Goal: Information Seeking & Learning: Learn about a topic

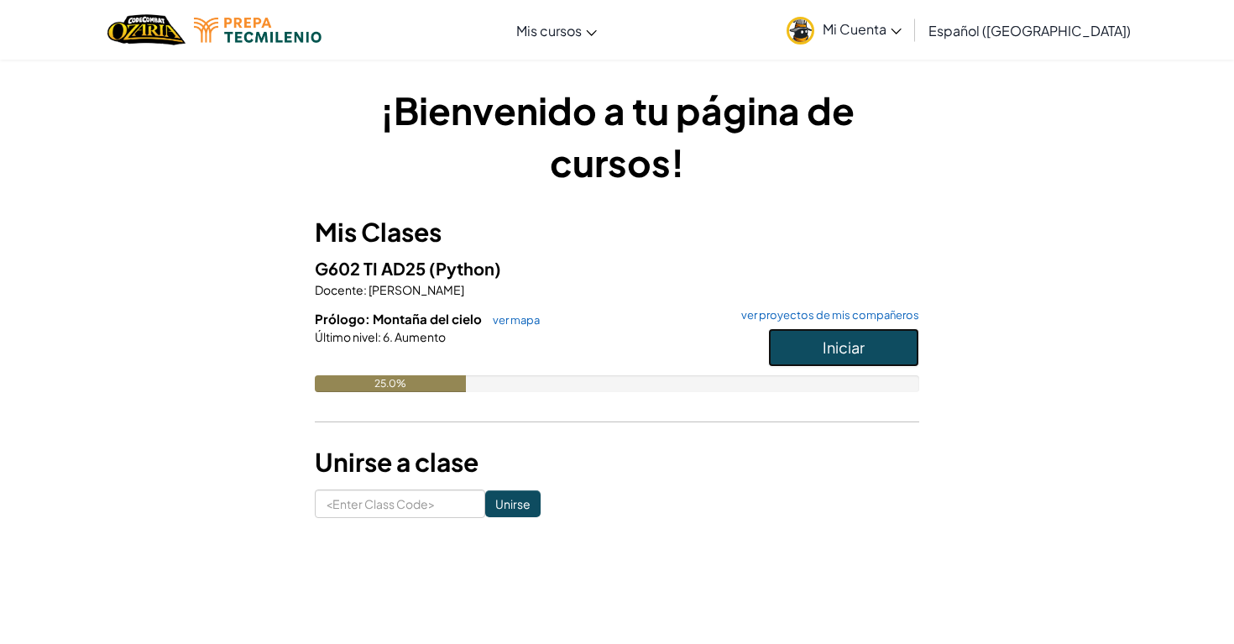
click at [848, 351] on span "Iniciar" at bounding box center [843, 346] width 42 height 19
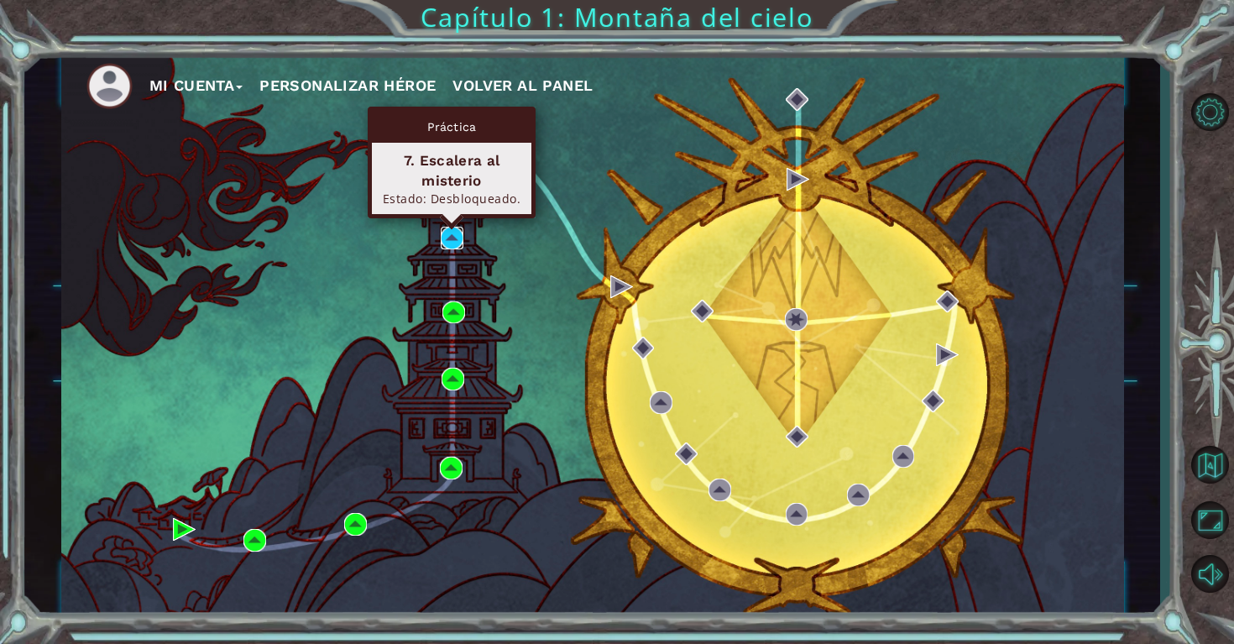
click at [460, 234] on img at bounding box center [452, 238] width 23 height 23
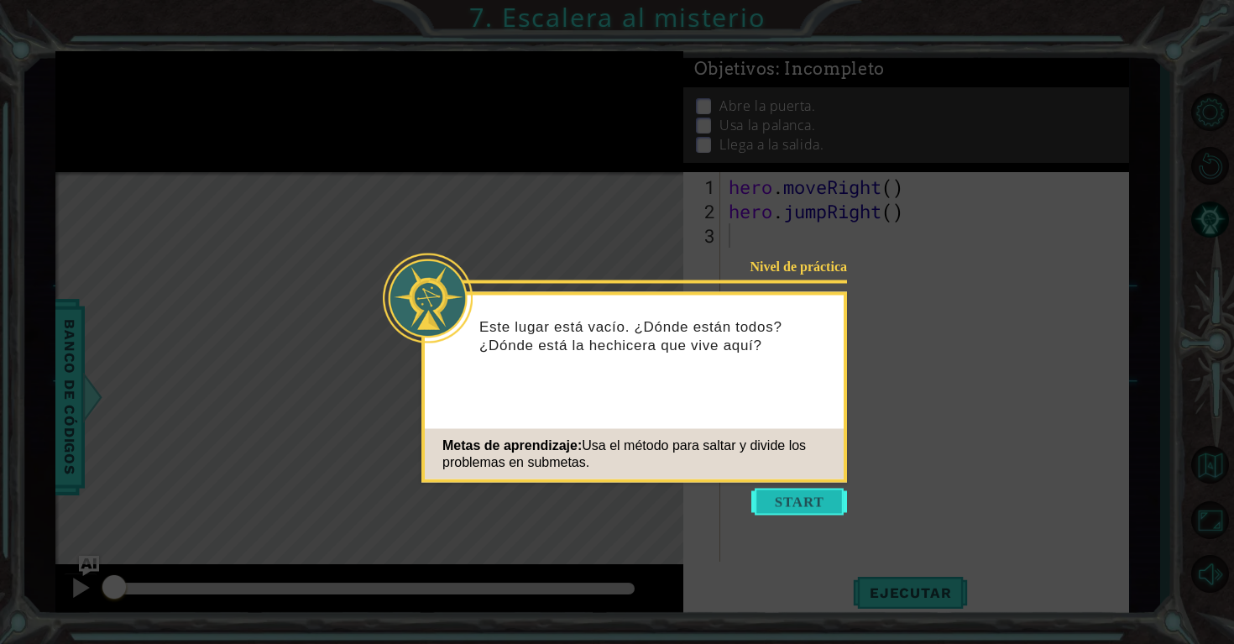
click at [764, 507] on button "Start" at bounding box center [799, 501] width 96 height 27
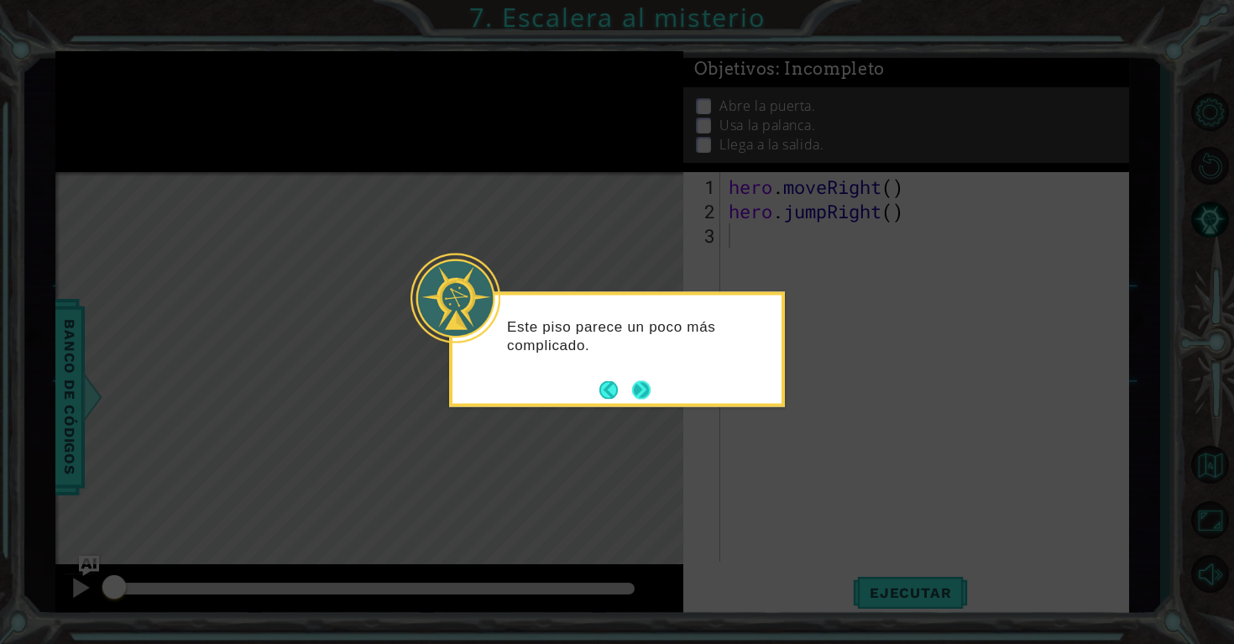
click at [648, 380] on button "Next" at bounding box center [641, 389] width 19 height 19
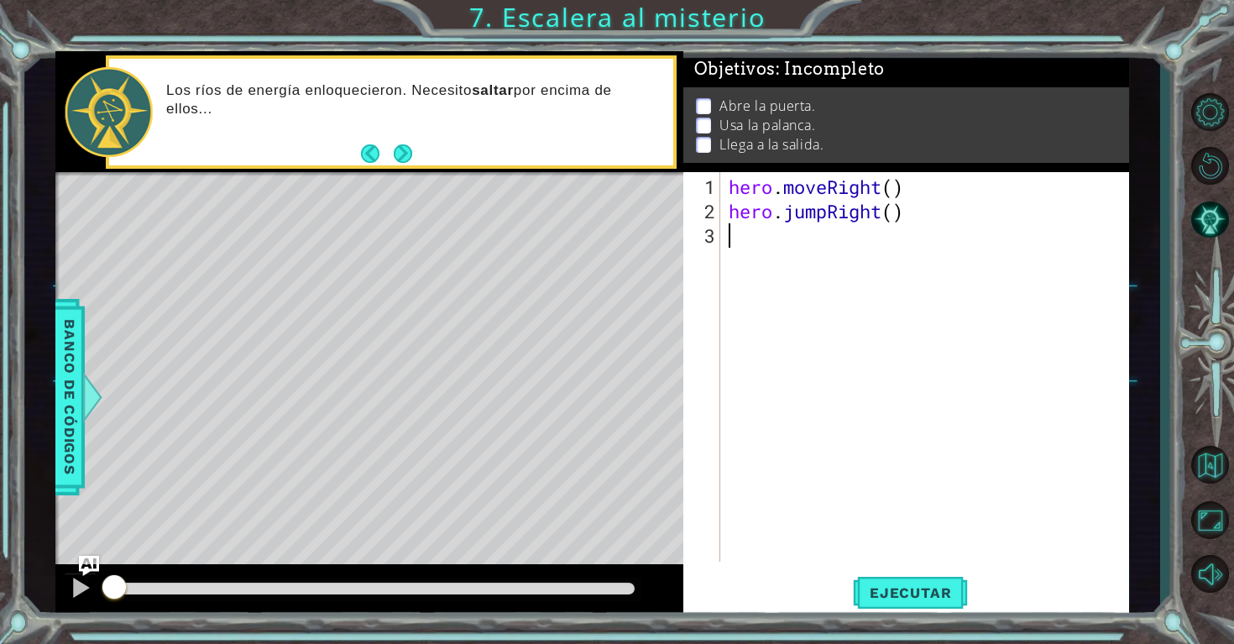
click at [758, 238] on div "hero . moveRight ( ) hero . jumpRight ( )" at bounding box center [929, 394] width 408 height 438
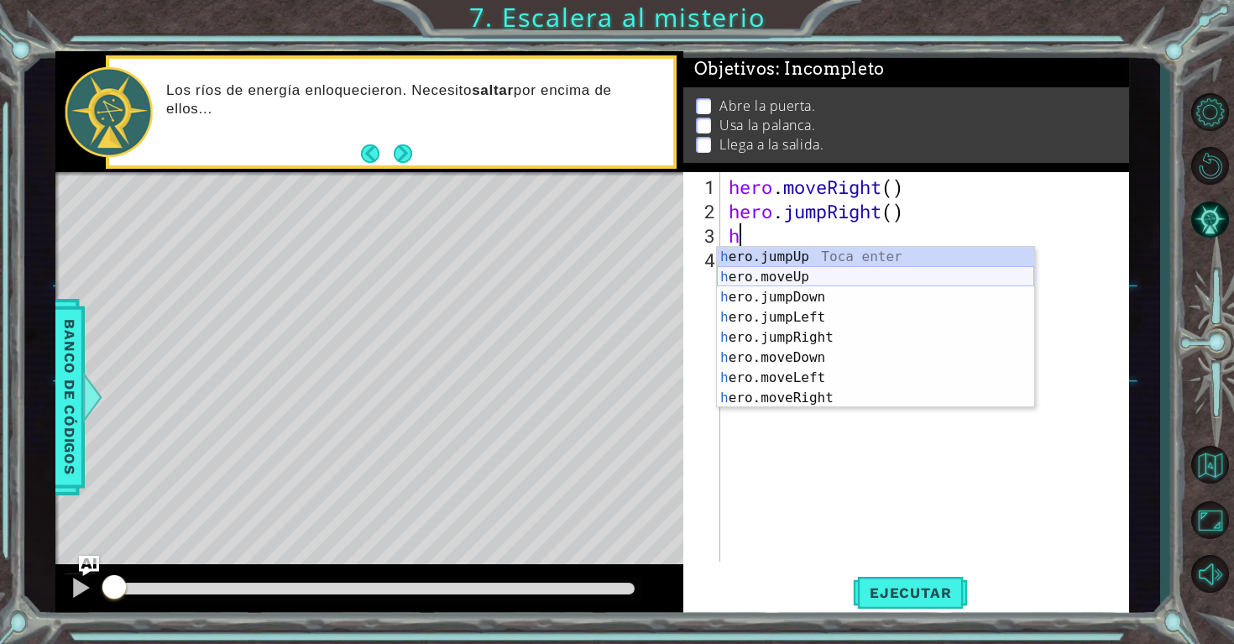
click at [782, 281] on div "h ero.jumpUp Toca enter h ero.moveUp Toca enter h ero.jumpDown Toca enter h ero…" at bounding box center [875, 347] width 317 height 201
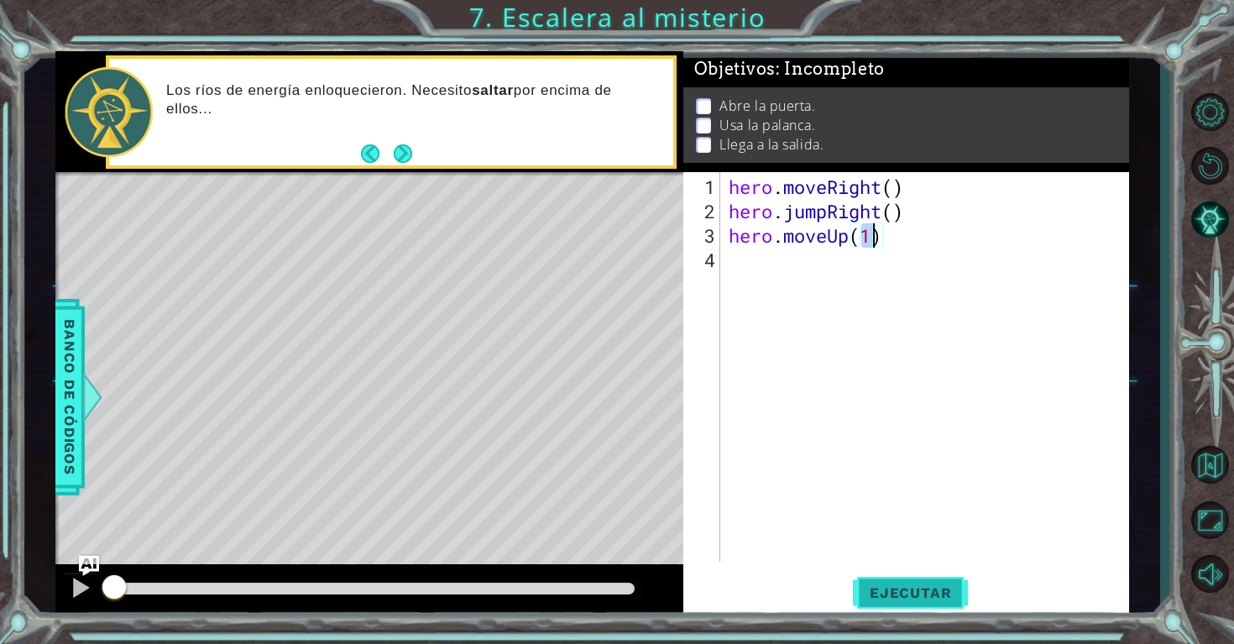
click at [893, 597] on span "Ejecutar" at bounding box center [910, 592] width 115 height 17
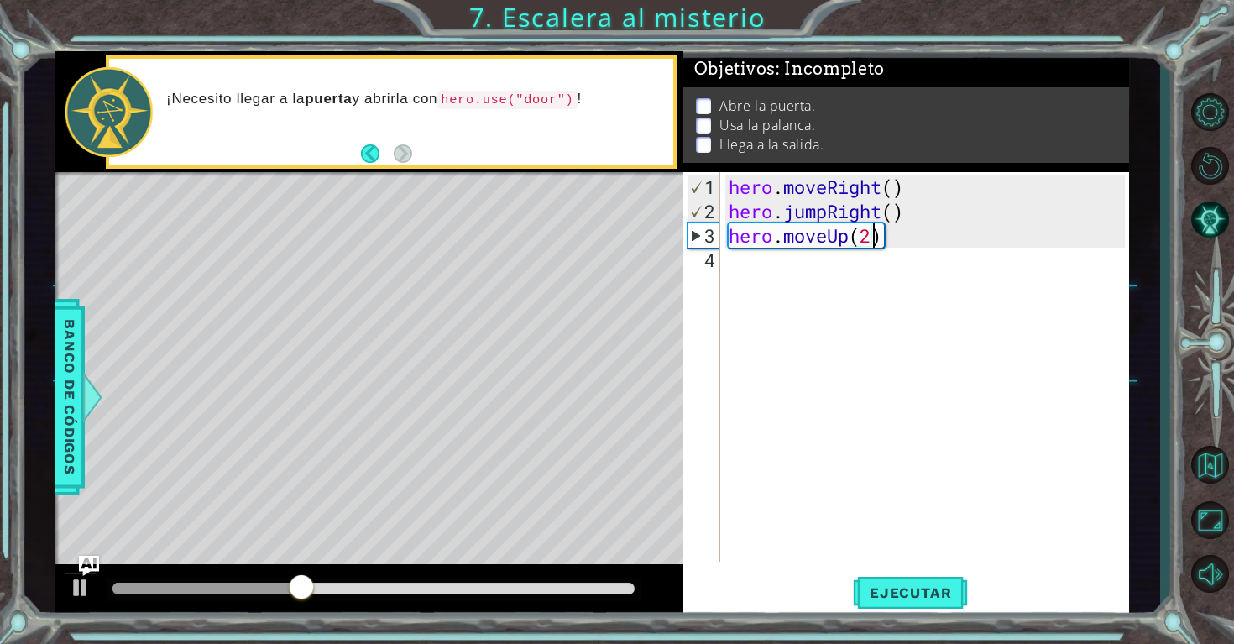
scroll to position [0, 6]
click at [924, 587] on span "Ejecutar" at bounding box center [910, 592] width 115 height 17
click at [922, 217] on div "hero . moveRight ( ) hero . jumpRight ( ) hero . moveUp ( )" at bounding box center [929, 394] width 408 height 438
type textarea "hero.jumpRight()"
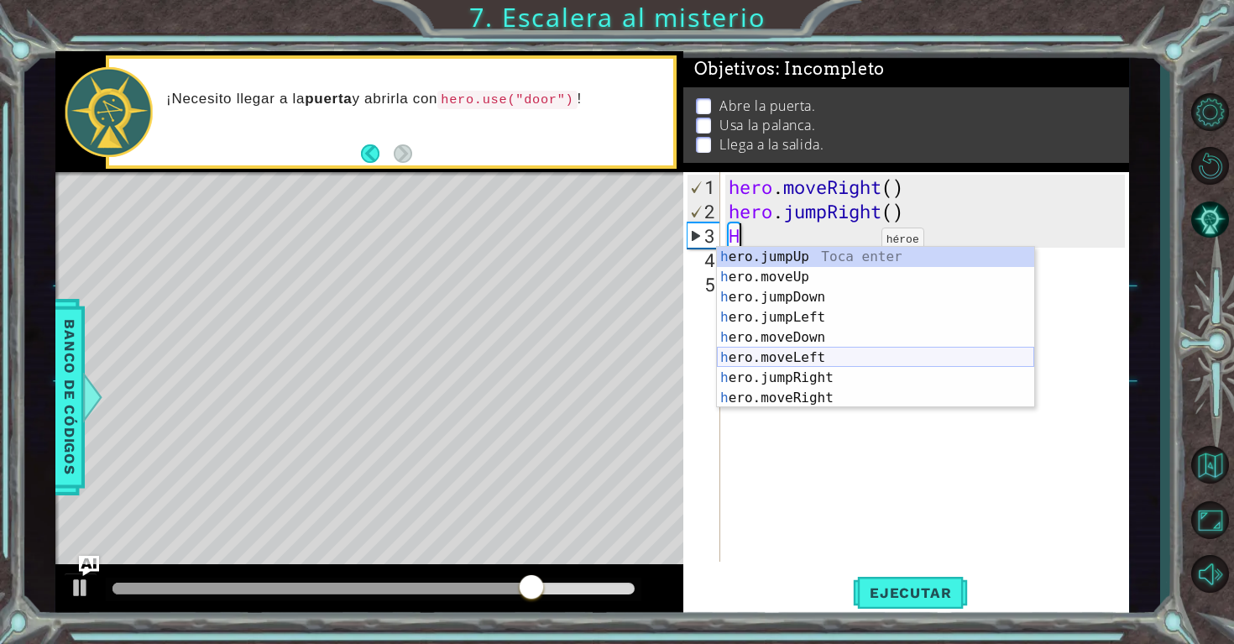
click at [785, 361] on div "h ero.jumpUp Toca enter h ero.moveUp Toca enter h ero.jumpDown Toca enter h ero…" at bounding box center [875, 347] width 317 height 201
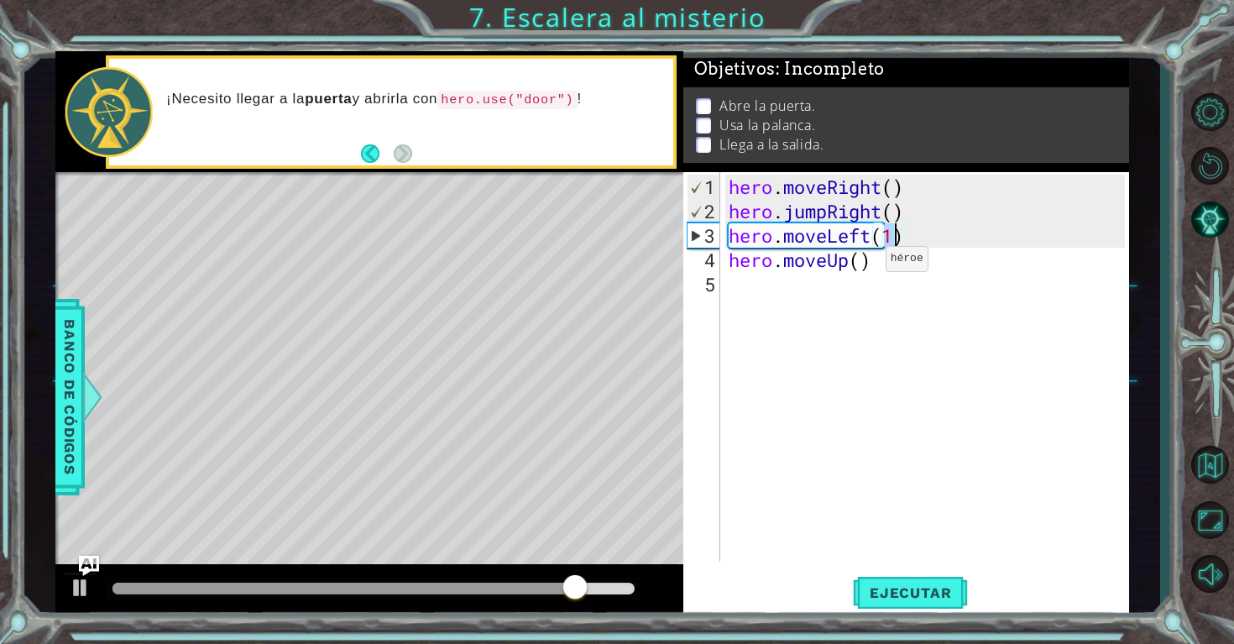
click at [859, 265] on div "hero . moveRight ( ) hero . jumpRight ( ) hero . moveLeft ( 1 ) hero . moveUp (…" at bounding box center [929, 394] width 408 height 438
type textarea "hero.moveUp()"
click at [899, 287] on div "hero . moveRight ( ) hero . jumpRight ( ) hero . moveLeft ( 1 ) hero . moveUp (…" at bounding box center [929, 394] width 408 height 438
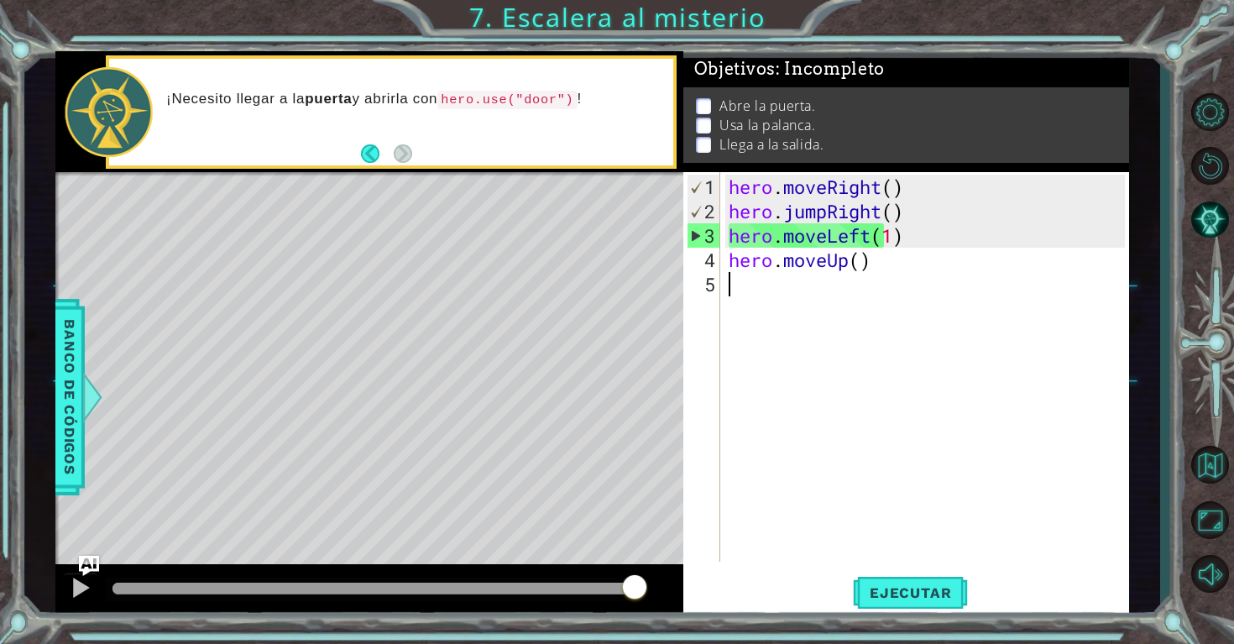
click at [900, 263] on div "hero . moveRight ( ) hero . jumpRight ( ) hero . moveLeft ( 1 ) hero . moveUp (…" at bounding box center [929, 394] width 408 height 438
type textarea "hero.moveUp()"
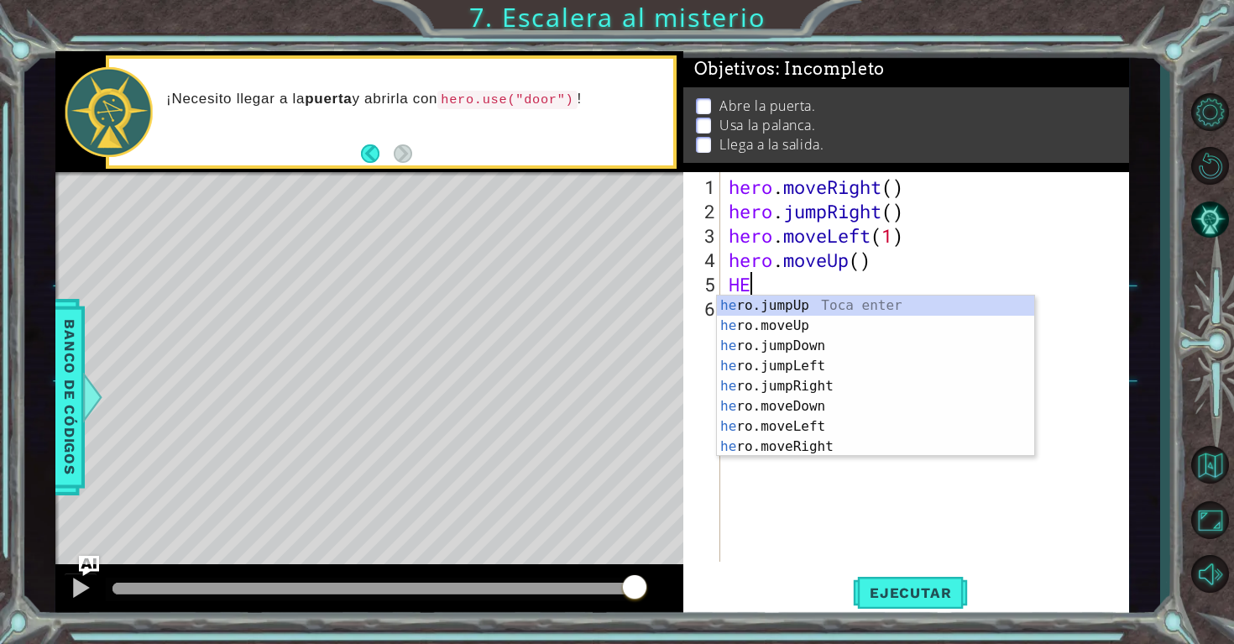
type textarea "H"
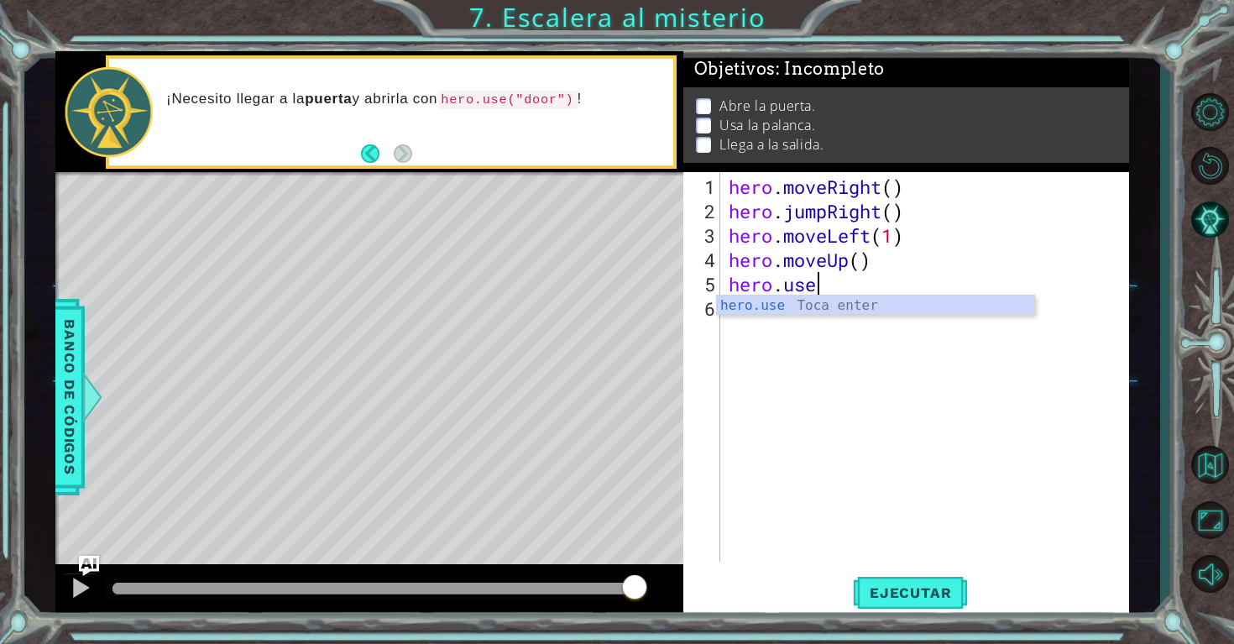
scroll to position [0, 3]
click at [845, 306] on div "hero.use Toca enter" at bounding box center [875, 325] width 317 height 60
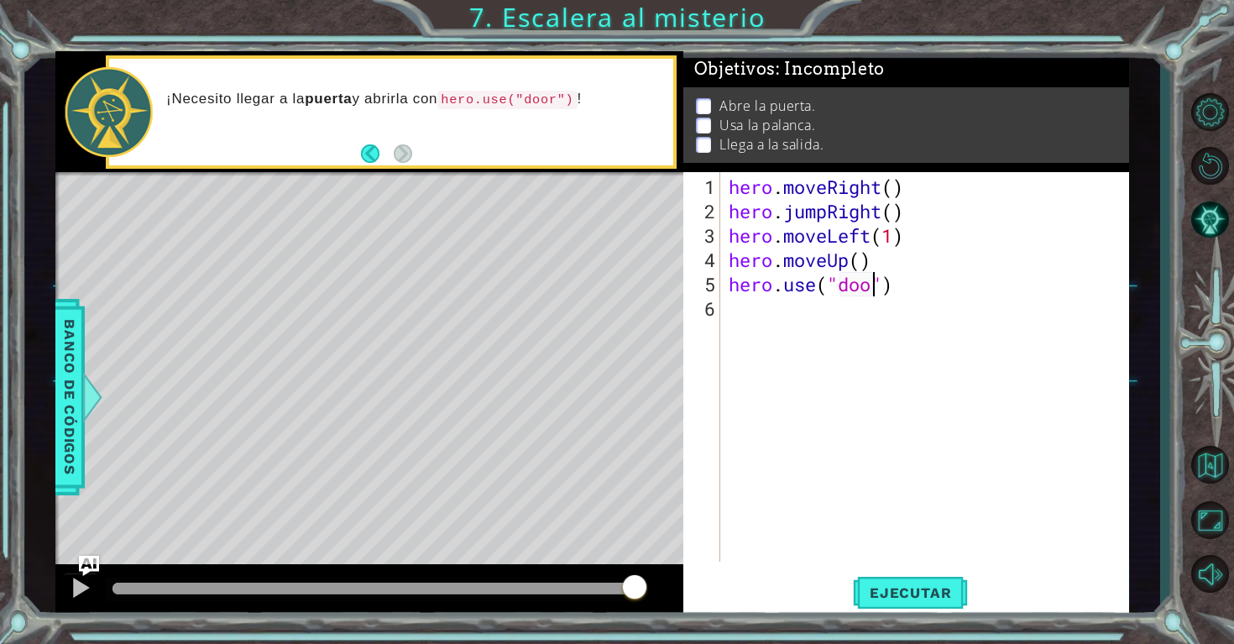
scroll to position [0, 7]
click at [886, 581] on button "Ejecutar" at bounding box center [910, 592] width 115 height 44
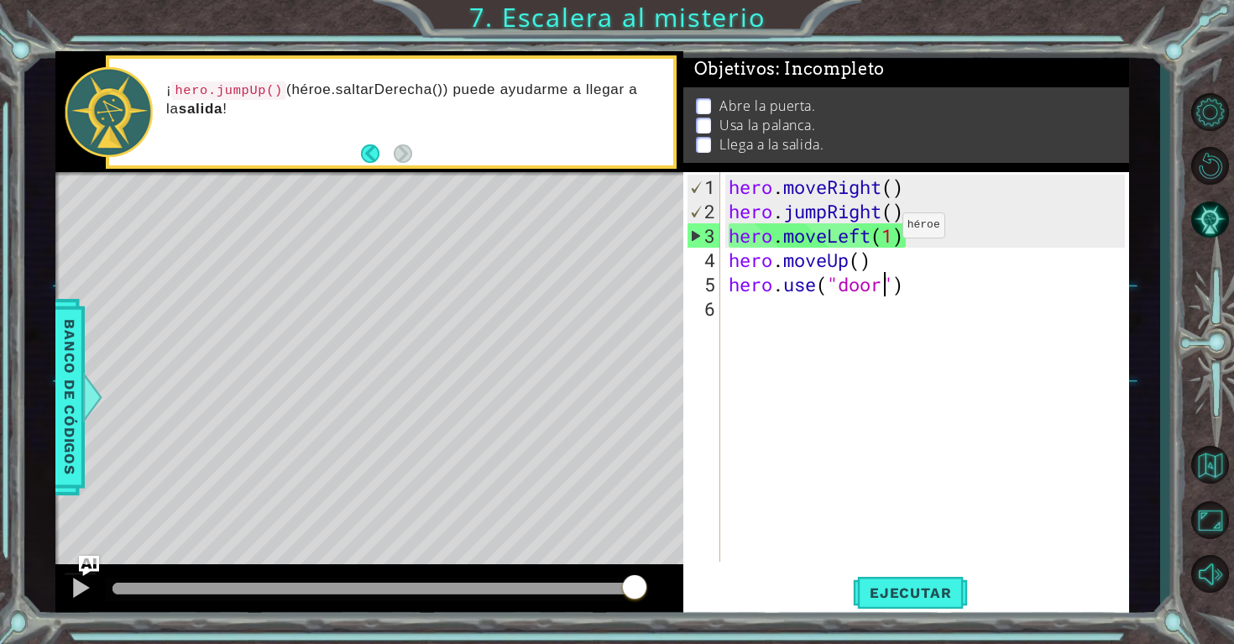
click at [875, 232] on div "hero . moveRight ( ) hero . jumpRight ( ) hero . moveLeft ( 1 ) hero . moveUp (…" at bounding box center [929, 394] width 408 height 438
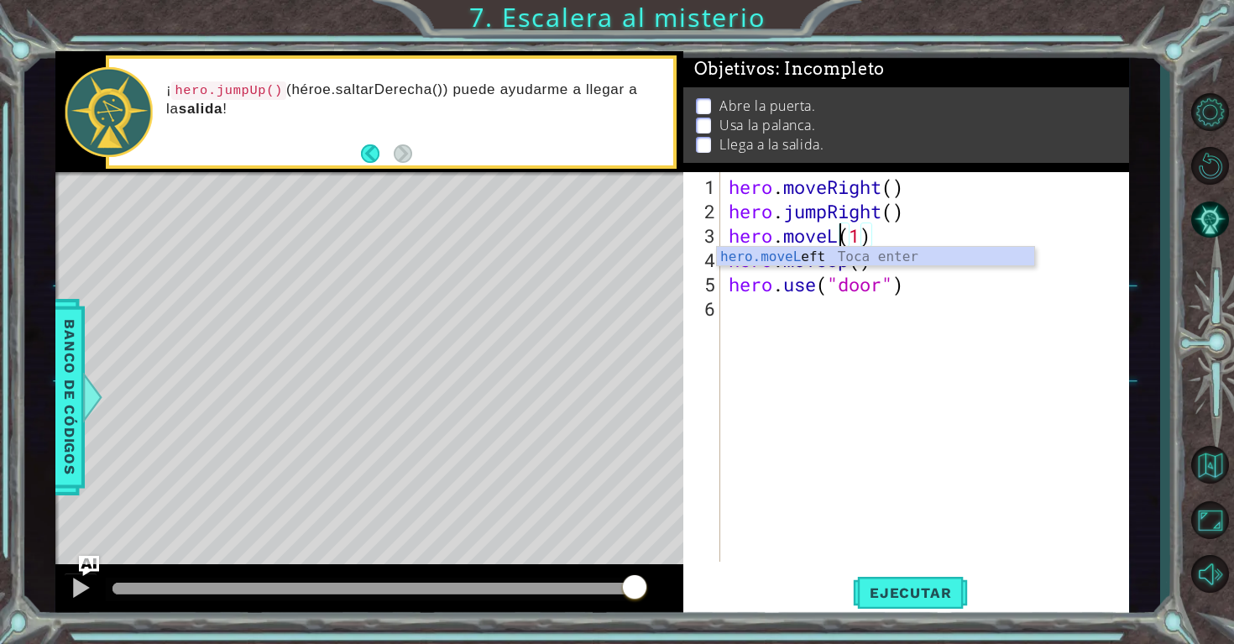
scroll to position [0, 5]
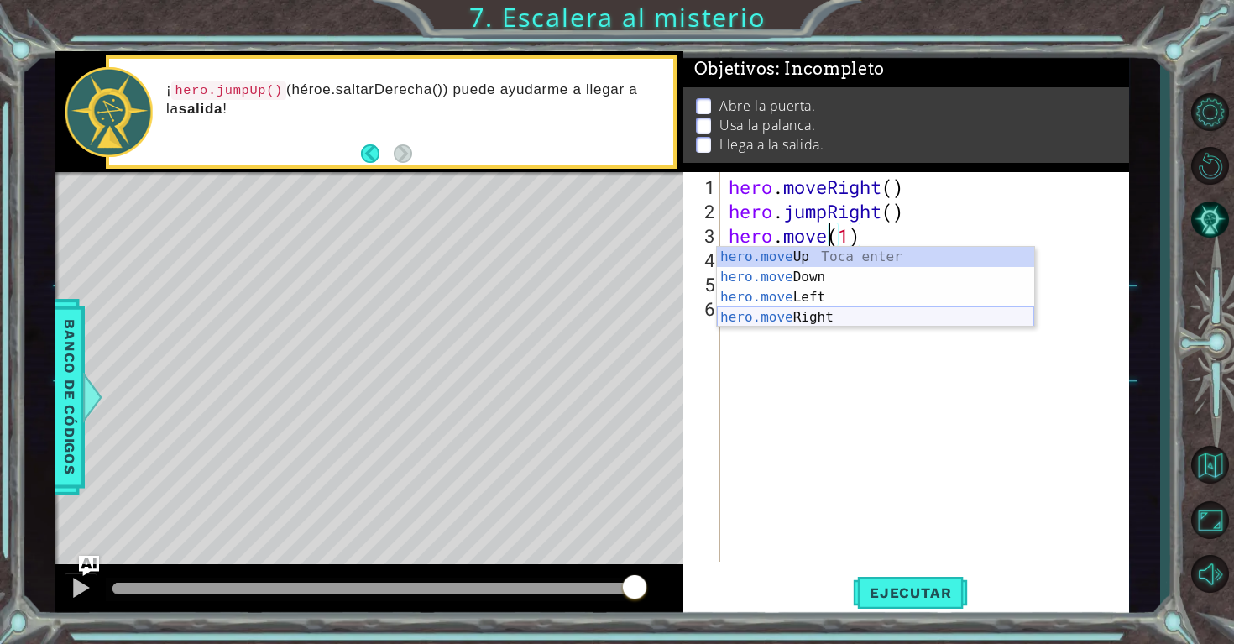
click at [815, 310] on div "hero.move Up Toca enter hero.move Down Toca enter hero.move Left Toca enter her…" at bounding box center [875, 307] width 317 height 121
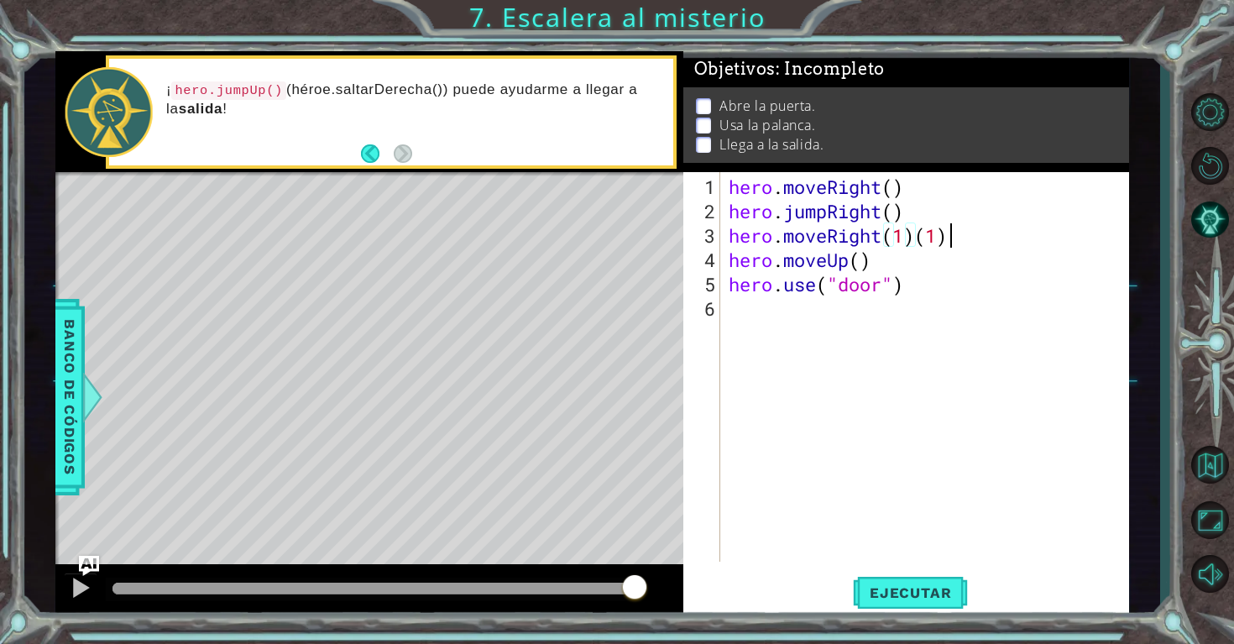
click at [950, 242] on div "hero . moveRight ( ) hero . jumpRight ( ) hero . moveRight ( 1 ) ( 1 ) hero . m…" at bounding box center [929, 394] width 408 height 438
type textarea "hero.moveRight(1)"
click at [902, 581] on button "Ejecutar" at bounding box center [910, 592] width 115 height 44
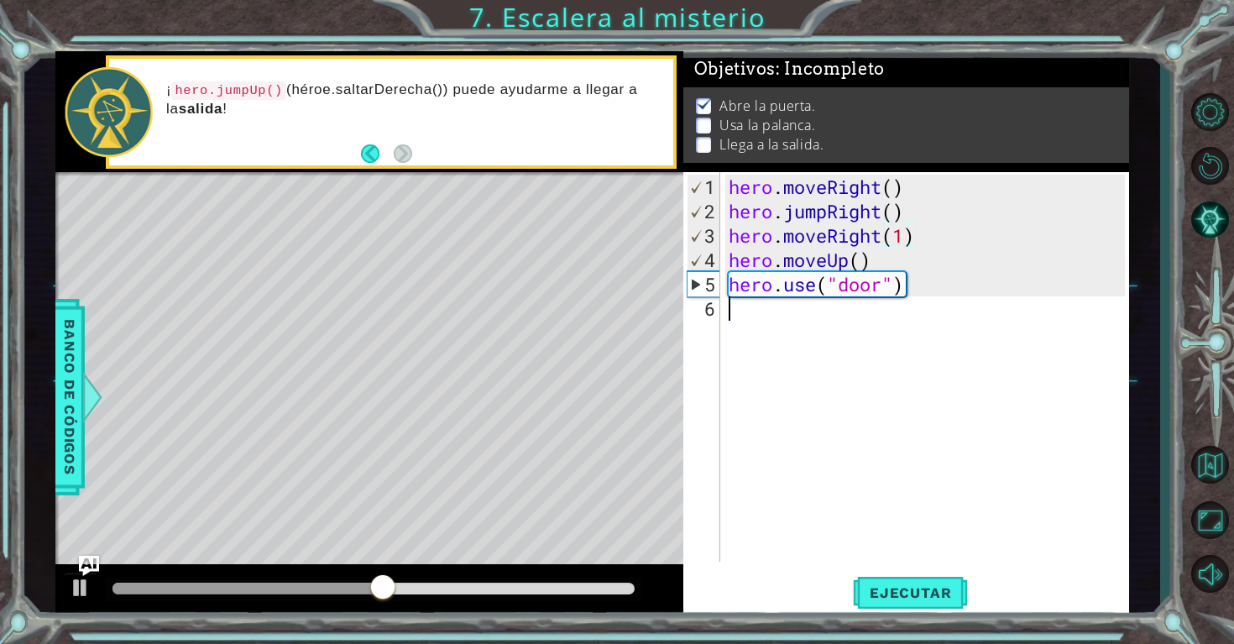
click at [912, 298] on div "hero . moveRight ( ) hero . jumpRight ( ) hero . moveRight ( 1 ) hero . moveUp …" at bounding box center [929, 394] width 408 height 438
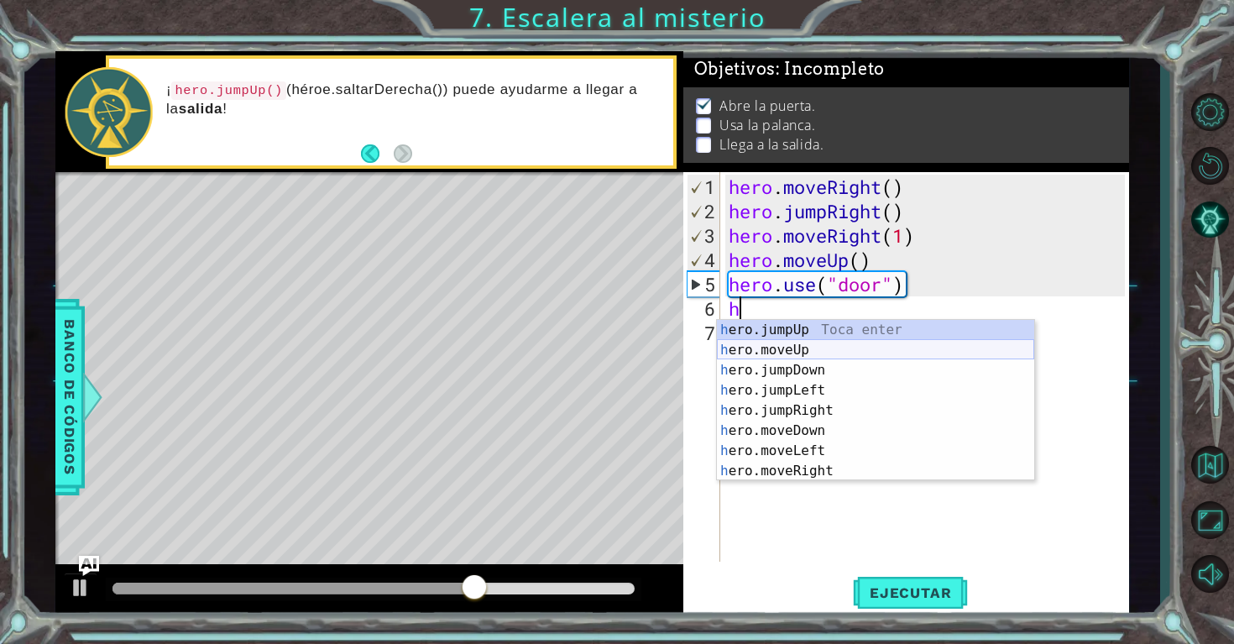
click at [808, 343] on div "h ero.jumpUp Toca enter h ero.moveUp Toca enter h ero.jumpDown Toca enter h ero…" at bounding box center [875, 420] width 317 height 201
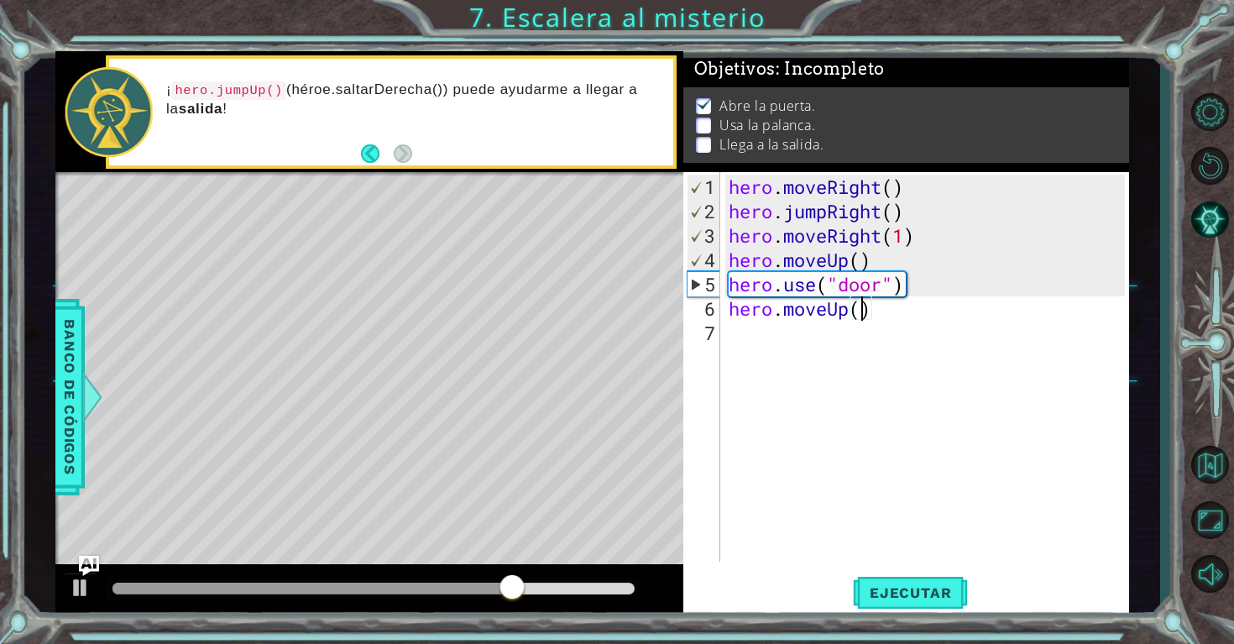
type textarea "hero.moveUp(2)"
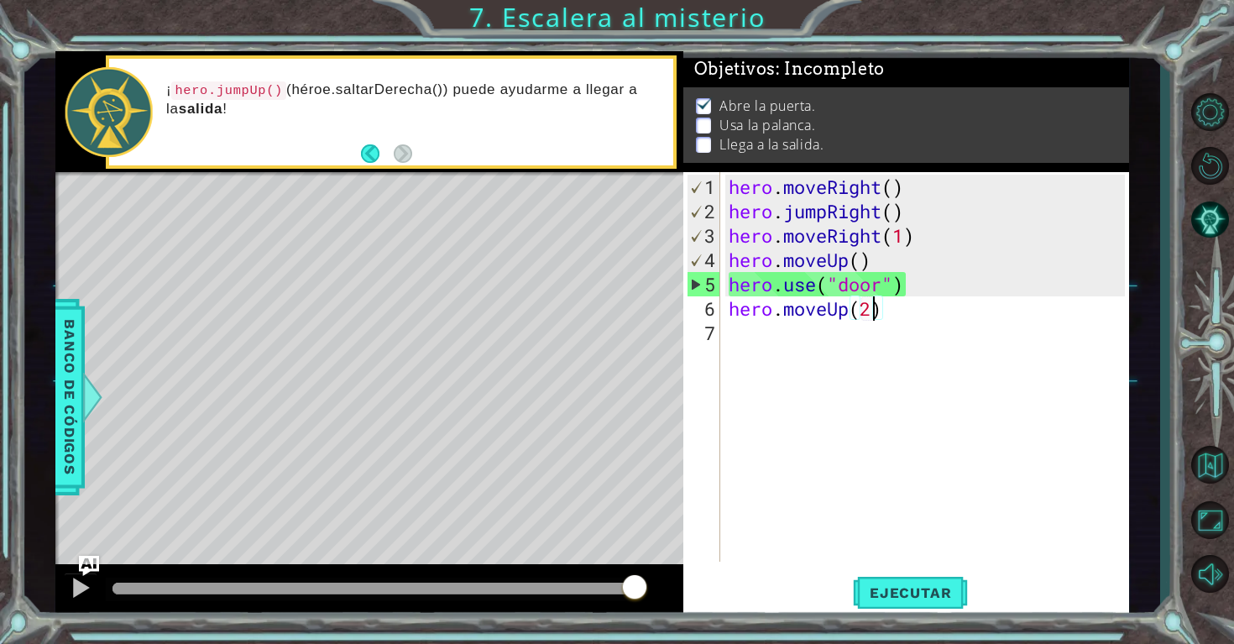
click at [732, 340] on div "hero . moveRight ( ) hero . jumpRight ( ) hero . moveRight ( 1 ) hero . moveUp …" at bounding box center [929, 394] width 408 height 438
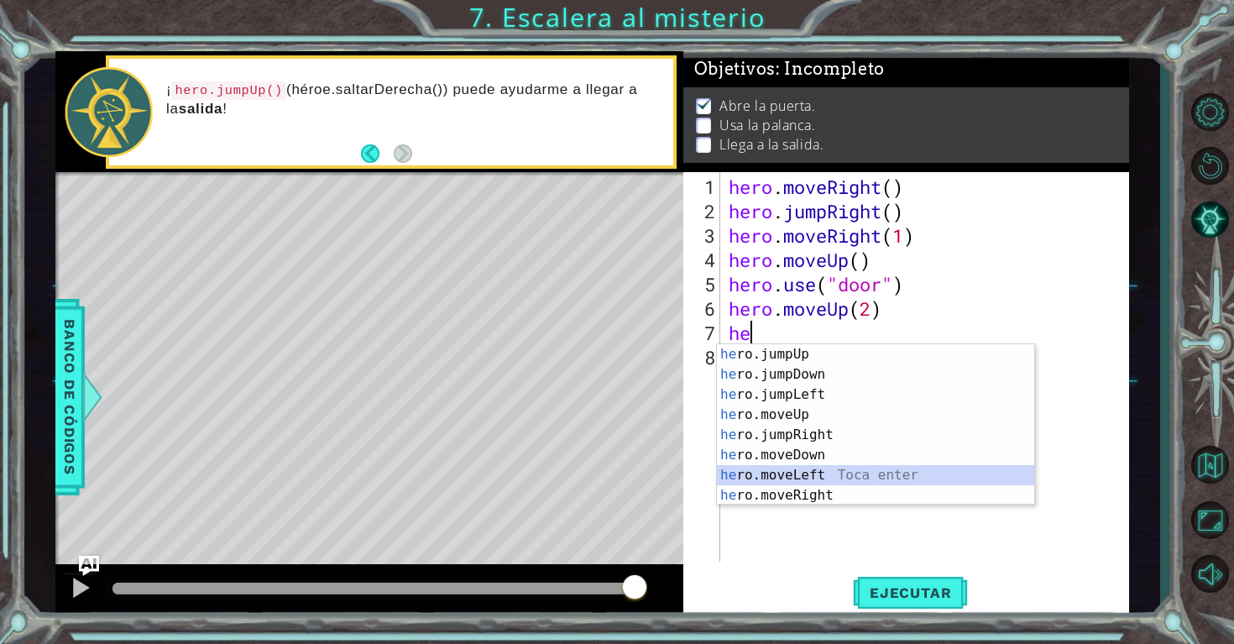
click at [797, 477] on div "he ro.jumpUp Toca enter he ro.jumpDown Toca enter he ro.jumpLeft Toca enter he …" at bounding box center [875, 444] width 317 height 201
type textarea "hero.moveLeft(1)"
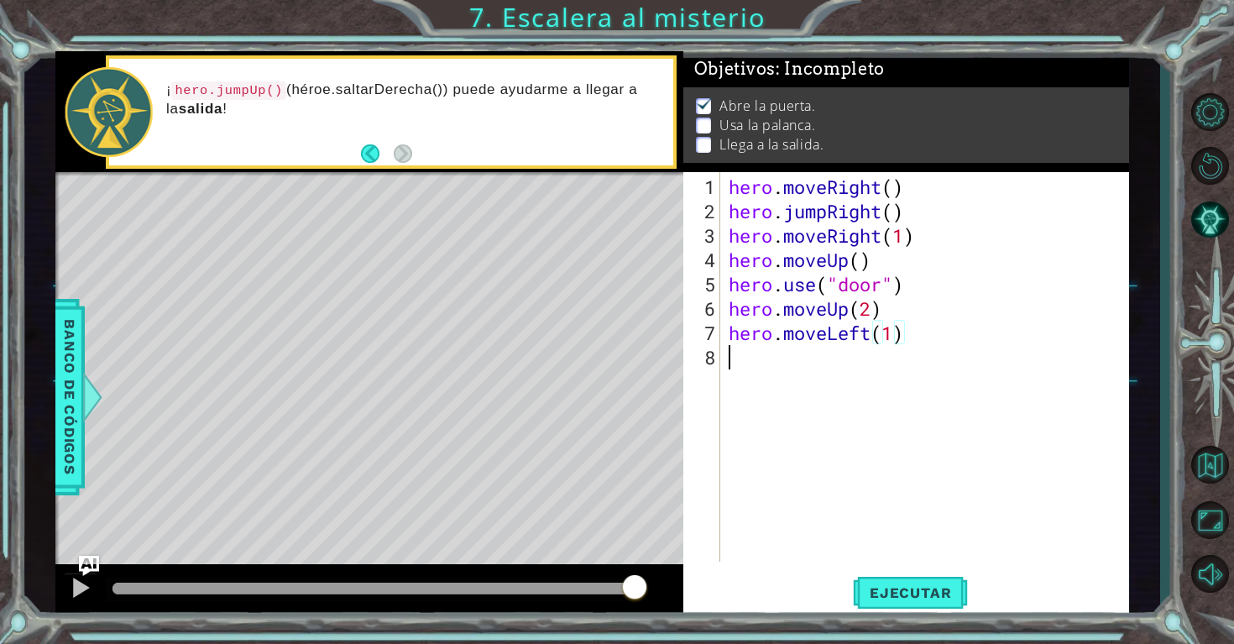
click at [734, 367] on div "hero . moveRight ( ) hero . jumpRight ( ) hero . moveRight ( 1 ) hero . moveUp …" at bounding box center [929, 394] width 408 height 438
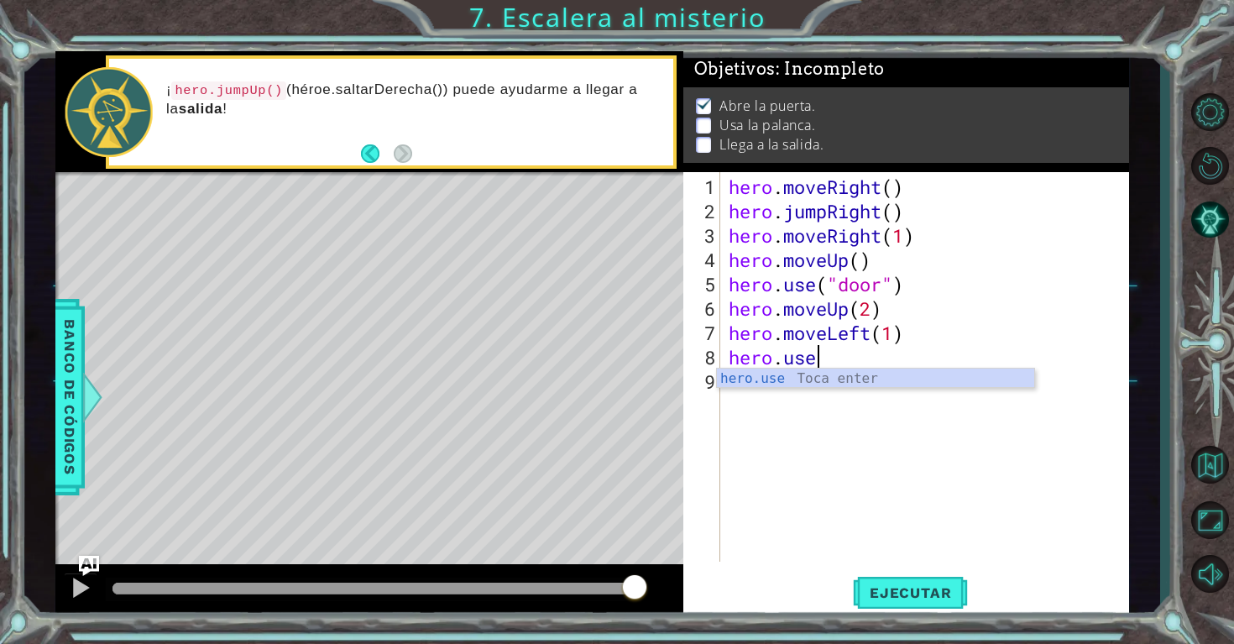
scroll to position [0, 3]
click at [742, 381] on div "hero.use Toca enter" at bounding box center [875, 398] width 317 height 60
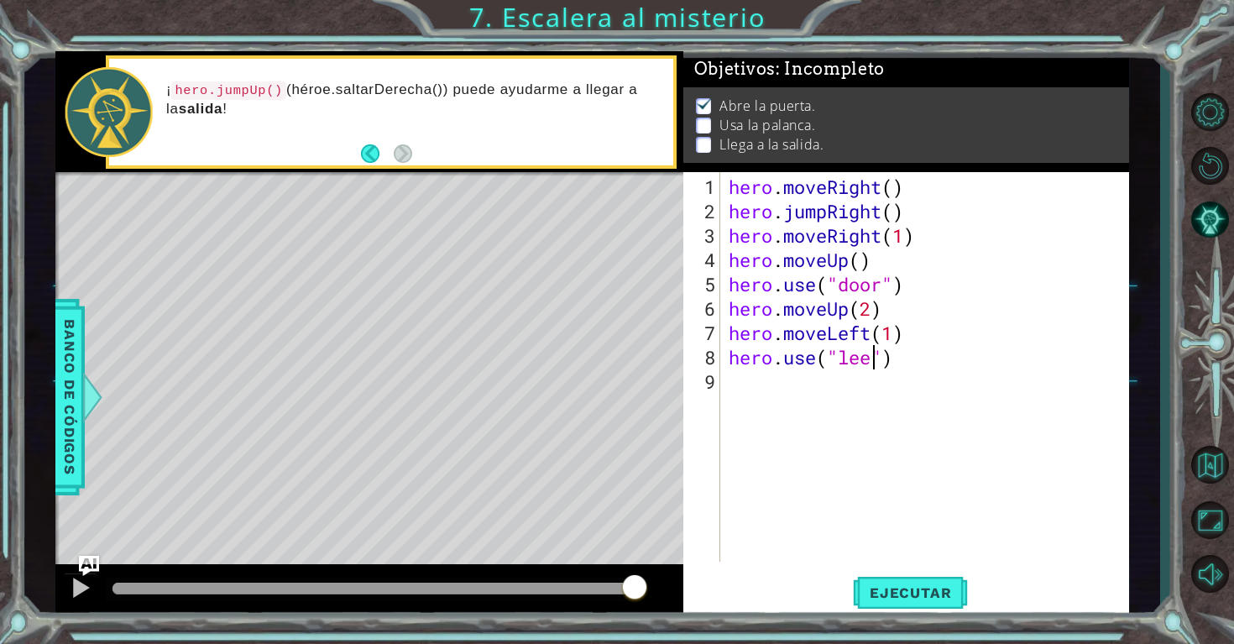
scroll to position [0, 7]
type textarea "hero.use("lever")"
click at [739, 389] on div "hero . moveRight ( ) hero . jumpRight ( ) hero . moveRight ( 1 ) hero . moveUp …" at bounding box center [929, 394] width 408 height 438
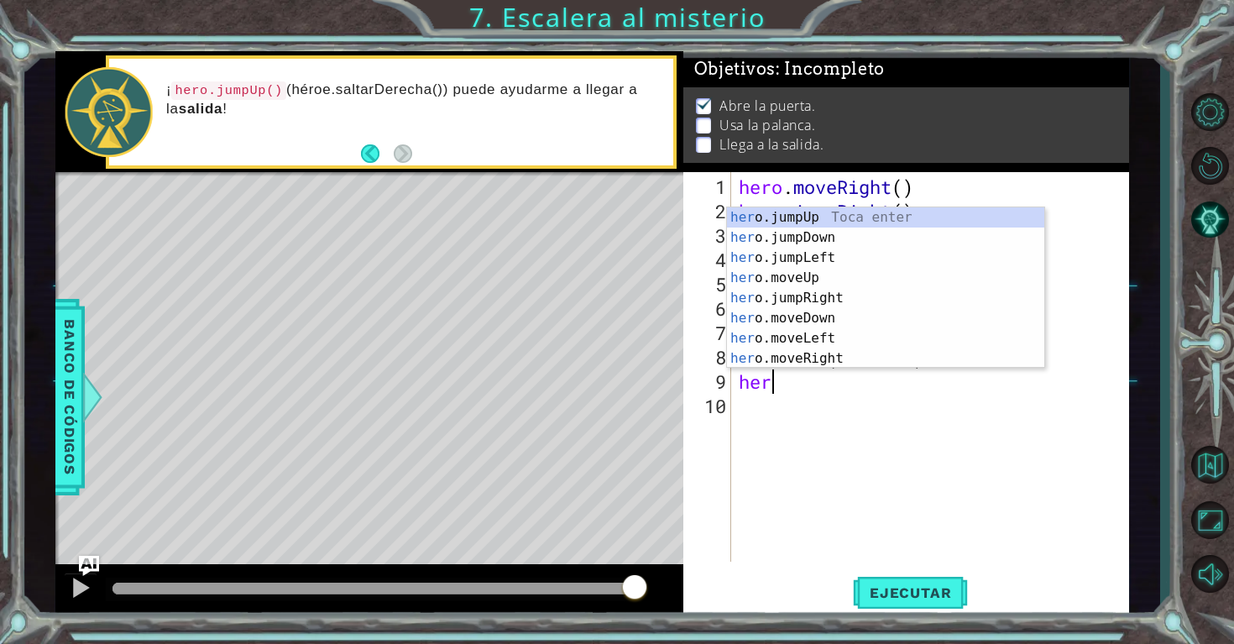
scroll to position [0, 1]
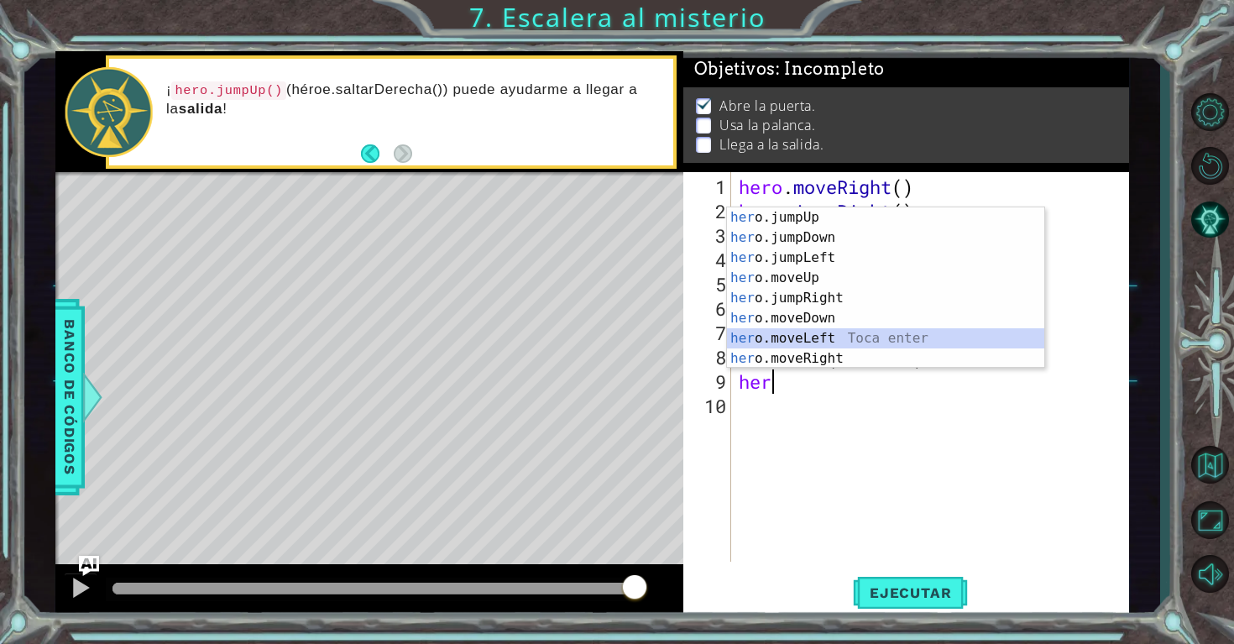
click at [819, 339] on div "her o.jumpUp Toca enter her o.jumpDown Toca enter her o.jumpLeft Toca enter her…" at bounding box center [885, 307] width 317 height 201
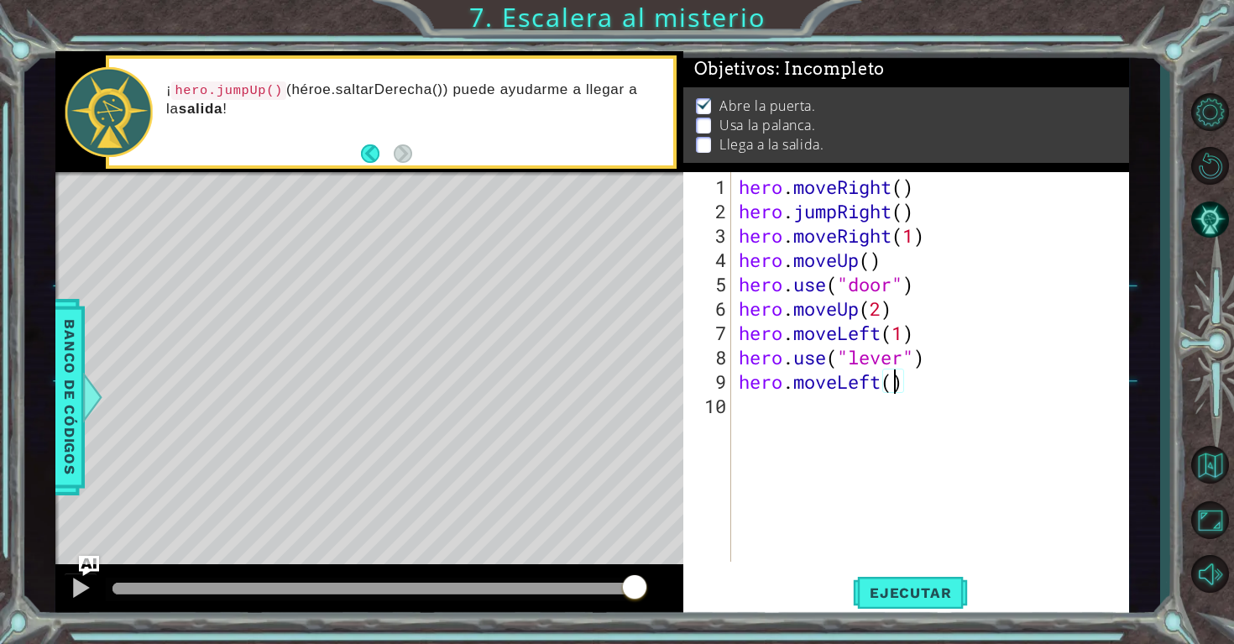
type textarea "hero.moveLeft(2)"
click at [758, 410] on div "hero . moveRight ( ) hero . jumpRight ( ) hero . moveRight ( 1 ) hero . moveUp …" at bounding box center [934, 394] width 398 height 438
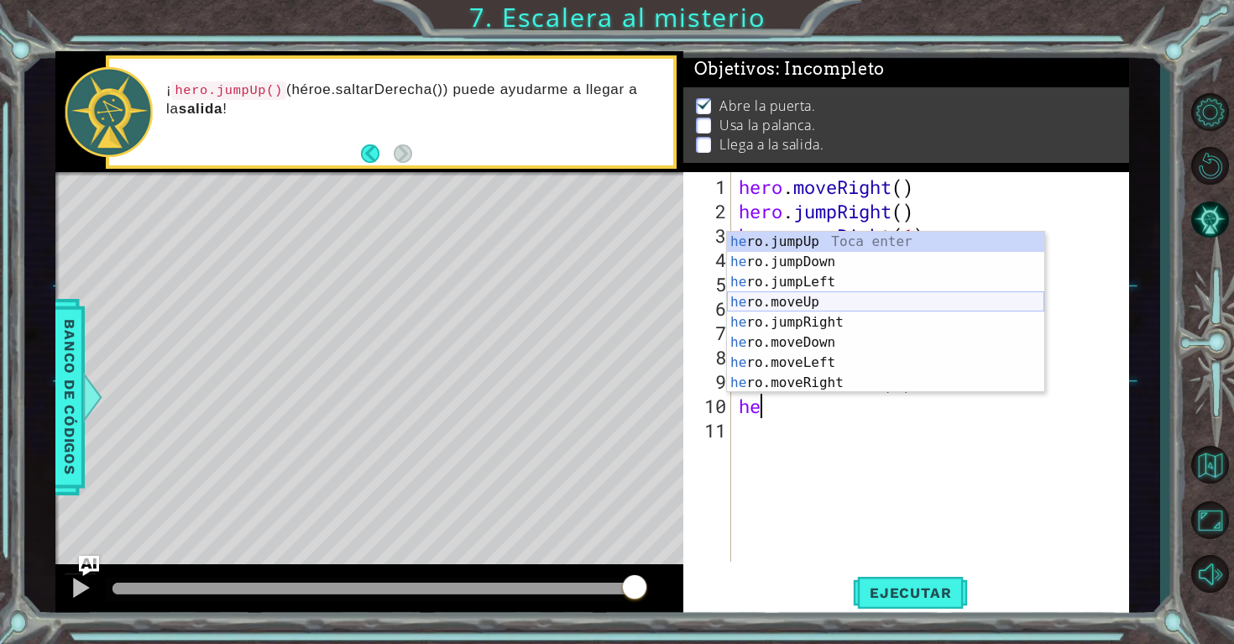
click at [767, 305] on div "he ro.jumpUp Toca enter he ro.jumpDown Toca enter he ro.jumpLeft Toca enter he …" at bounding box center [885, 332] width 317 height 201
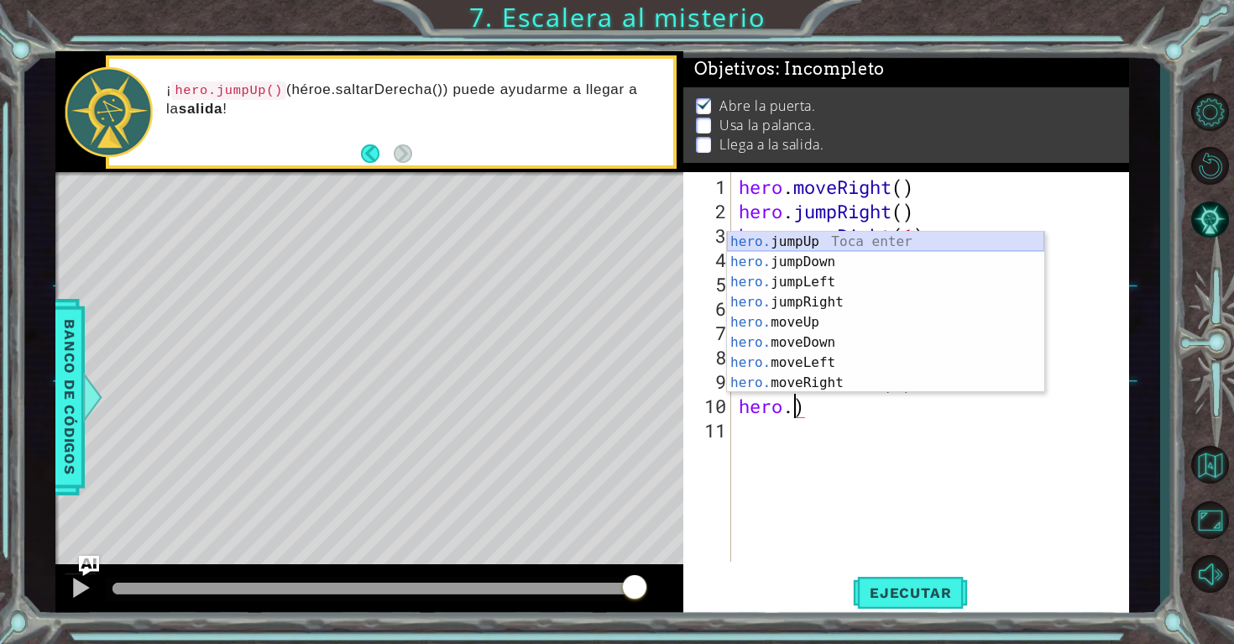
click at [795, 242] on div "hero. jumpUp Toca enter hero. jumpDown Toca enter hero. jumpLeft Toca enter her…" at bounding box center [885, 332] width 317 height 201
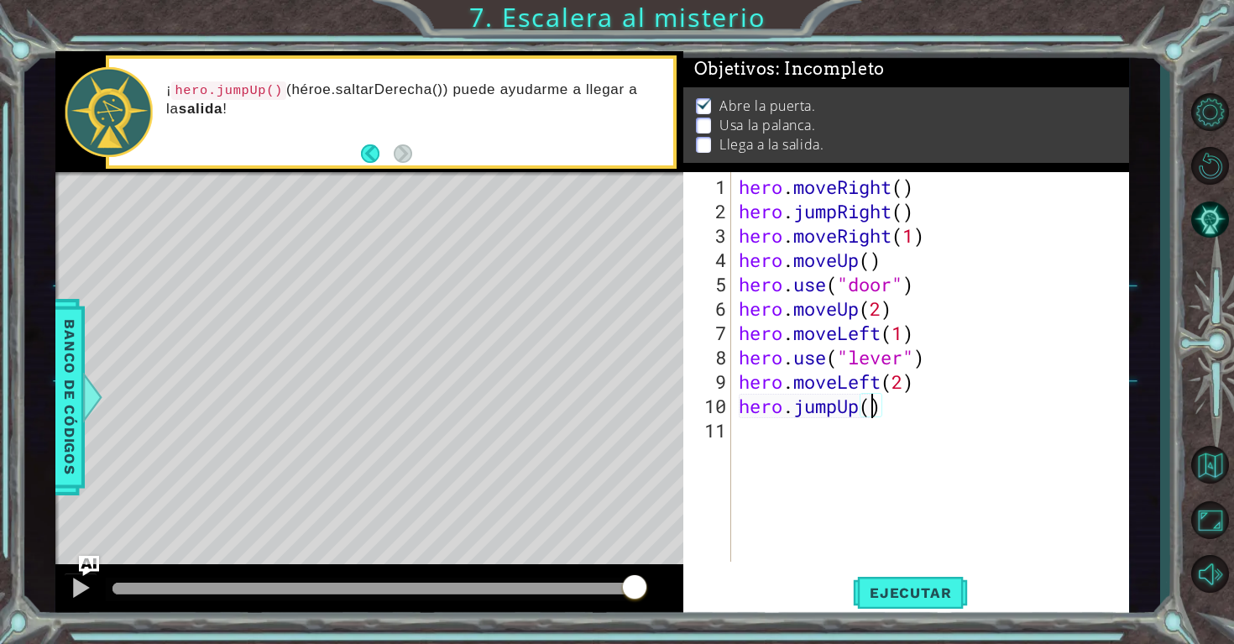
type textarea "hero.jumpUp(1)"
click at [908, 435] on div "hero . moveRight ( ) hero . jumpRight ( ) hero . moveRight ( 1 ) hero . moveUp …" at bounding box center [934, 394] width 398 height 438
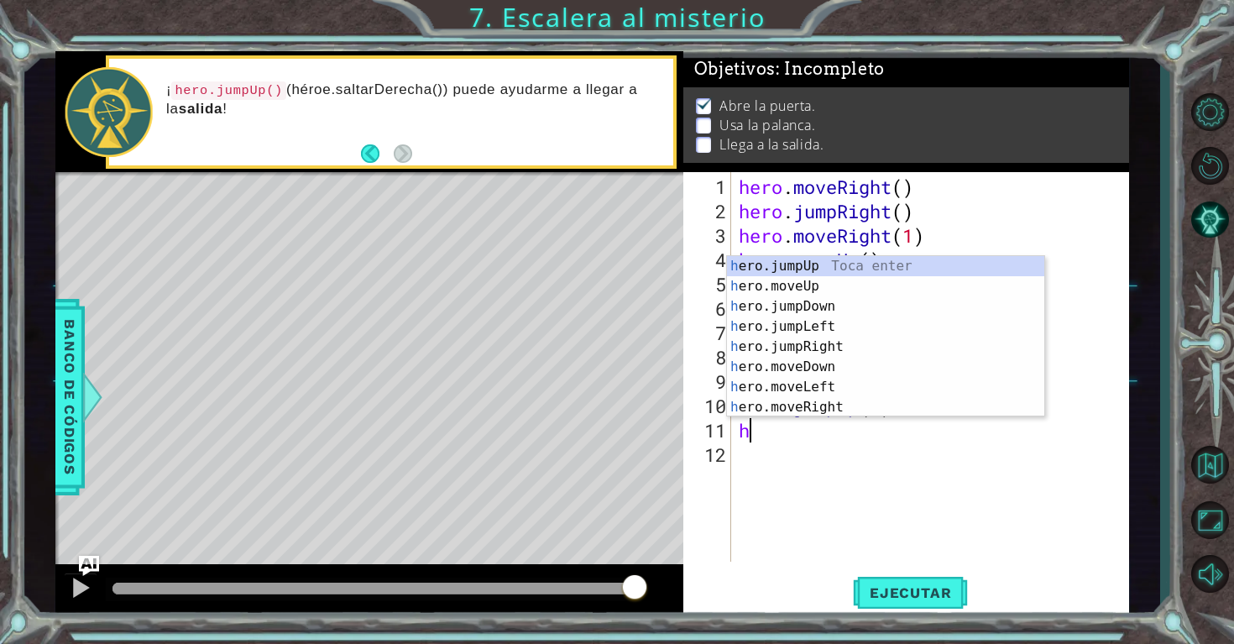
type textarea "her"
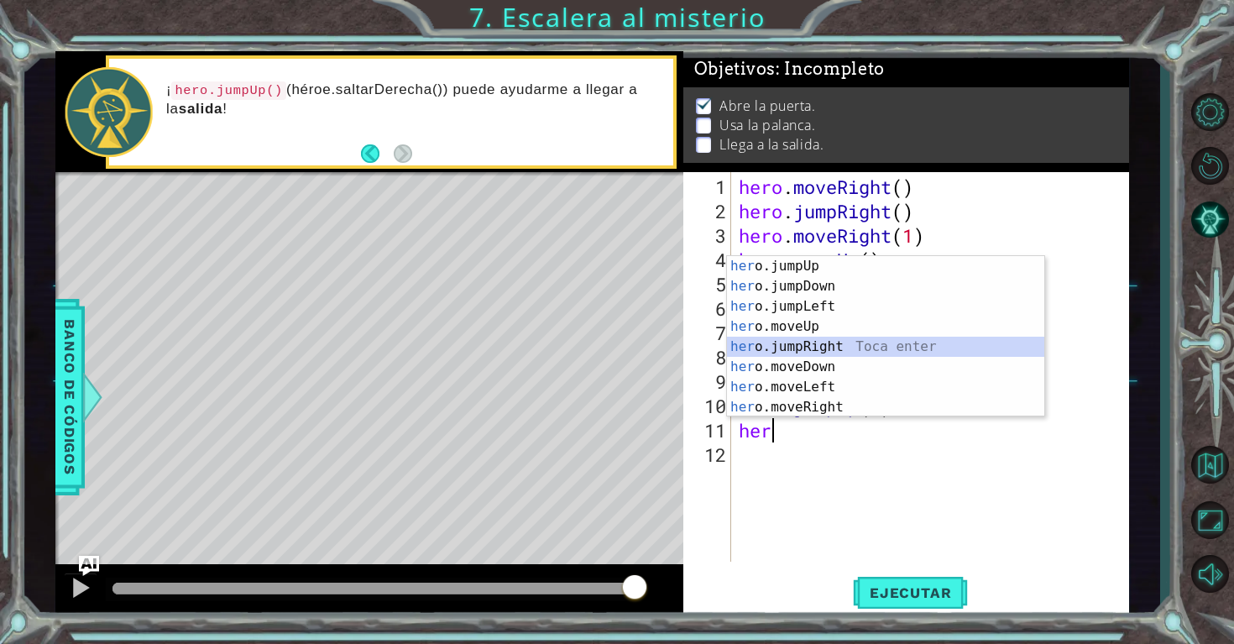
click at [836, 346] on div "her o.jumpUp Toca enter her o.jumpDown Toca enter her o.jumpLeft Toca enter her…" at bounding box center [885, 356] width 317 height 201
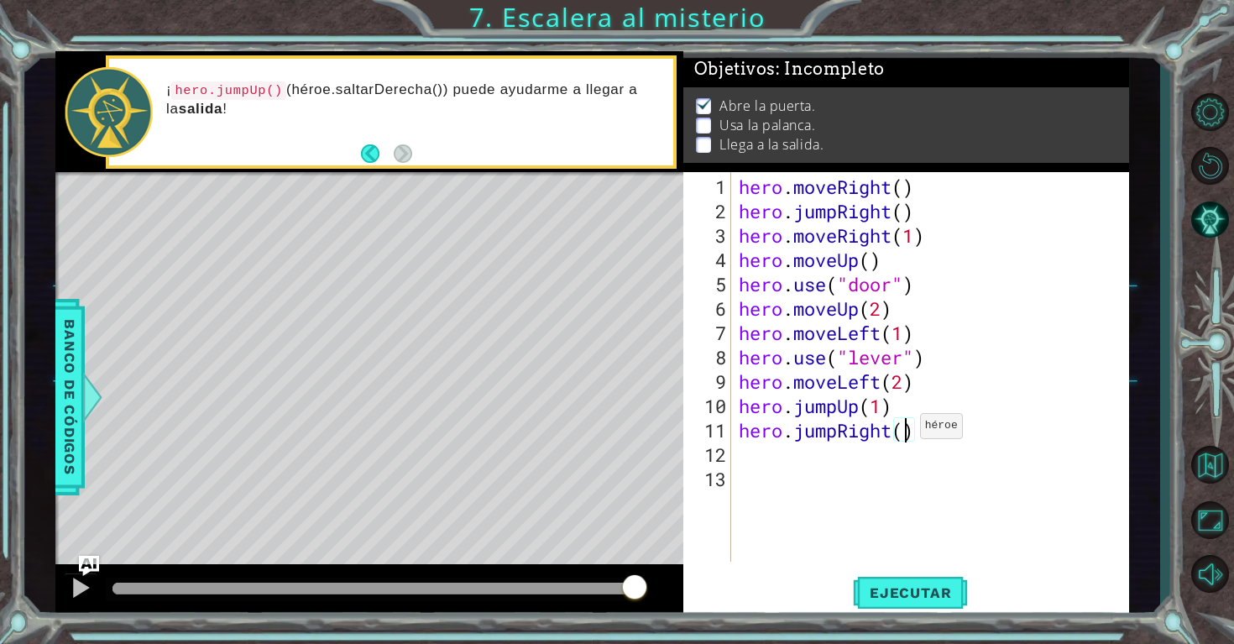
click at [905, 432] on div "hero . moveRight ( ) hero . jumpRight ( ) hero . moveRight ( 1 ) hero . moveUp …" at bounding box center [934, 394] width 398 height 438
click at [930, 584] on span "Ejecutar" at bounding box center [910, 592] width 115 height 17
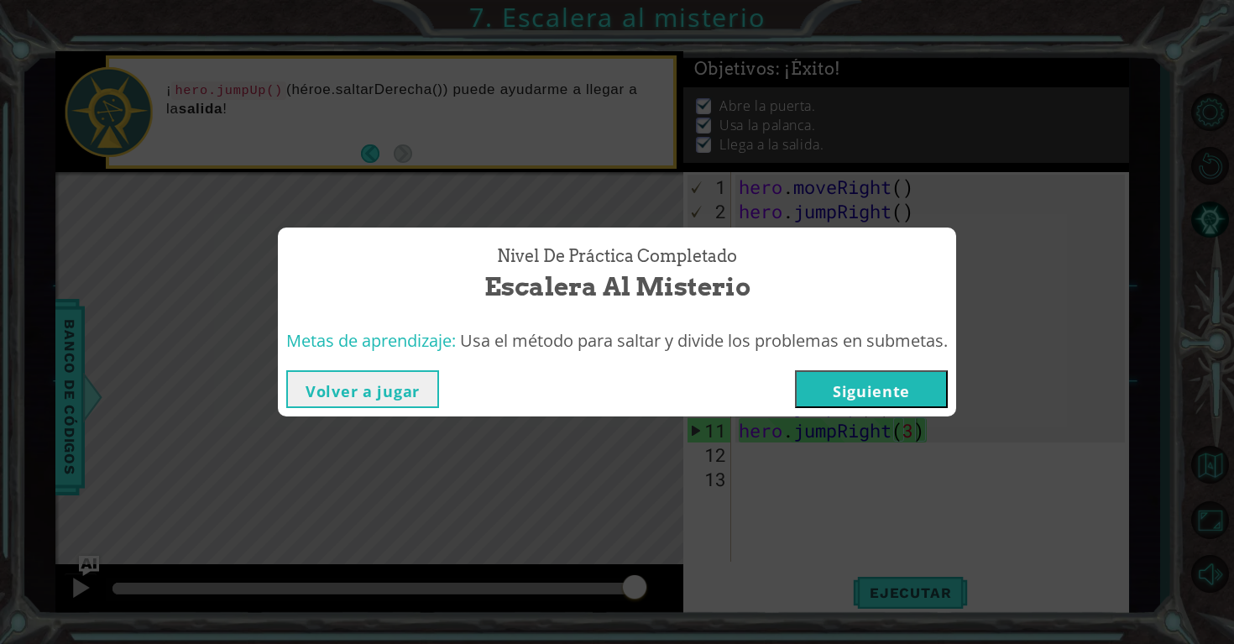
click at [372, 387] on button "Volver a jugar" at bounding box center [362, 389] width 153 height 38
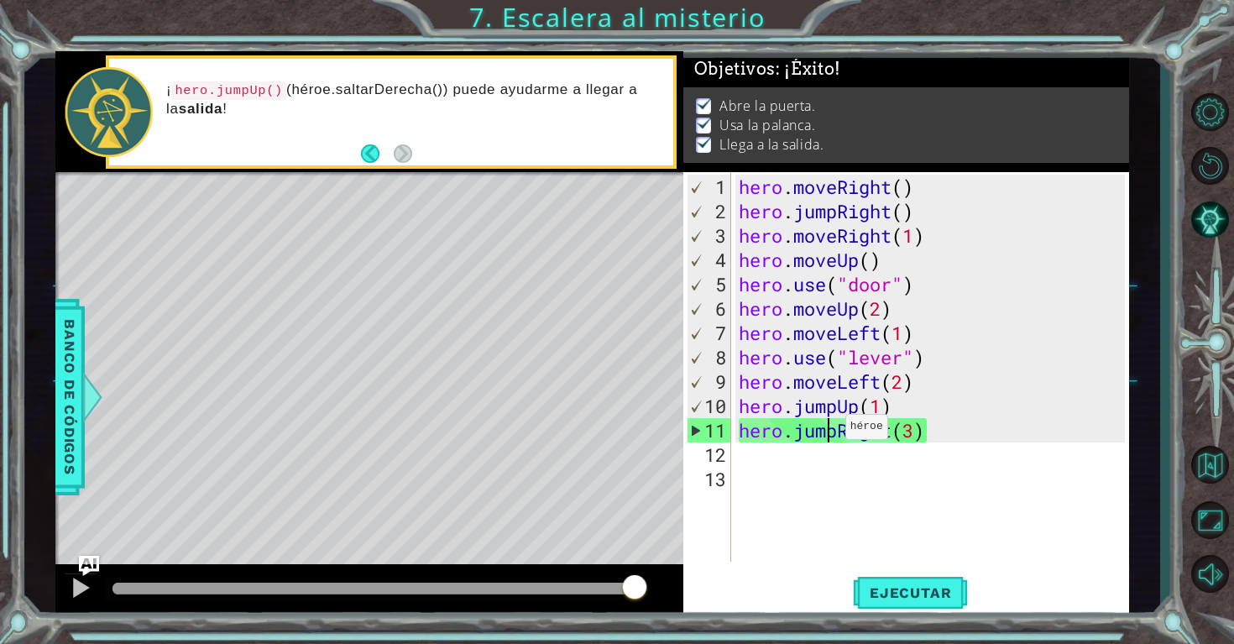
click at [830, 433] on div "hero . moveRight ( ) hero . jumpRight ( ) hero . moveRight ( 1 ) hero . moveUp …" at bounding box center [934, 394] width 398 height 438
click at [841, 438] on div "hero . moveRight ( ) hero . jumpRight ( ) hero . moveRight ( 1 ) hero . moveUp …" at bounding box center [934, 394] width 398 height 438
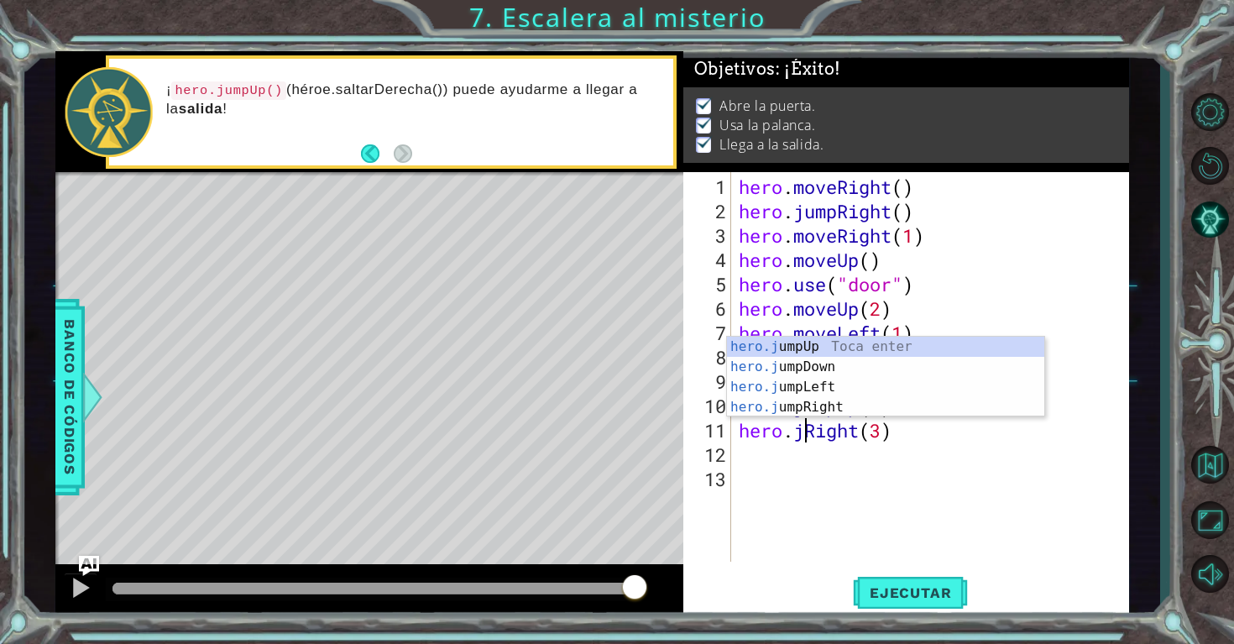
scroll to position [0, 6]
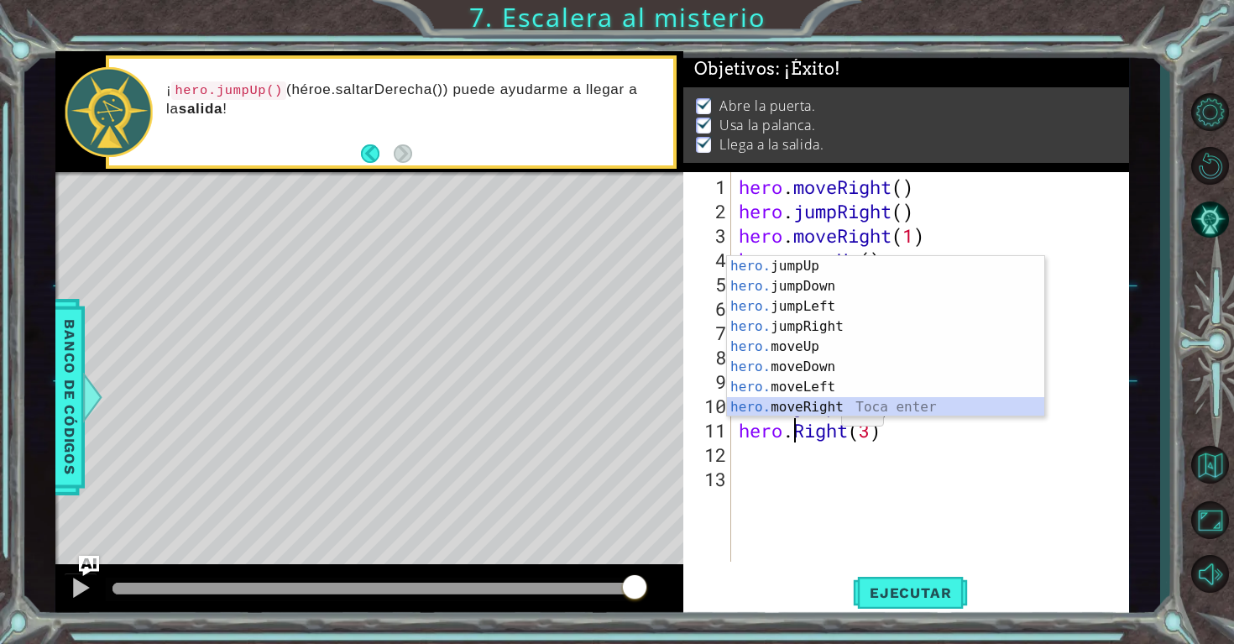
click at [823, 399] on div "hero. jumpUp Toca enter hero. jumpDown Toca enter hero. jumpLeft Toca enter her…" at bounding box center [885, 356] width 317 height 201
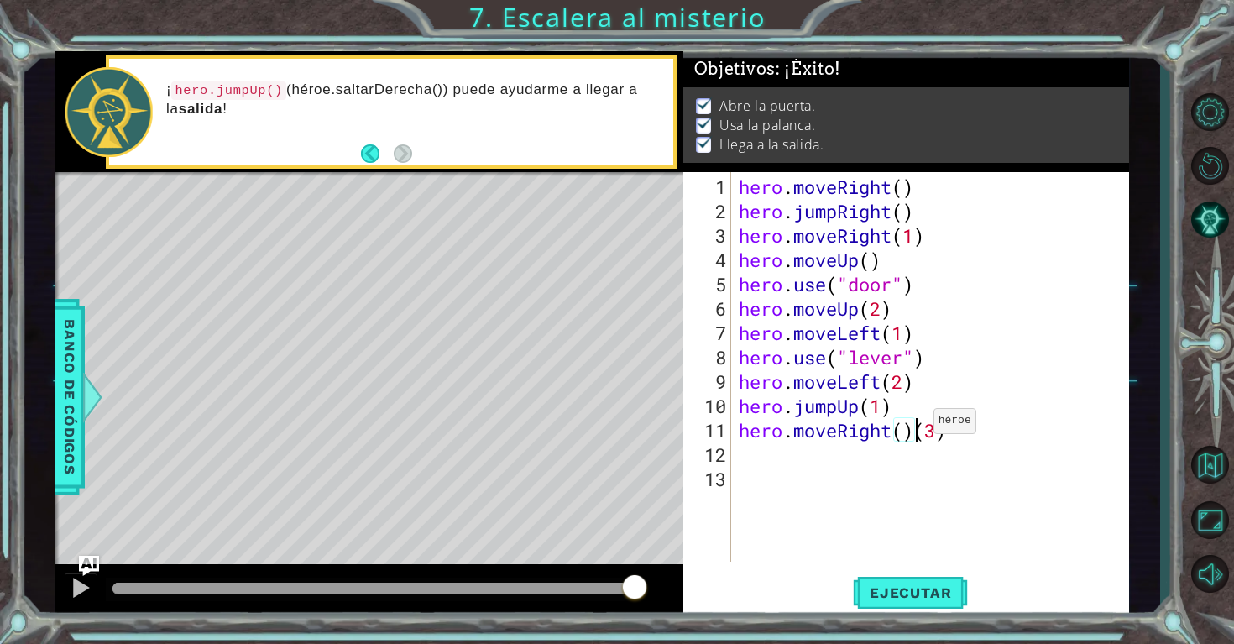
click at [918, 427] on div "hero . moveRight ( ) hero . jumpRight ( ) hero . moveRight ( 1 ) hero . moveUp …" at bounding box center [934, 394] width 398 height 438
type textarea "hero.moveRight(3)"
click at [832, 554] on div "hero . moveRight ( ) hero . jumpRight ( ) hero . moveRight ( 1 ) hero . moveUp …" at bounding box center [934, 394] width 398 height 438
click at [921, 595] on span "Ejecutar" at bounding box center [910, 592] width 115 height 17
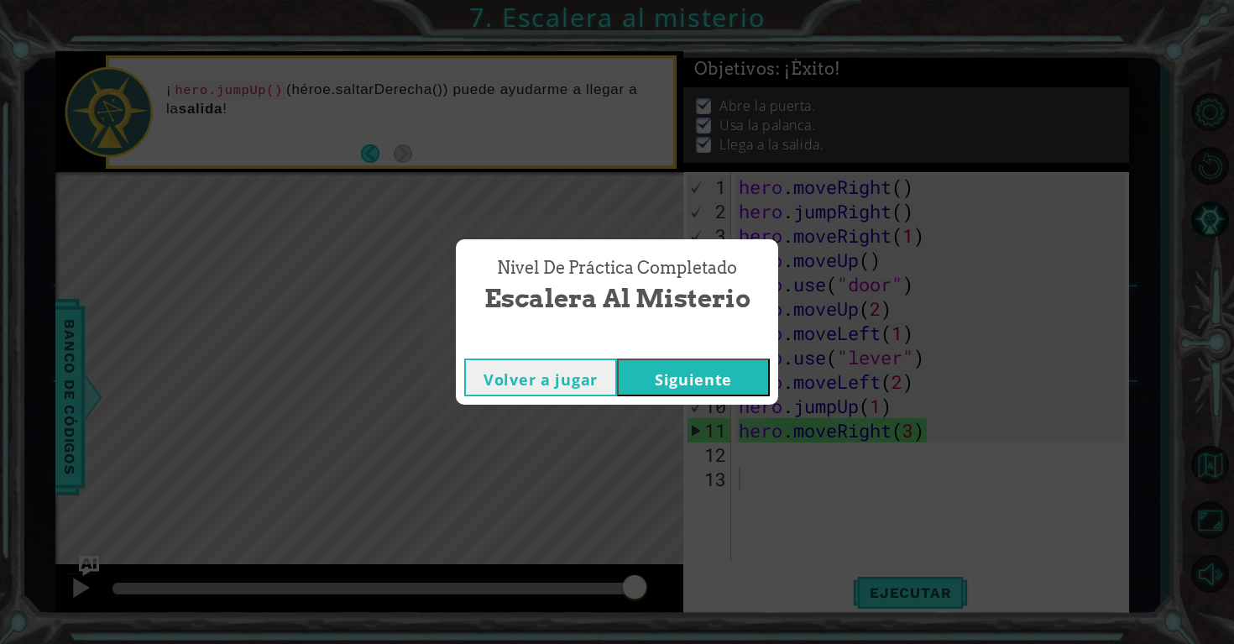
click at [685, 371] on button "Siguiente" at bounding box center [693, 377] width 153 height 38
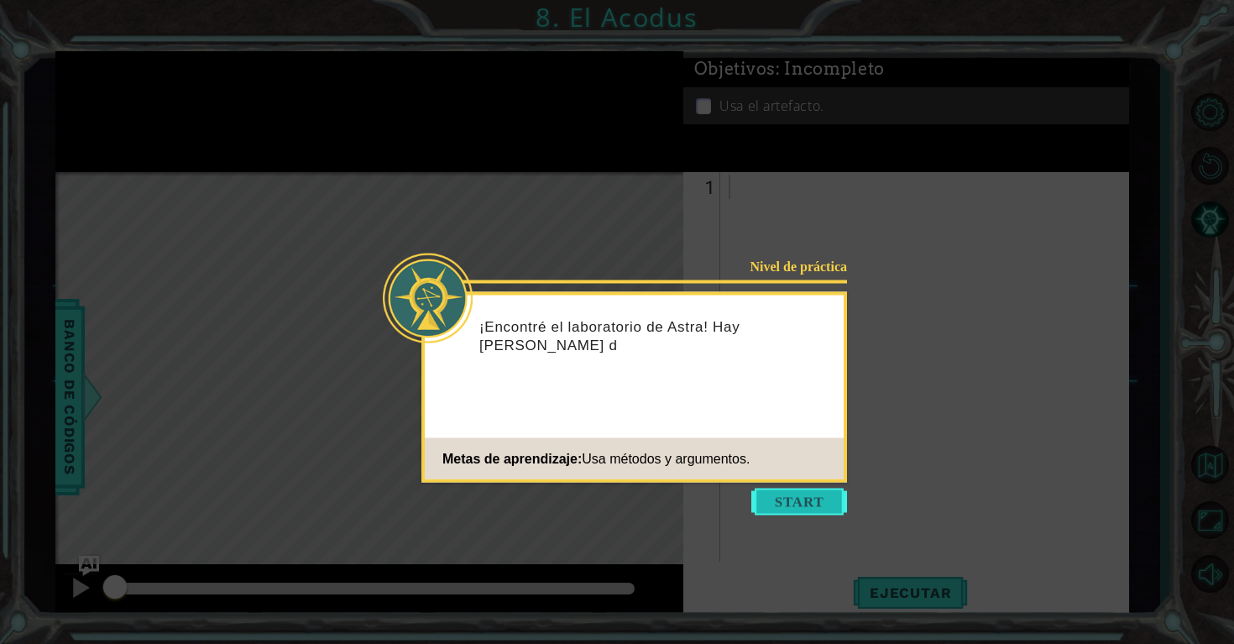
click at [777, 504] on button "Start" at bounding box center [799, 501] width 96 height 27
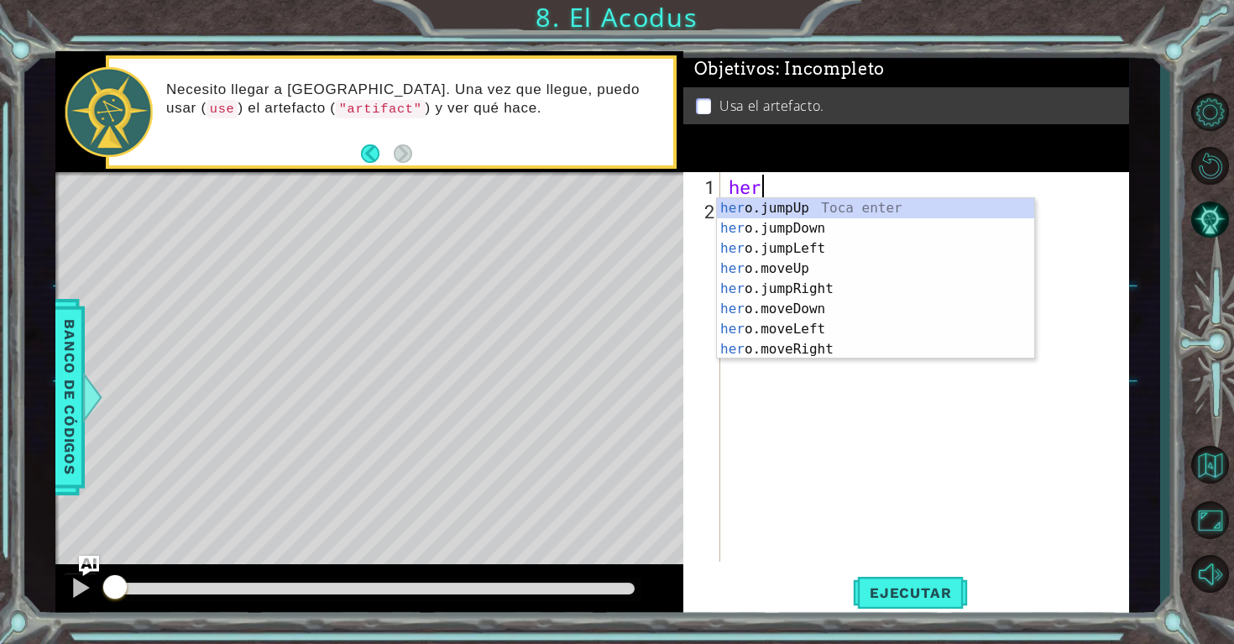
scroll to position [0, 1]
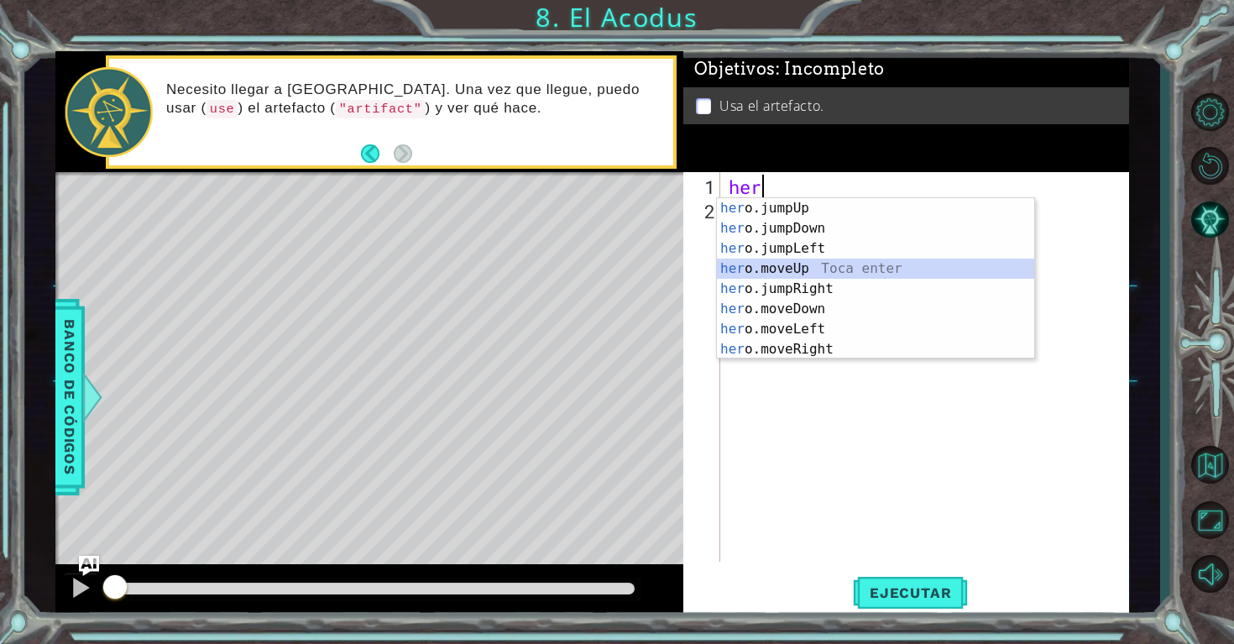
click at [817, 265] on div "her o.jumpUp Toca enter her o.jumpDown Toca enter her o.jumpLeft Toca enter her…" at bounding box center [875, 298] width 317 height 201
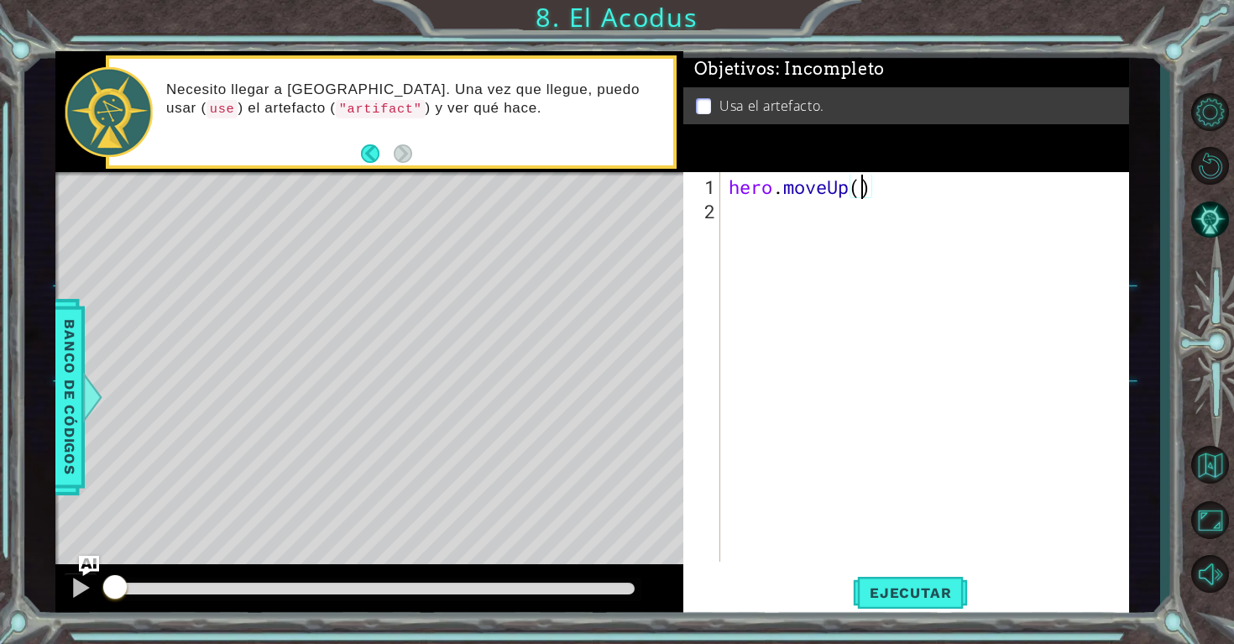
type textarea "hero.moveUp(2)"
click at [744, 216] on div "hero . moveUp ( 2 )" at bounding box center [929, 394] width 408 height 438
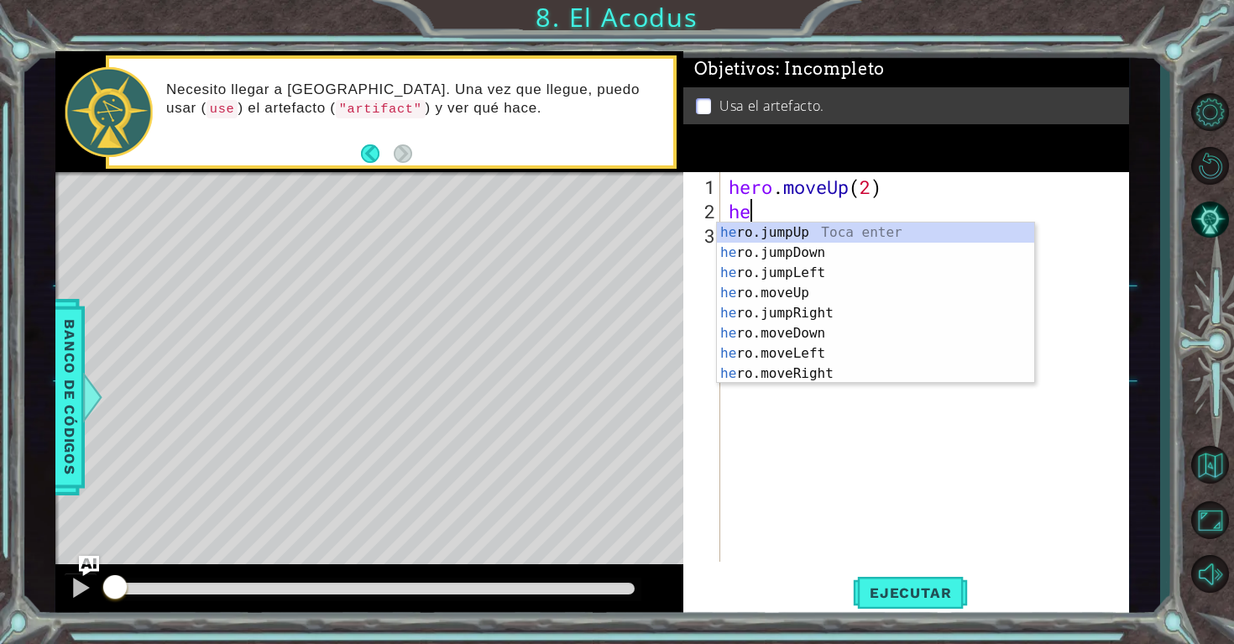
type textarea "her"
click at [831, 268] on div "her o.jumpUp Toca enter her o.jumpDown Toca enter her o.jumpLeft Toca enter her…" at bounding box center [875, 322] width 317 height 201
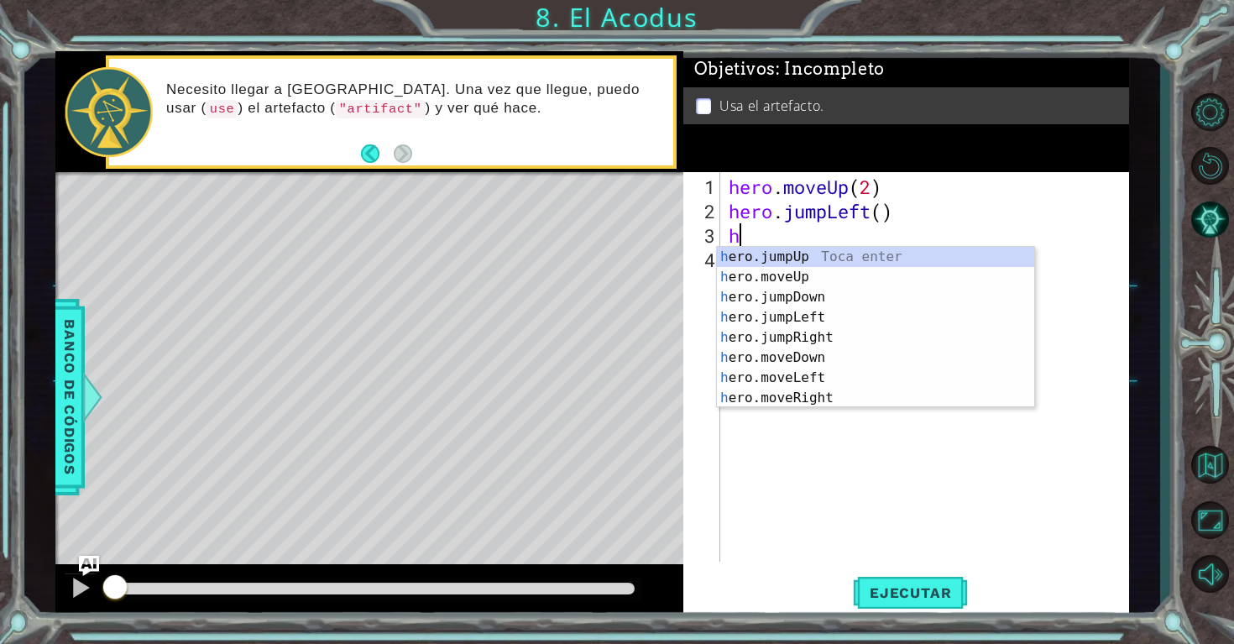
type textarea "he"
click at [734, 281] on div "he ro.jumpUp Toca enter he ro.jumpDown Toca enter he ro.jumpLeft Toca enter he …" at bounding box center [875, 347] width 317 height 201
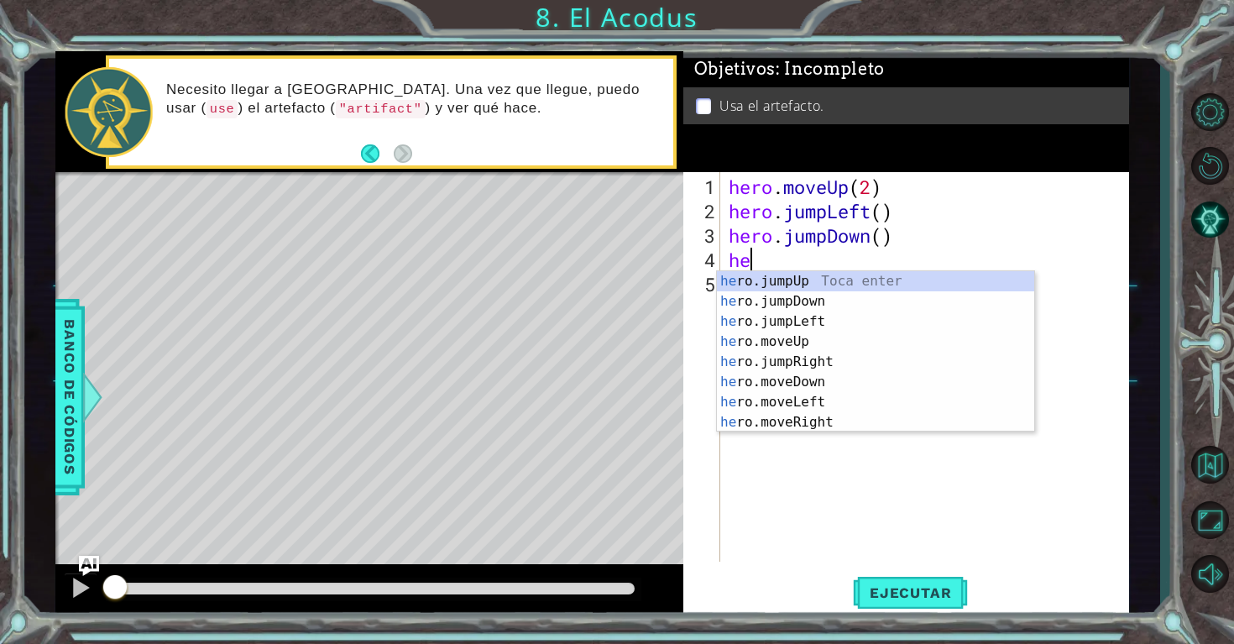
scroll to position [0, 1]
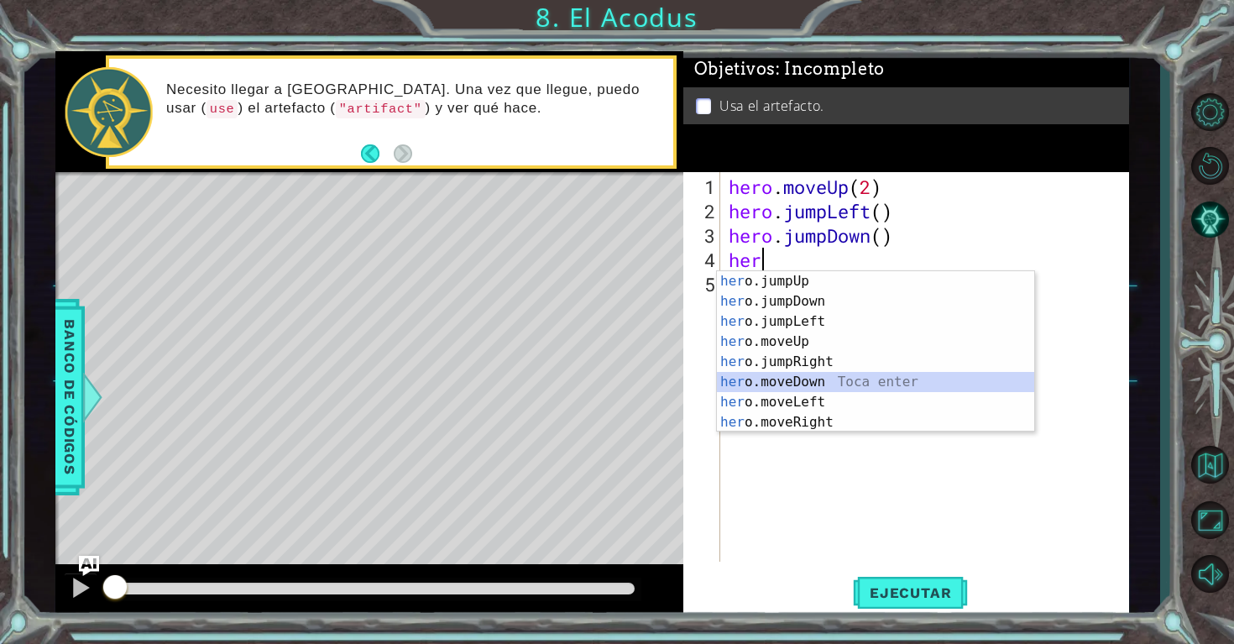
click at [810, 389] on div "her o.jumpUp Toca enter her o.jumpDown Toca enter her o.jumpLeft Toca enter her…" at bounding box center [875, 371] width 317 height 201
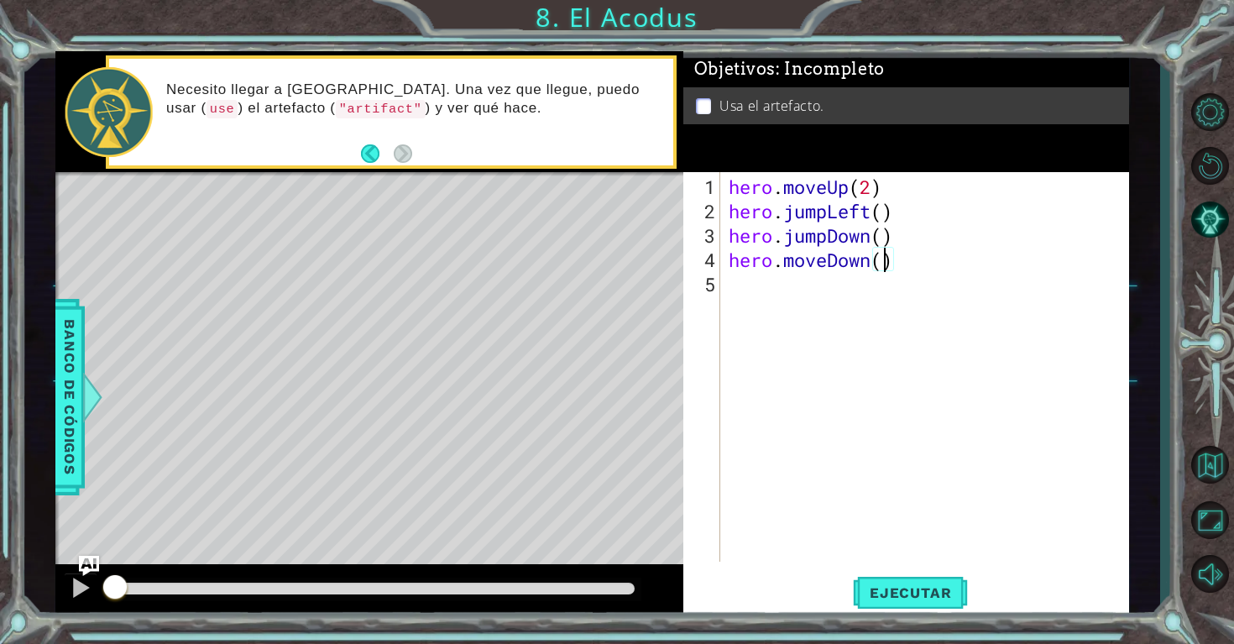
type textarea "hero.moveDown(2)"
click at [742, 305] on div "hero . moveUp ( 2 ) hero . jumpLeft ( ) hero . jumpDown ( ) hero . moveDown ( 2…" at bounding box center [929, 394] width 408 height 438
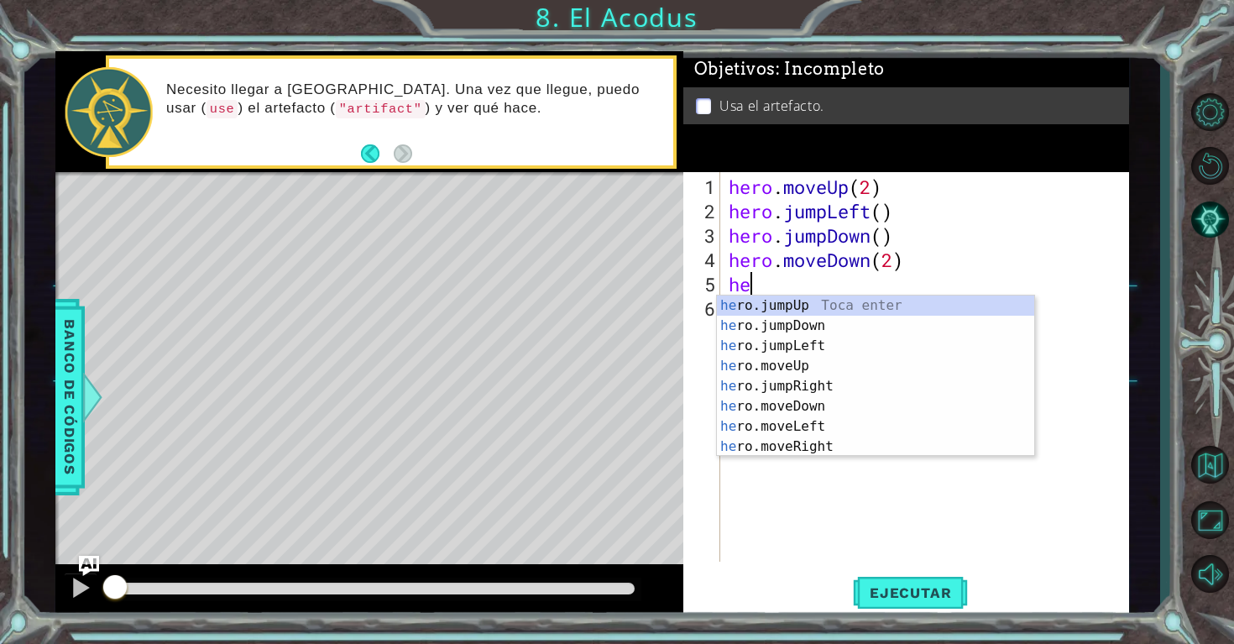
scroll to position [0, 1]
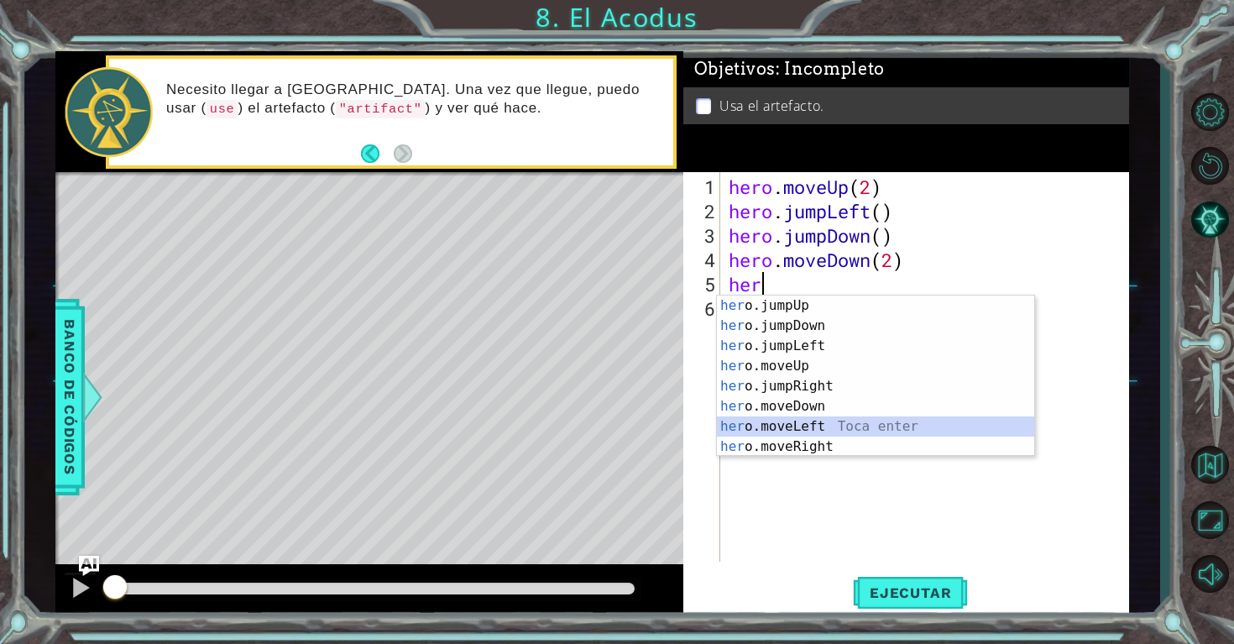
click at [816, 420] on div "her o.jumpUp Toca enter her o.jumpDown Toca enter her o.jumpLeft Toca enter her…" at bounding box center [875, 395] width 317 height 201
type textarea "hero.moveLeft(1)"
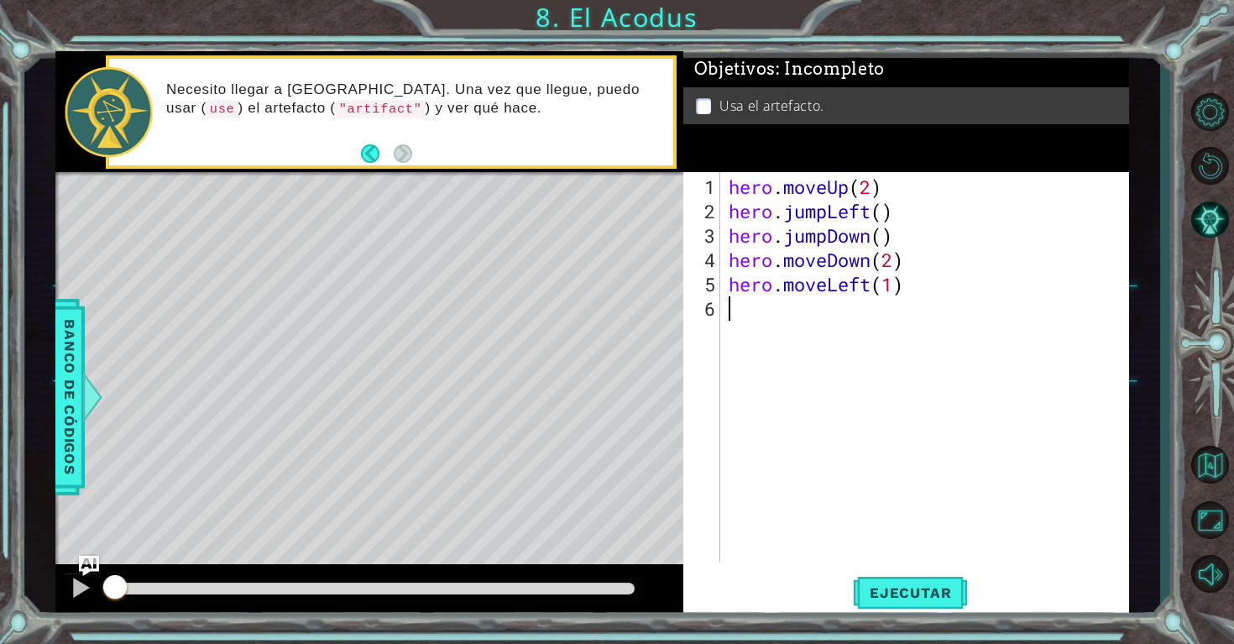
click at [742, 304] on div "hero . moveUp ( 2 ) hero . jumpLeft ( ) hero . jumpDown ( ) hero . moveDown ( 2…" at bounding box center [929, 394] width 408 height 438
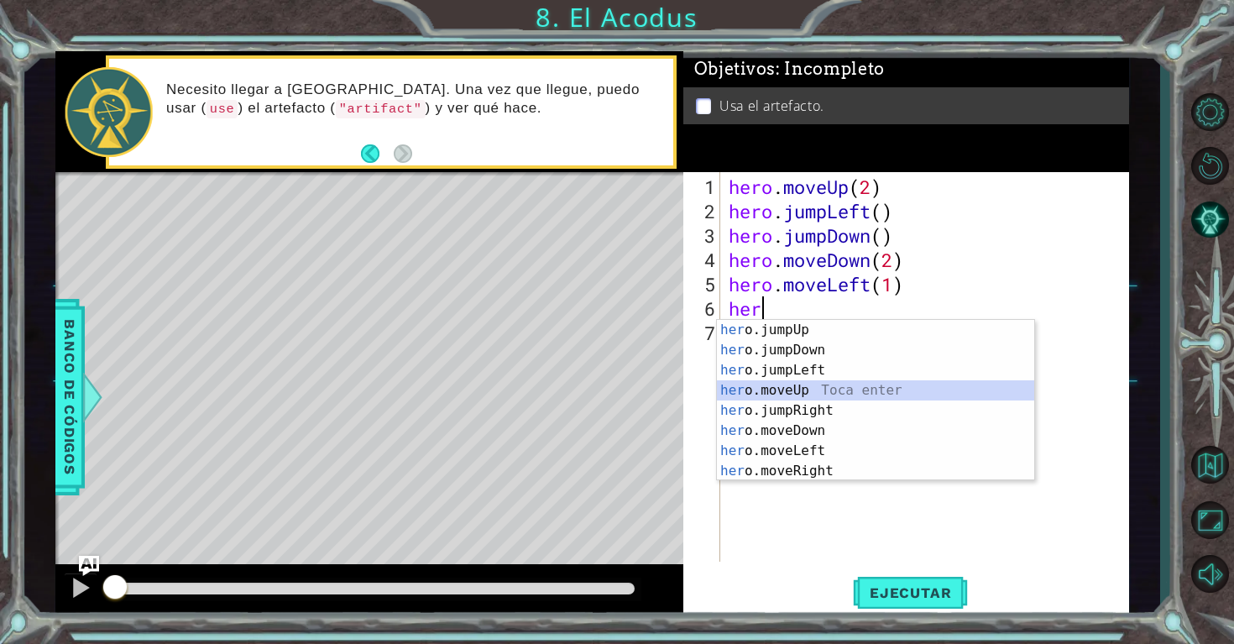
click at [815, 393] on div "her o.jumpUp Toca enter her o.jumpDown Toca enter her o.jumpLeft Toca enter her…" at bounding box center [875, 420] width 317 height 201
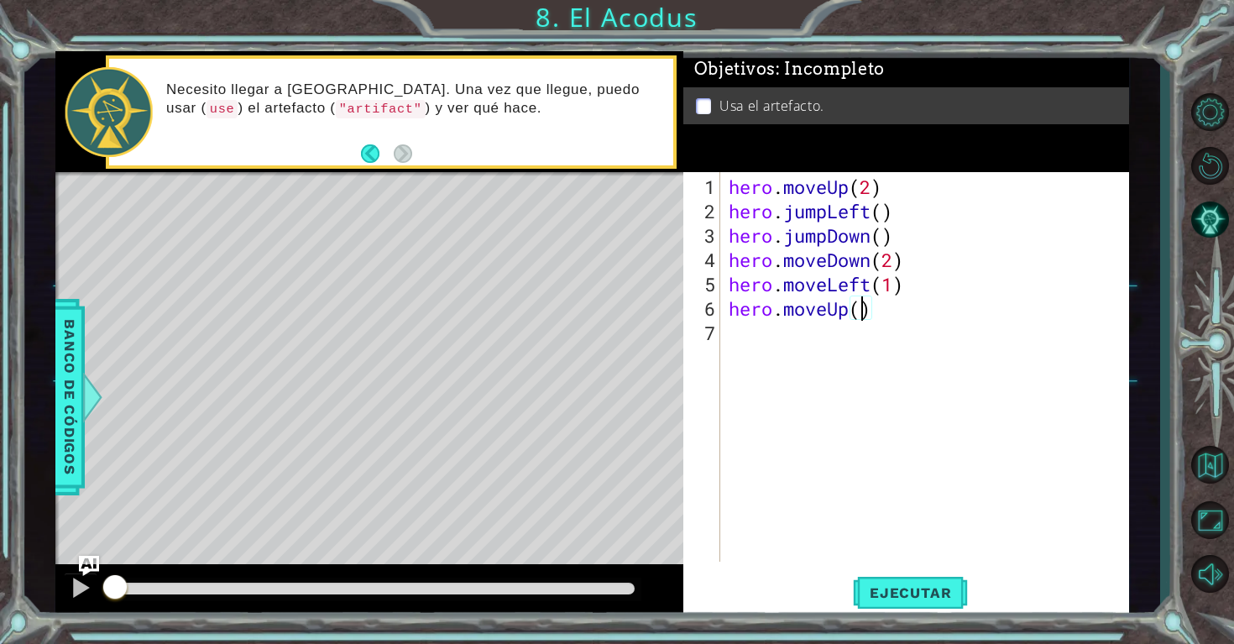
type textarea "hero.moveUp(3)"
click at [741, 340] on div "hero . moveUp ( 2 ) hero . jumpLeft ( ) hero . jumpDown ( ) hero . moveDown ( 2…" at bounding box center [929, 394] width 408 height 438
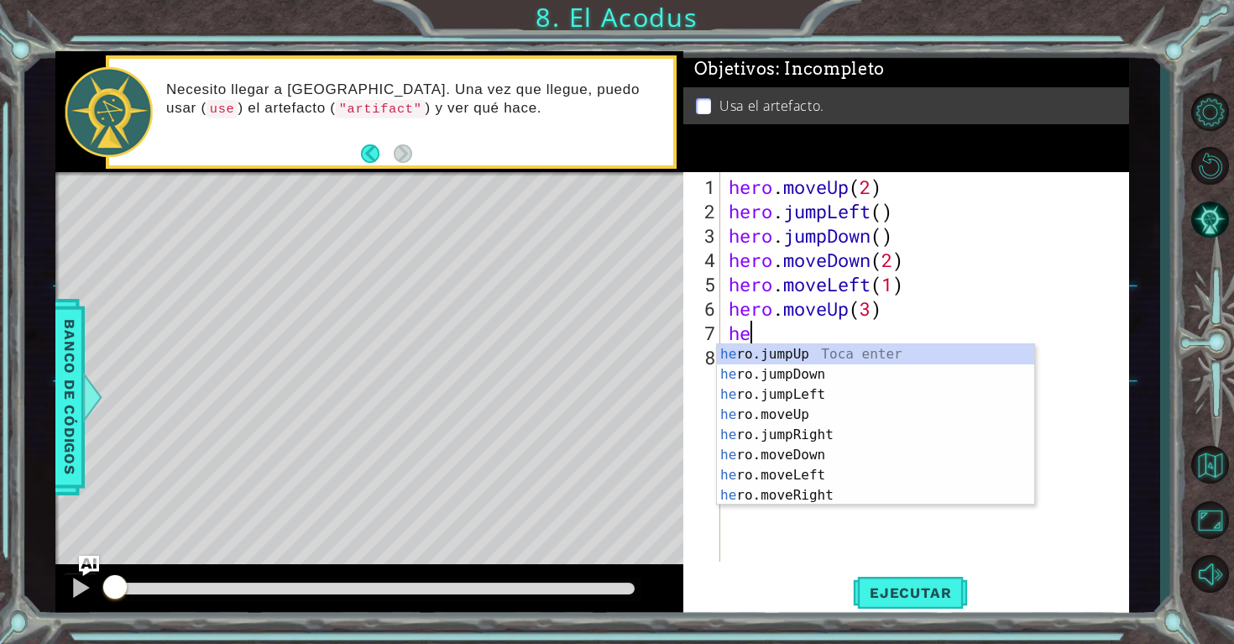
type textarea "her"
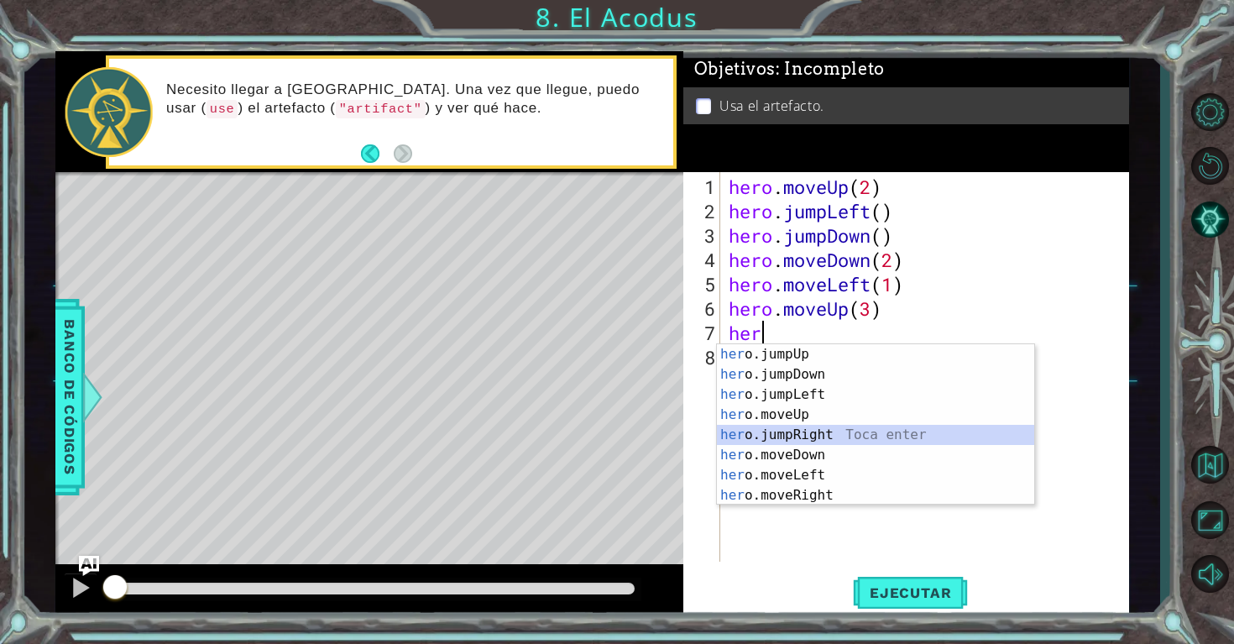
click at [766, 439] on div "her o.jumpUp Toca enter her o.jumpDown Toca enter her o.jumpLeft Toca enter her…" at bounding box center [875, 444] width 317 height 201
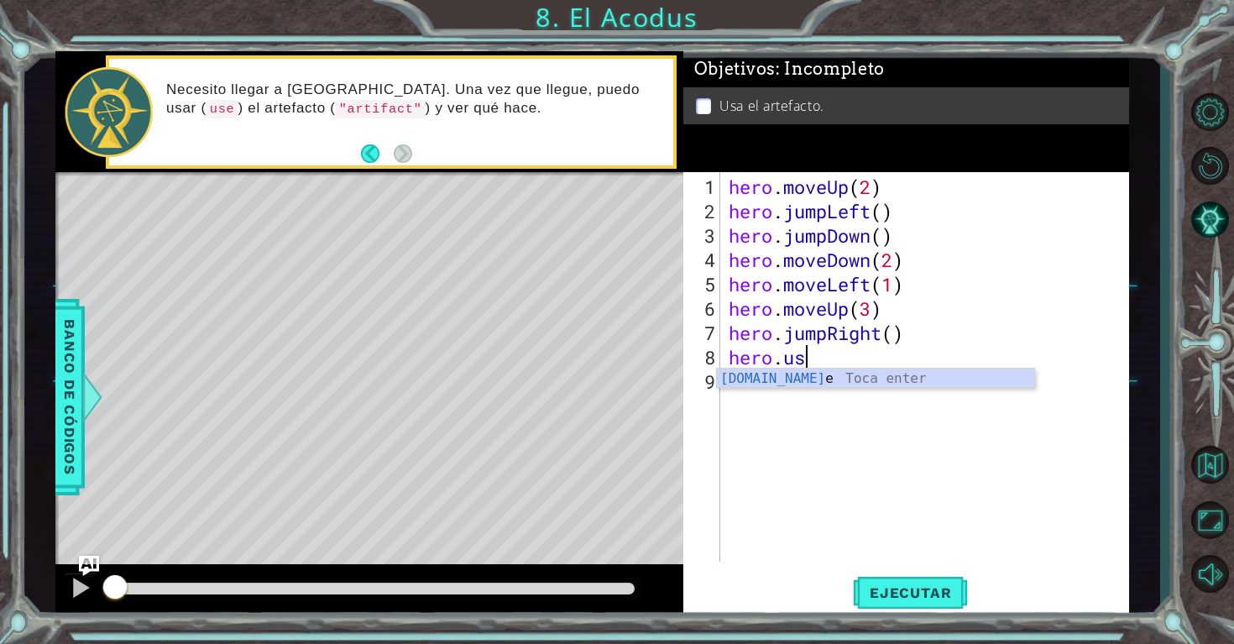
type textarea "hero.use"
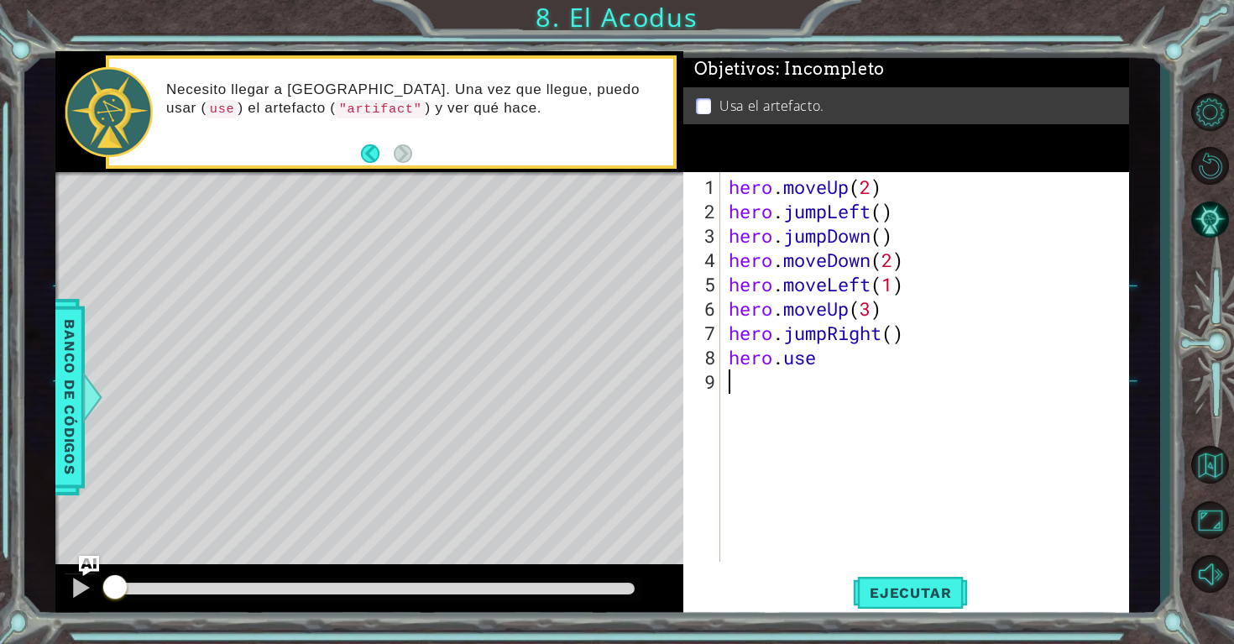
click at [809, 388] on div "hero . moveUp ( 2 ) hero . jumpLeft ( ) hero . jumpDown ( ) hero . moveDown ( 2…" at bounding box center [929, 394] width 408 height 438
click at [813, 366] on div "hero . moveUp ( 2 ) hero . jumpLeft ( ) hero . jumpDown ( ) hero . moveDown ( 2…" at bounding box center [929, 394] width 408 height 438
type textarea "hero.use"
click at [831, 366] on div "hero . moveUp ( 2 ) hero . jumpLeft ( ) hero . jumpDown ( ) hero . moveDown ( 2…" at bounding box center [929, 394] width 408 height 438
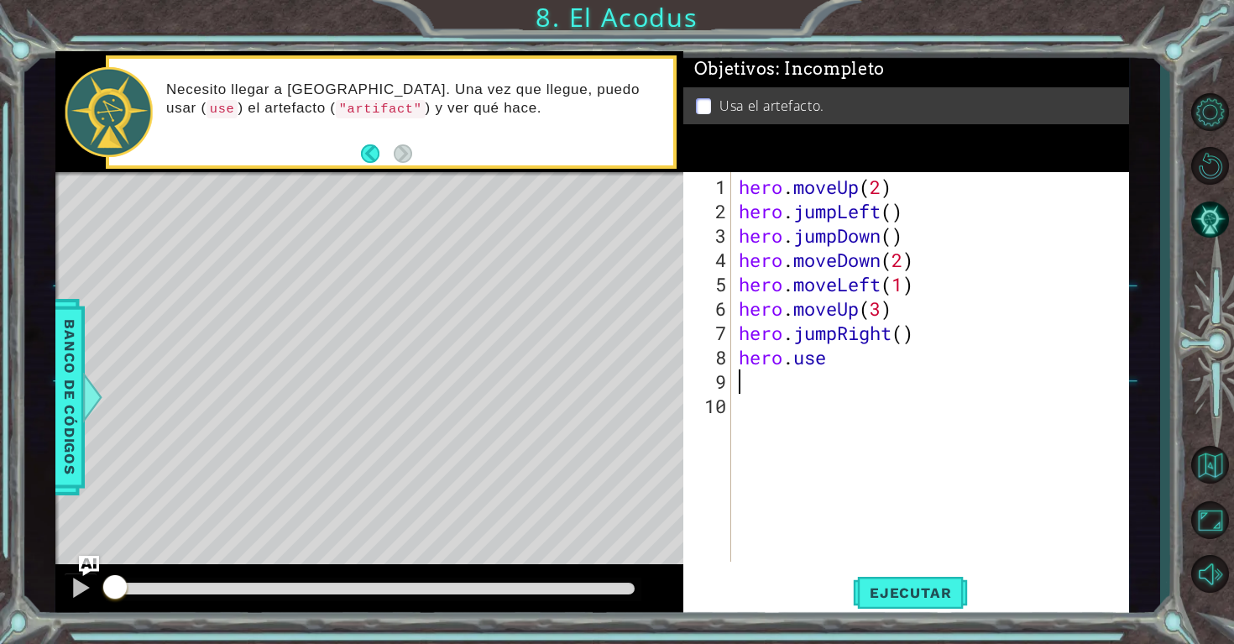
type textarea "hero.use"
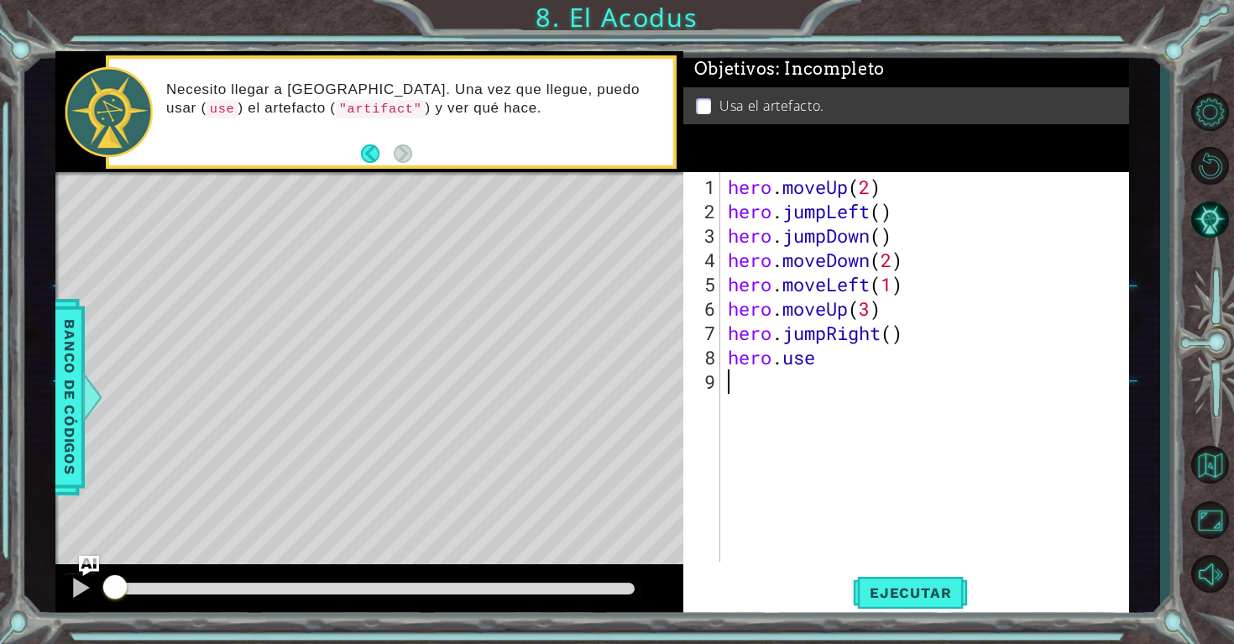
click at [832, 389] on div "hero . moveUp ( 2 ) hero . jumpLeft ( ) hero . jumpDown ( ) hero . moveDown ( 2…" at bounding box center [928, 394] width 409 height 438
click at [814, 358] on div "hero . moveUp ( 2 ) hero . jumpLeft ( ) hero . jumpDown ( ) hero . moveDown ( 2…" at bounding box center [928, 394] width 409 height 438
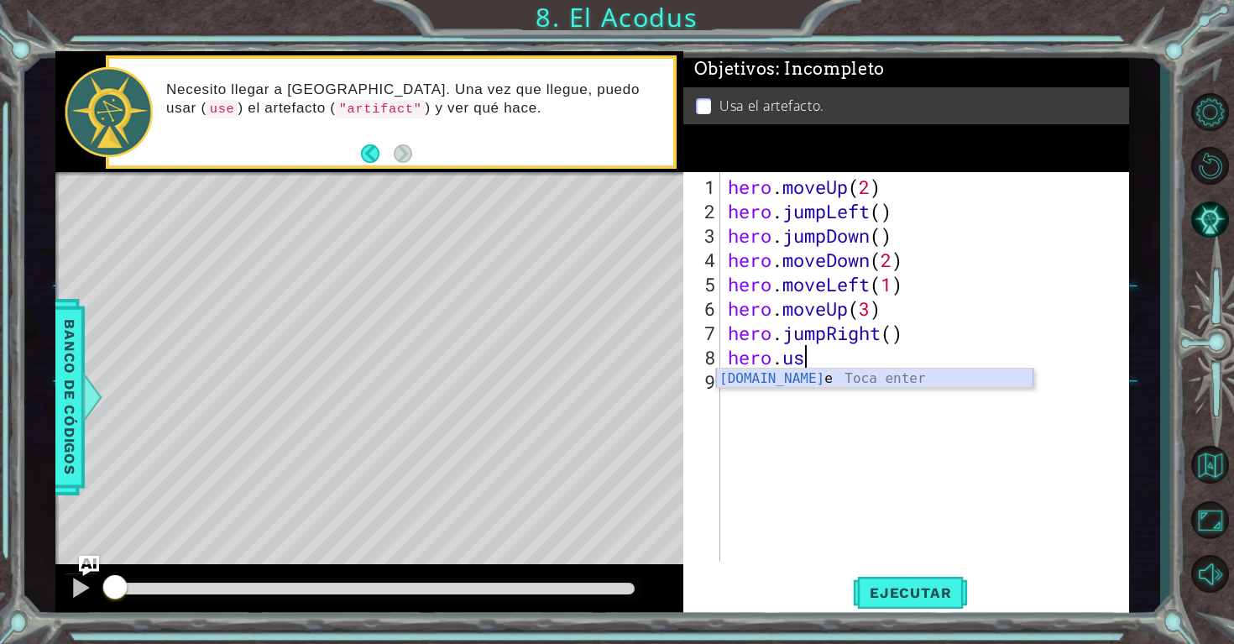
click at [842, 380] on div "[DOMAIN_NAME] e Toca enter" at bounding box center [874, 398] width 317 height 60
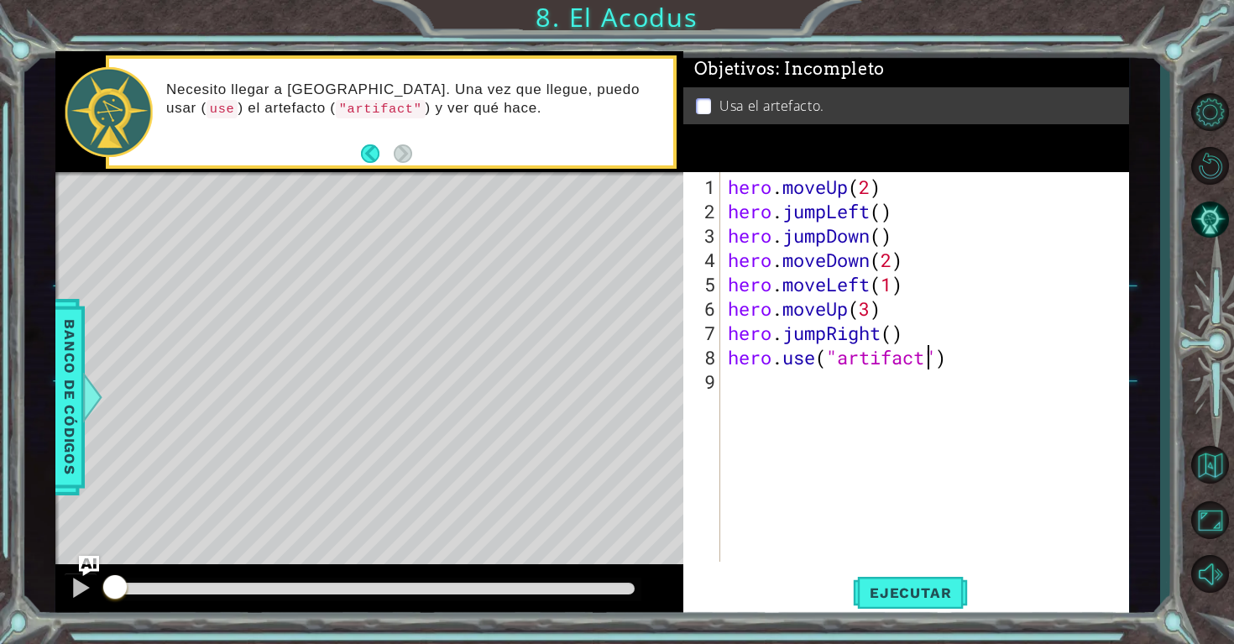
scroll to position [0, 9]
click at [962, 338] on div "hero . moveUp ( 2 ) hero . jumpLeft ( ) hero . jumpDown ( ) hero . moveDown ( 2…" at bounding box center [928, 394] width 409 height 438
click at [921, 607] on button "Ejecutar" at bounding box center [910, 592] width 115 height 44
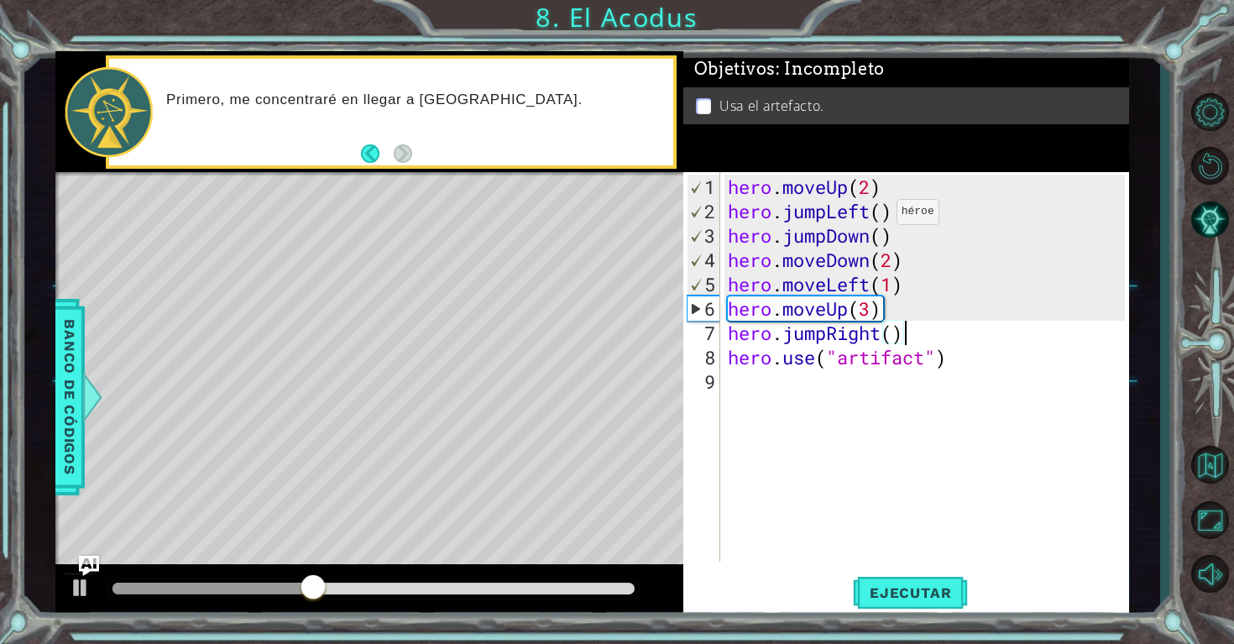
click at [870, 216] on div "hero . moveUp ( 2 ) hero . jumpLeft ( ) hero . jumpDown ( ) hero . moveDown ( 2…" at bounding box center [928, 394] width 409 height 438
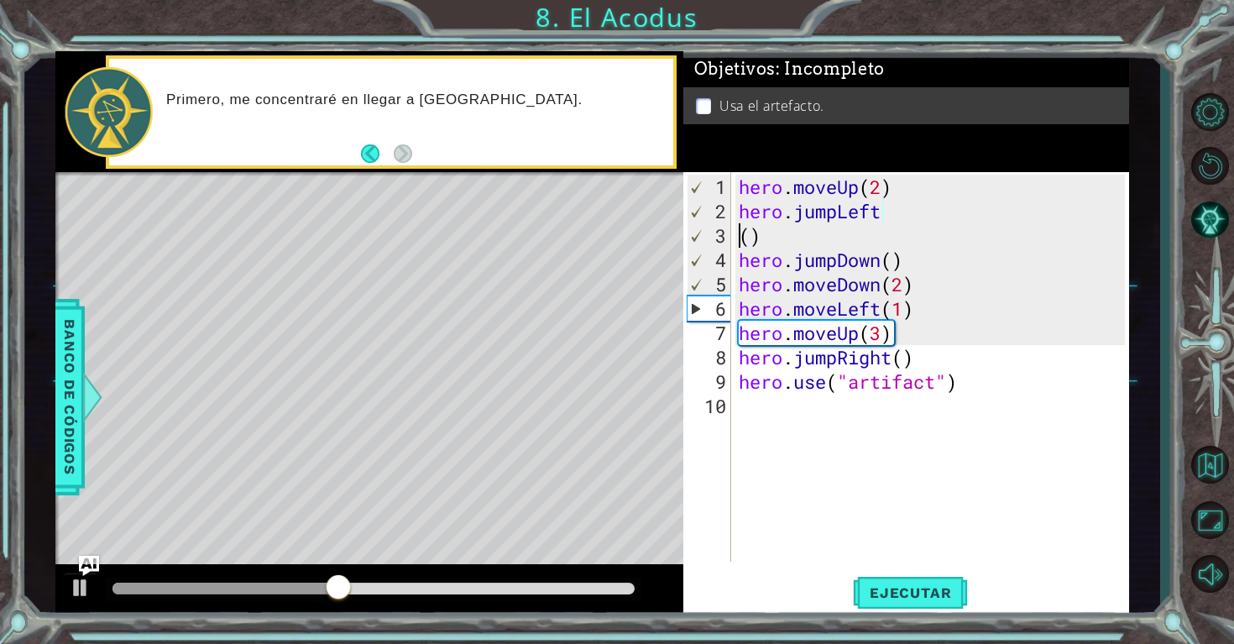
scroll to position [0, 0]
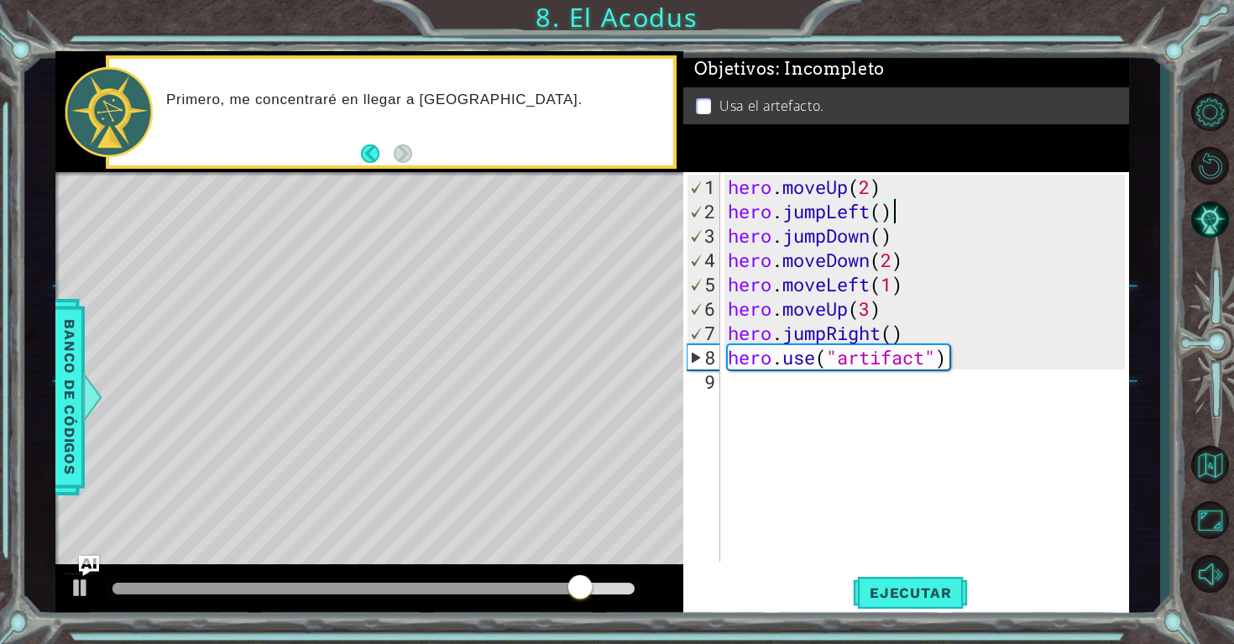
click at [896, 206] on div "hero . moveUp ( 2 ) hero . jumpLeft ( ) hero . jumpDown ( ) hero . moveDown ( 2…" at bounding box center [928, 394] width 409 height 438
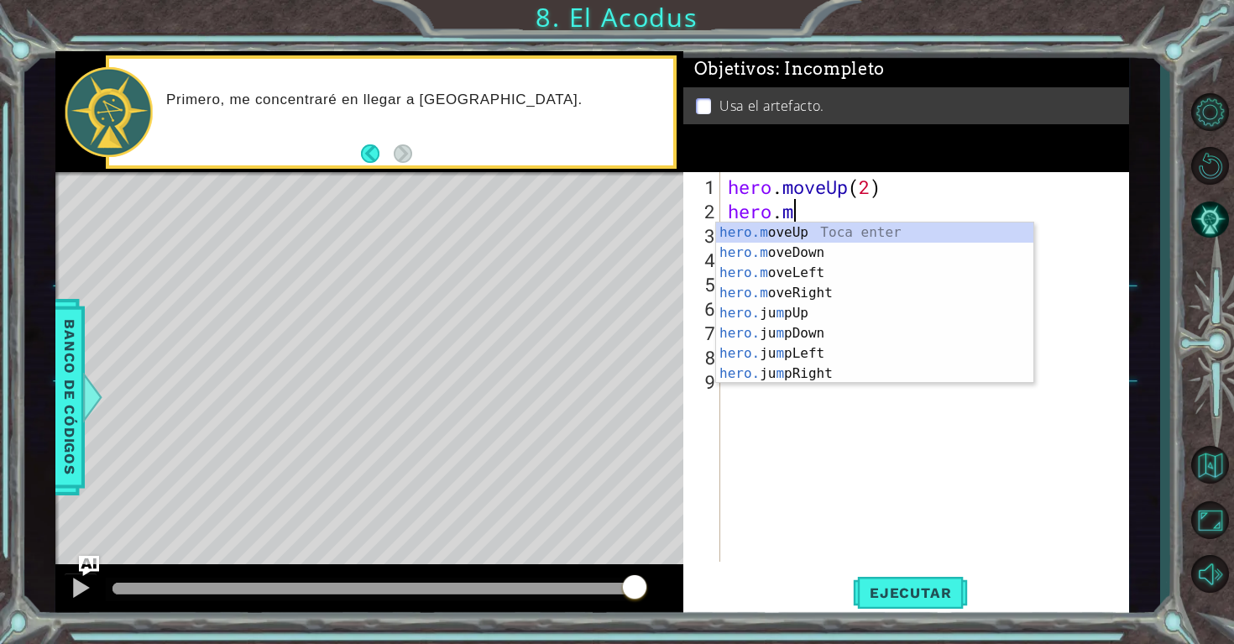
scroll to position [0, 3]
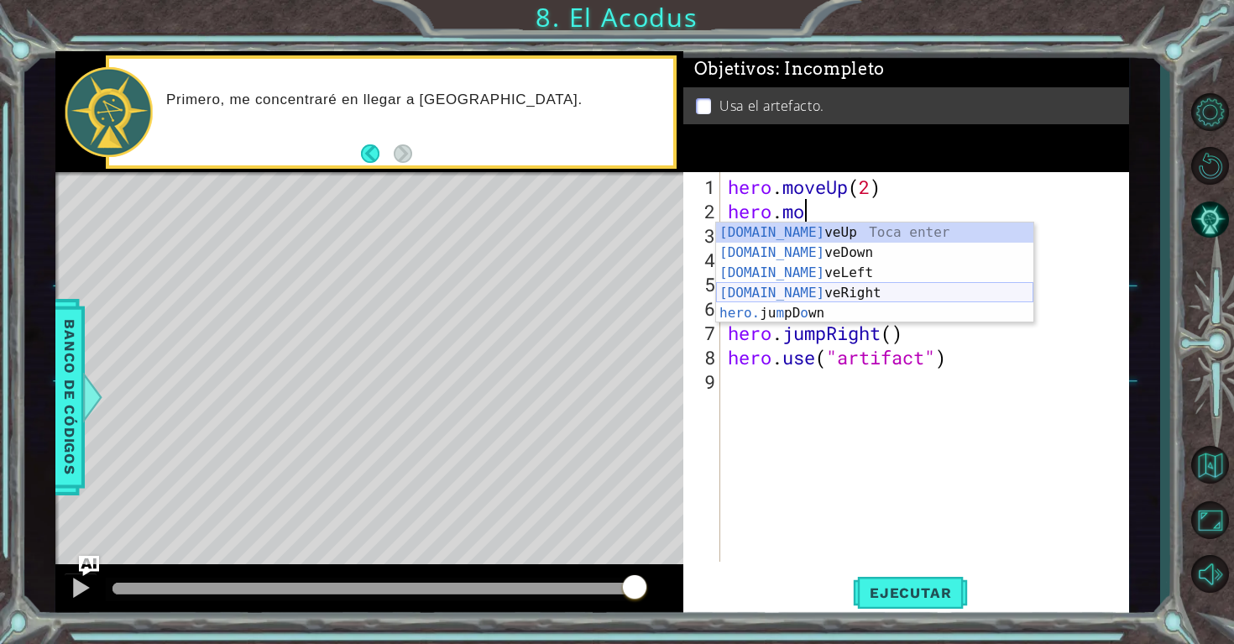
click at [867, 295] on div "[DOMAIN_NAME] veUp Toca enter [DOMAIN_NAME] veDown Toca enter [DOMAIN_NAME] veL…" at bounding box center [874, 292] width 317 height 141
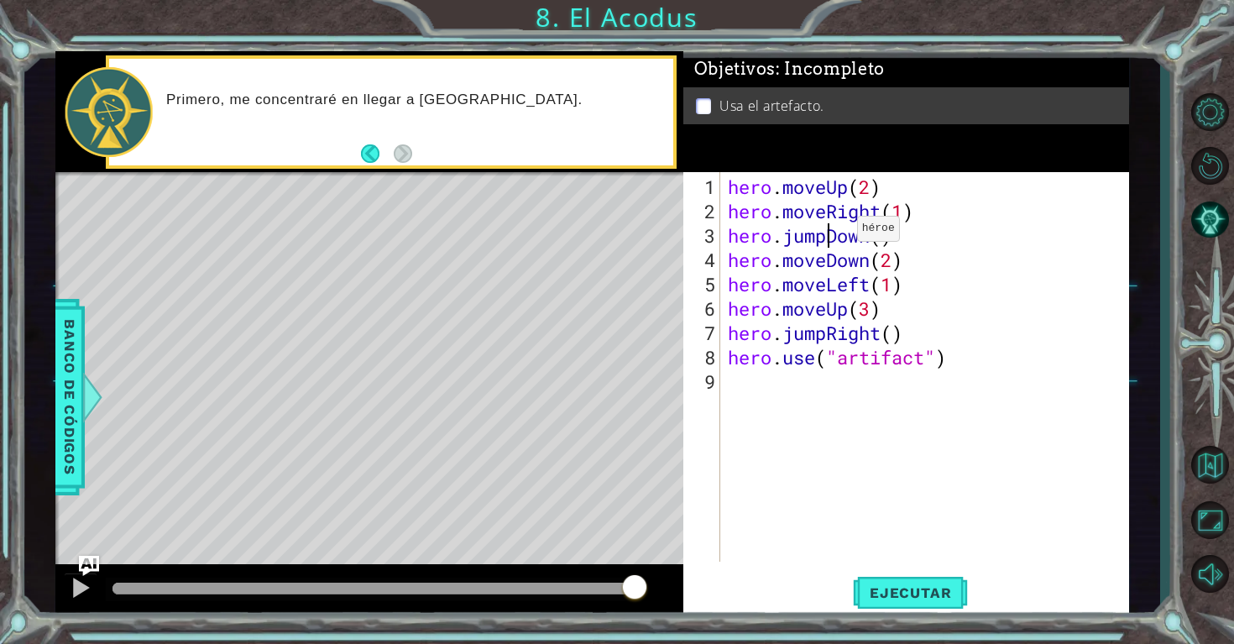
click at [831, 234] on div "hero . moveUp ( 2 ) hero . moveRight ( 1 ) hero . jumpDown ( ) hero . moveDown …" at bounding box center [928, 394] width 409 height 438
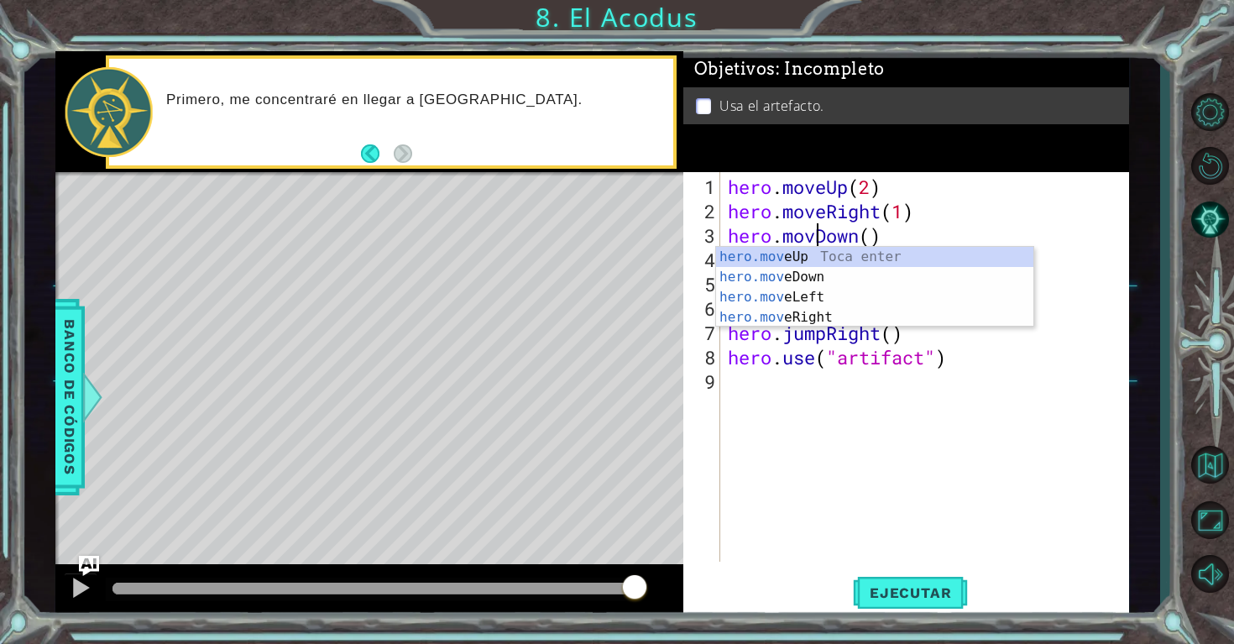
scroll to position [0, 4]
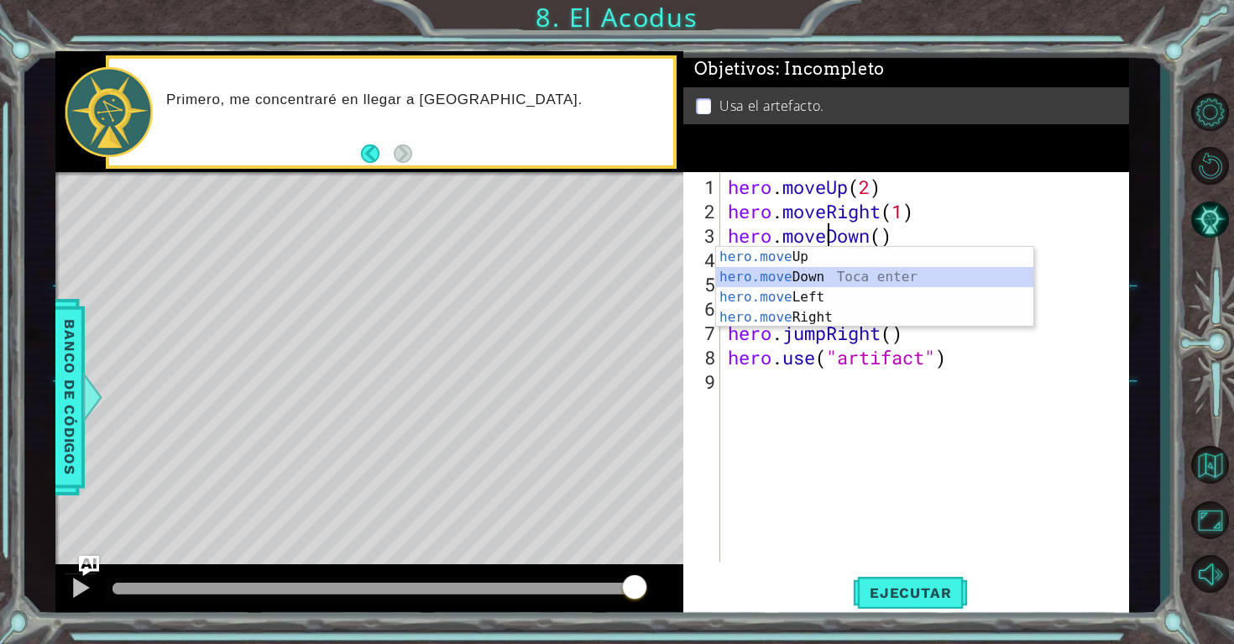
click at [827, 279] on div "hero.move Up Toca enter hero.move Down Toca enter hero.move Left Toca enter her…" at bounding box center [874, 307] width 317 height 121
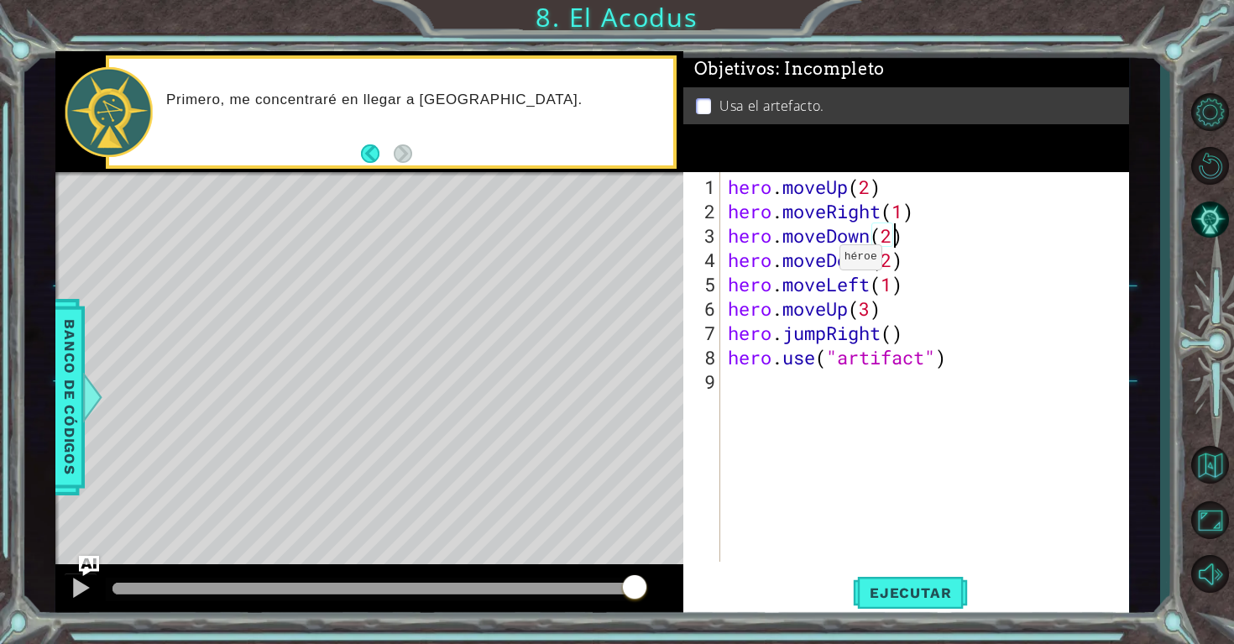
scroll to position [0, 7]
click at [869, 262] on div "hero . moveUp ( 2 ) hero . moveRight ( 1 ) hero . moveDown ( 2 ) hero . moveDow…" at bounding box center [928, 394] width 409 height 438
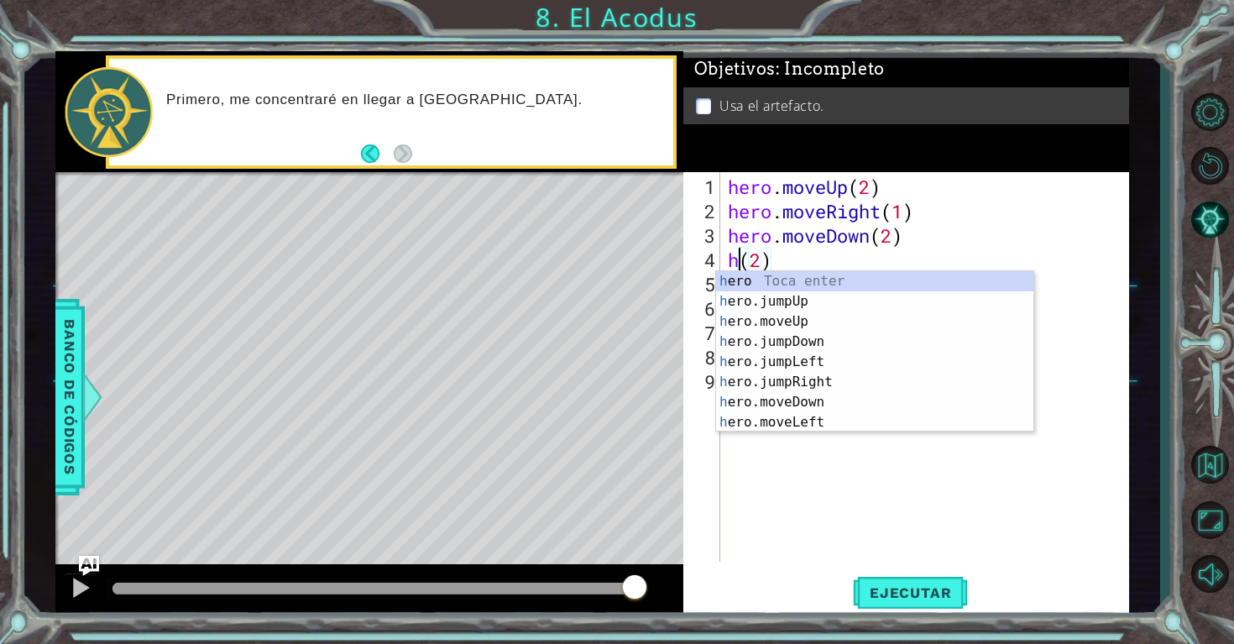
scroll to position [0, 1]
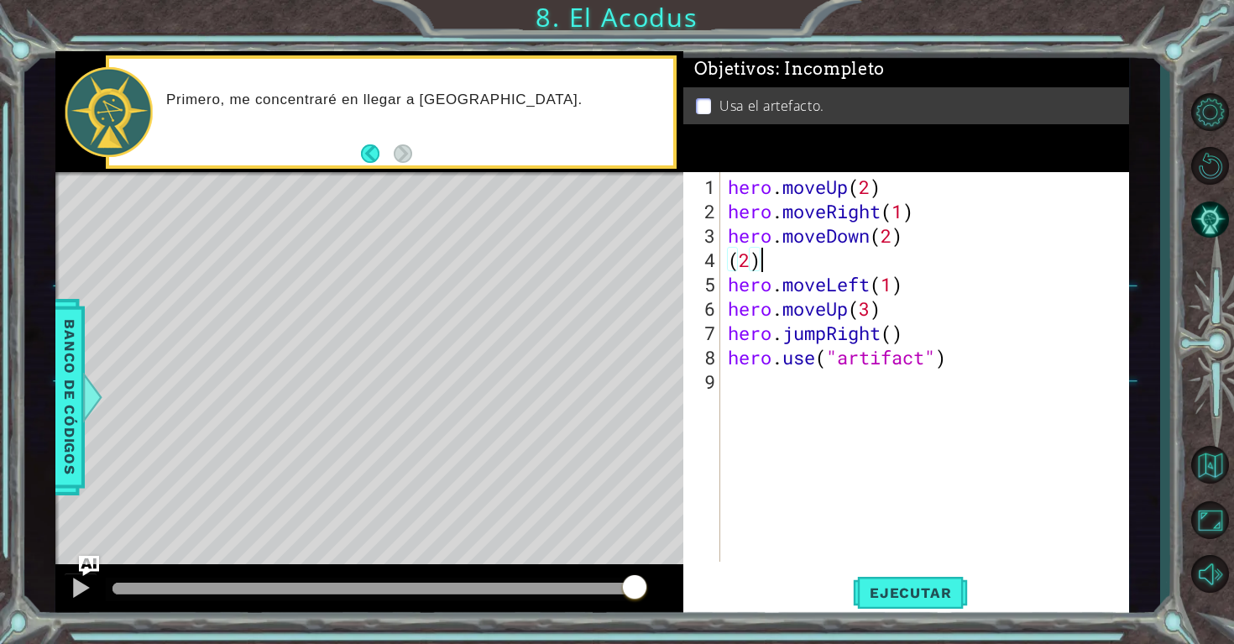
click at [785, 253] on div "hero . moveUp ( 2 ) hero . moveRight ( 1 ) hero . moveDown ( 2 ) ( 2 ) hero . m…" at bounding box center [928, 394] width 409 height 438
type textarea "("
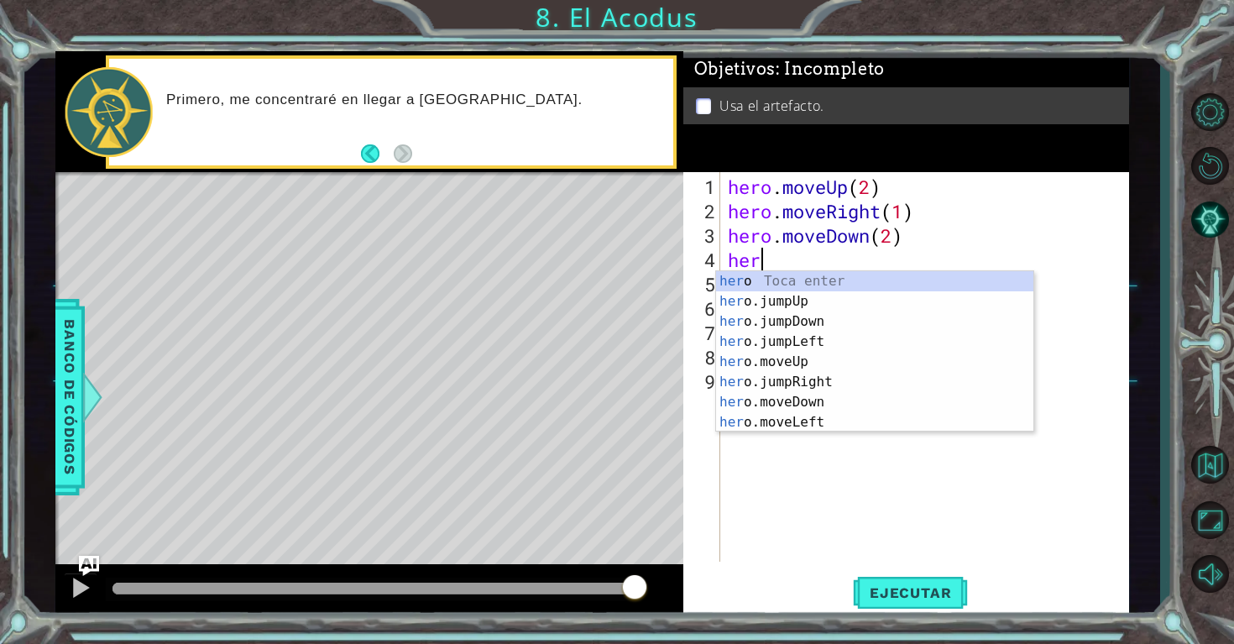
type textarea "hero"
click at [782, 358] on div "hero Toca enter hero .jumpUp Toca enter hero .jumpDown Toca enter hero .jumpLef…" at bounding box center [874, 371] width 317 height 201
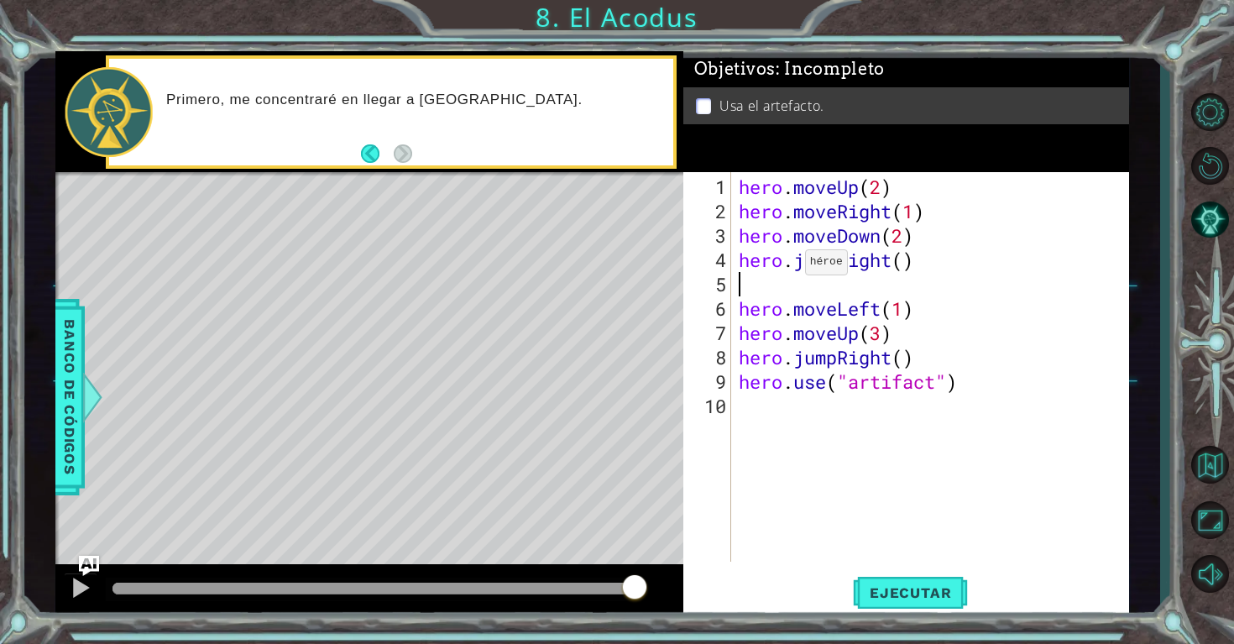
scroll to position [0, 0]
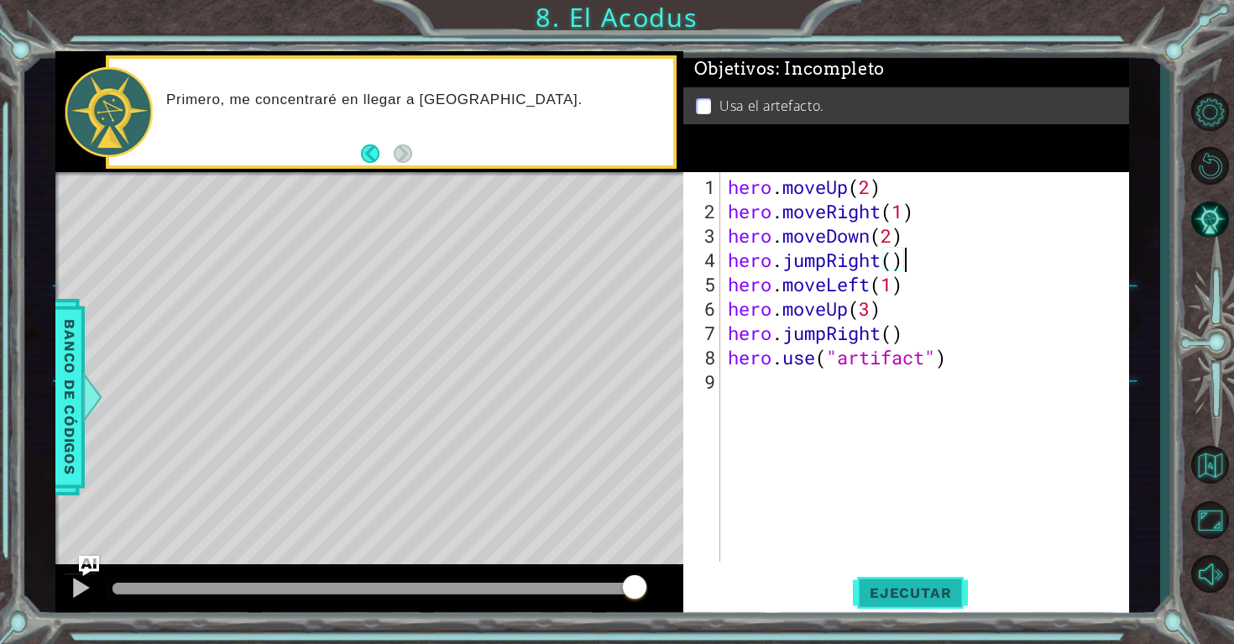
click at [880, 584] on span "Ejecutar" at bounding box center [910, 592] width 115 height 17
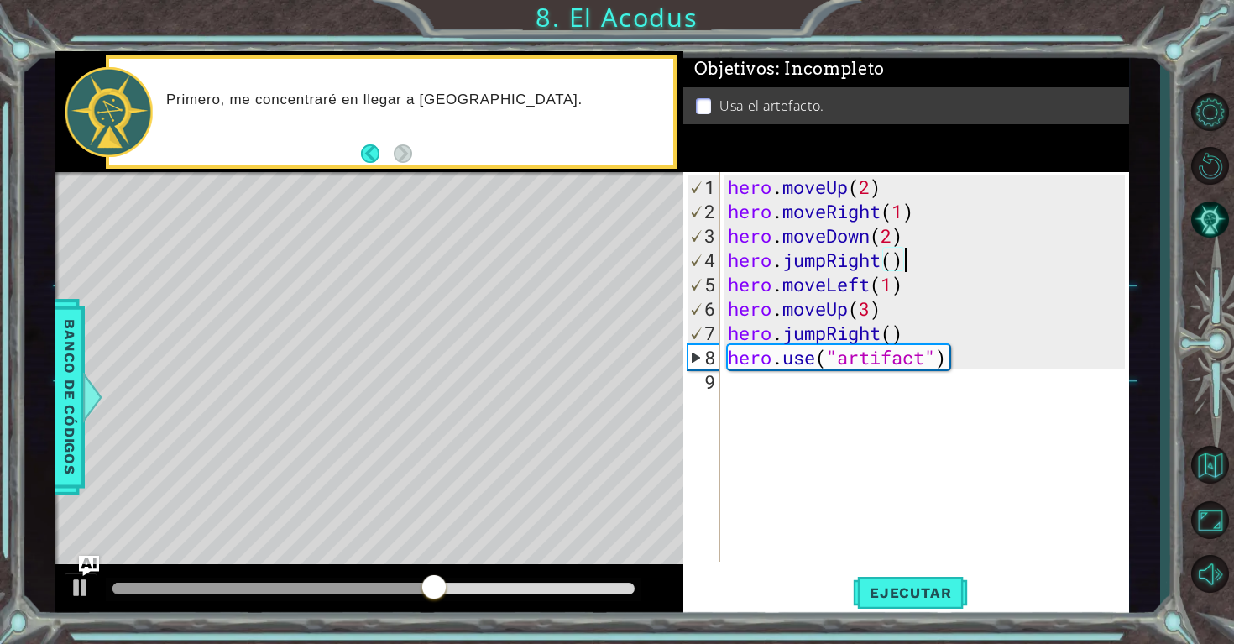
click at [967, 362] on div "hero . moveUp ( 2 ) hero . moveRight ( 1 ) hero . moveDown ( 2 ) hero . jumpRig…" at bounding box center [928, 394] width 409 height 438
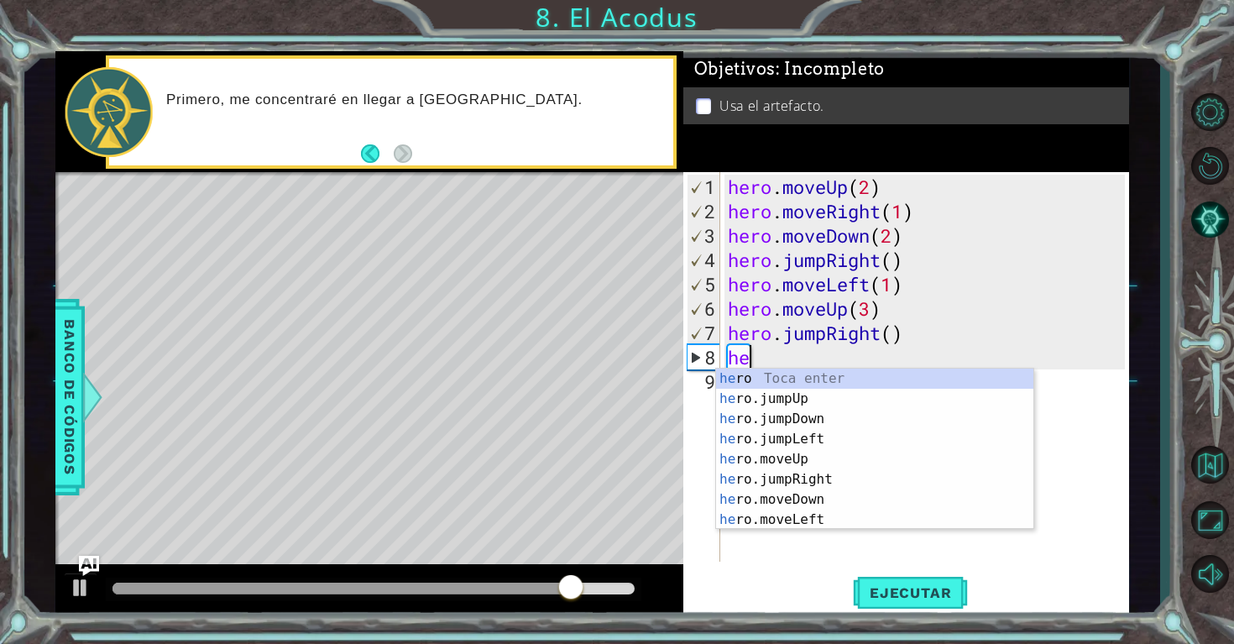
type textarea "h"
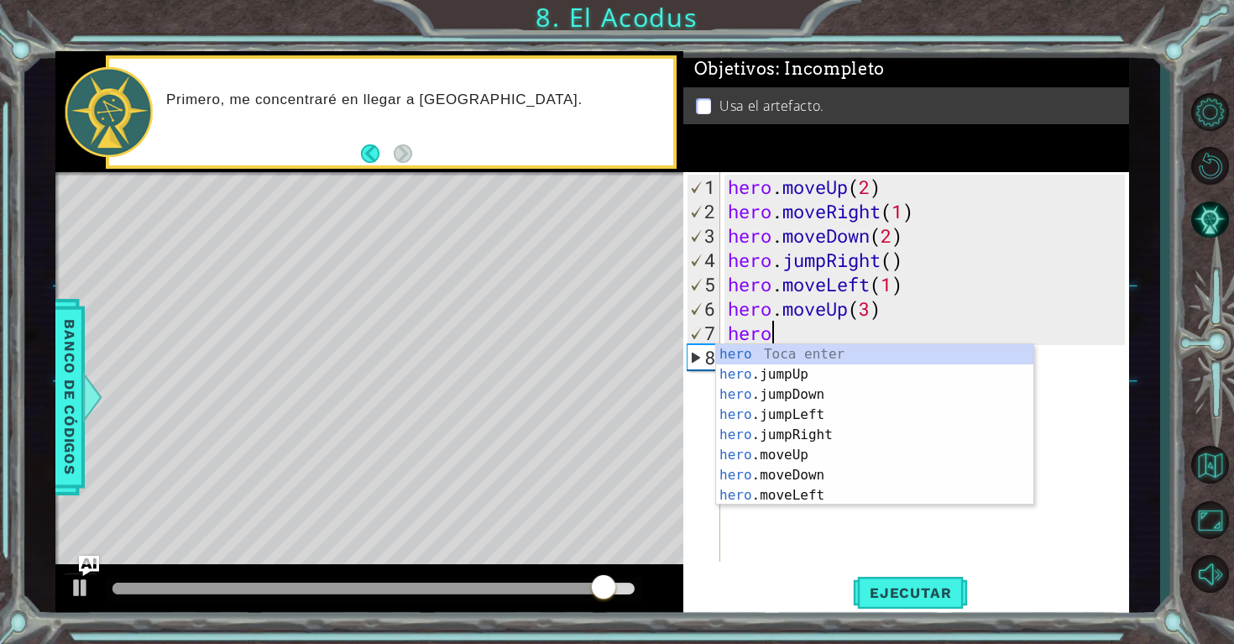
type textarea "h"
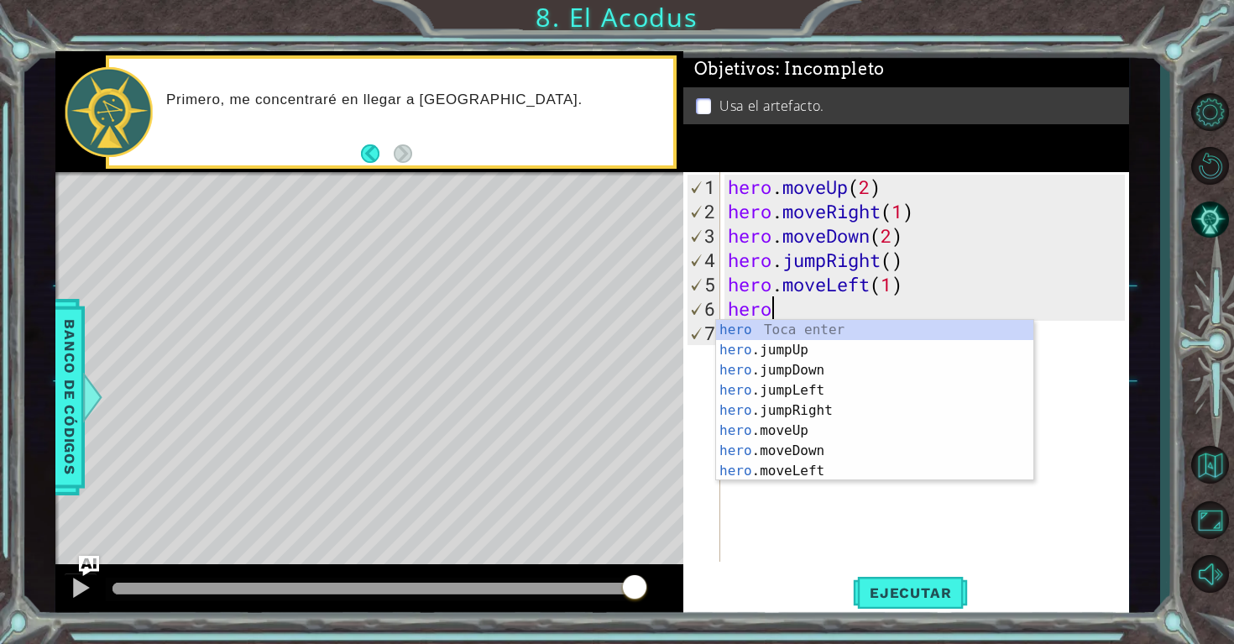
type textarea "h"
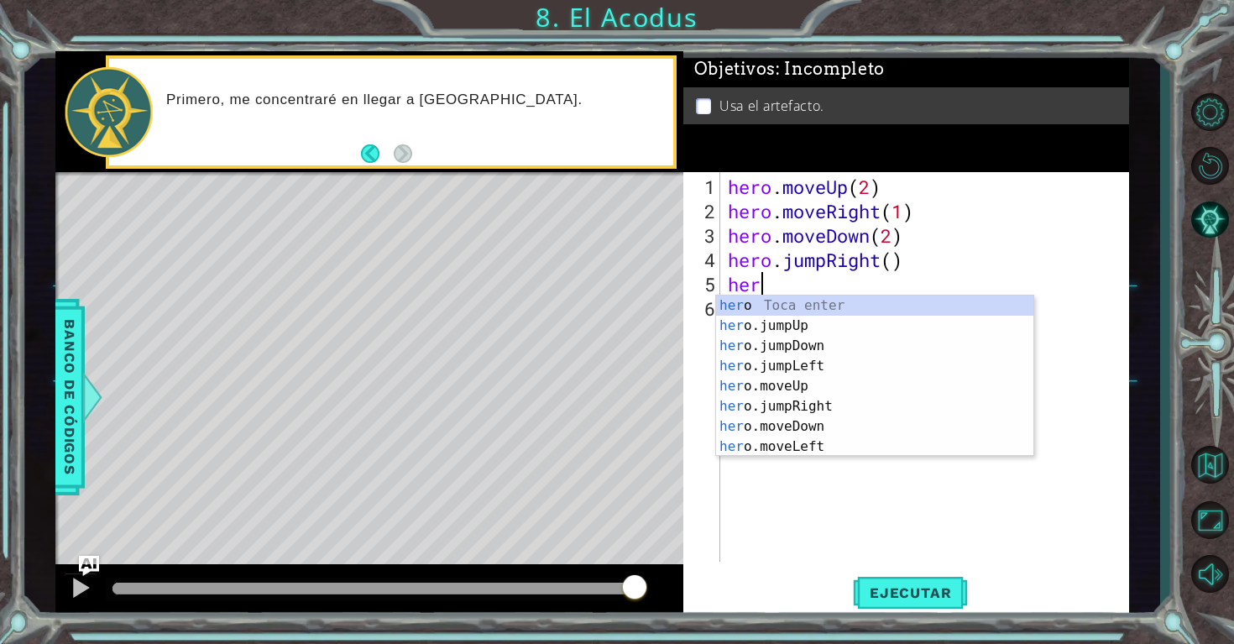
type textarea "h"
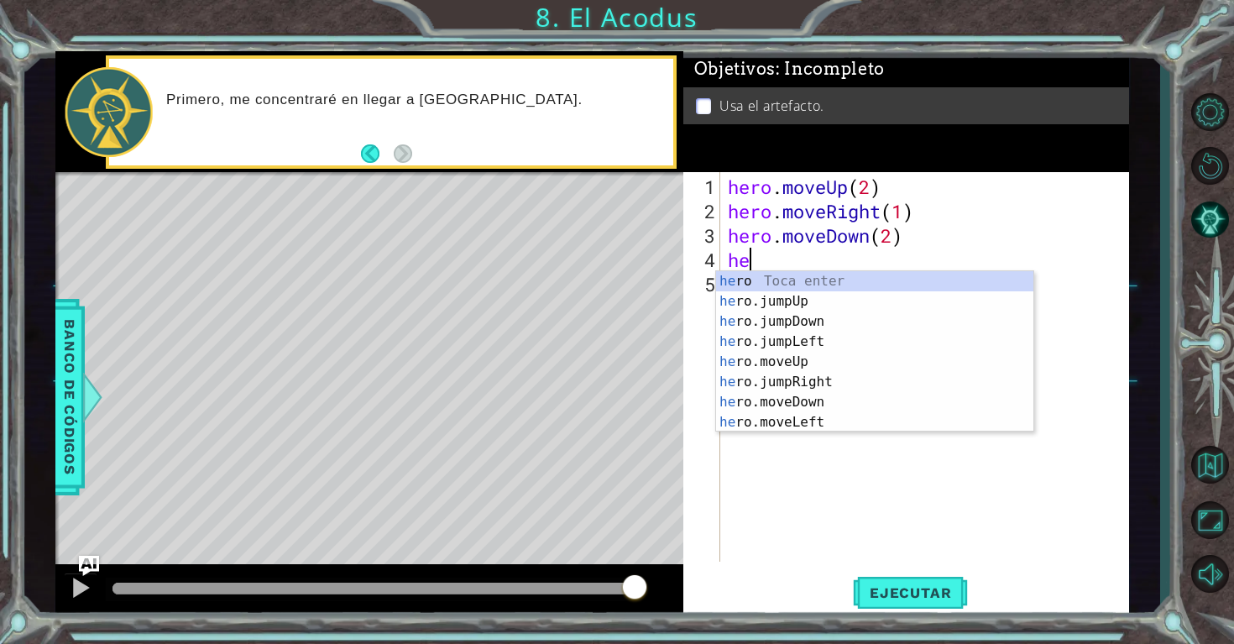
type textarea "h"
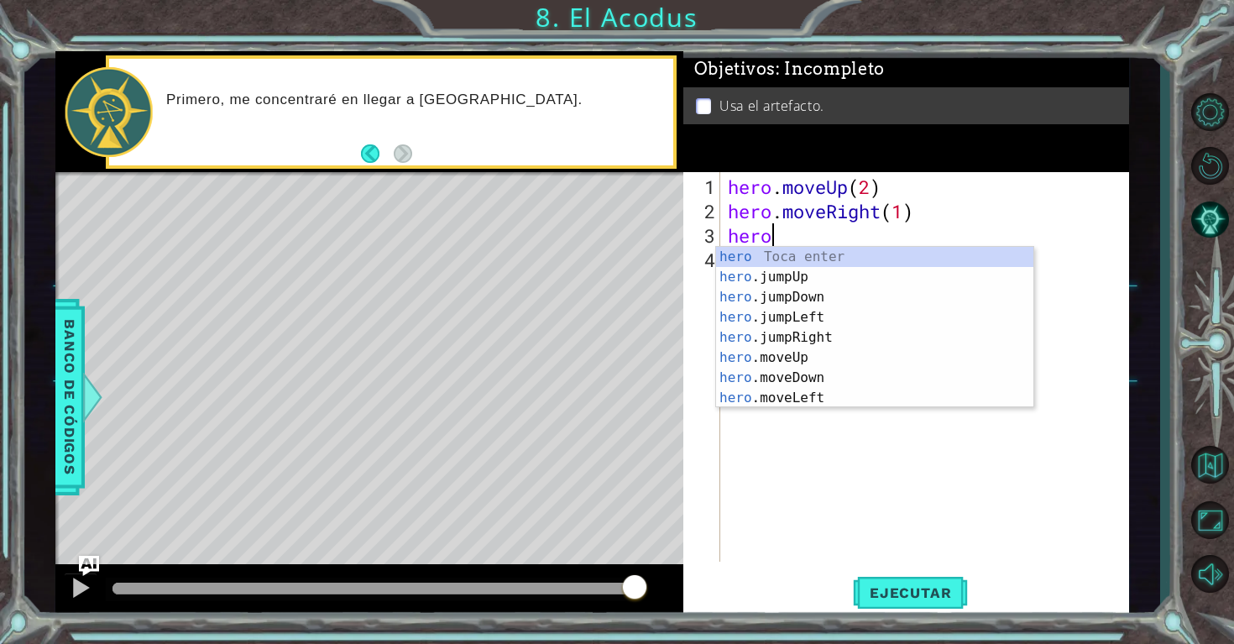
type textarea "h"
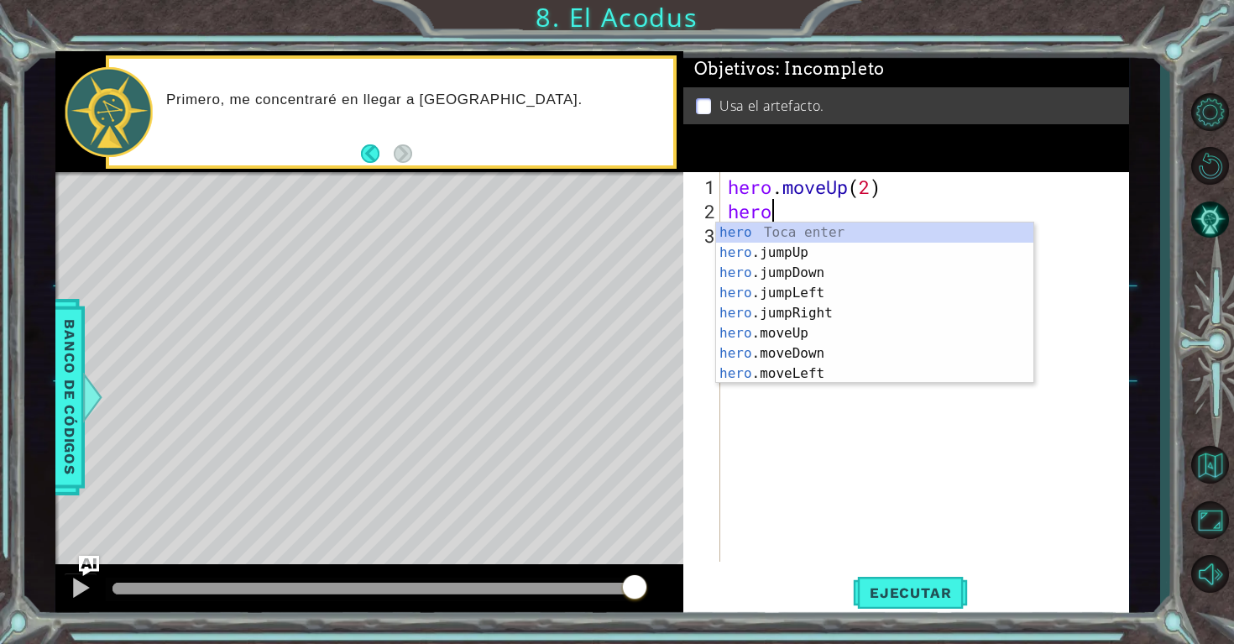
type textarea "h"
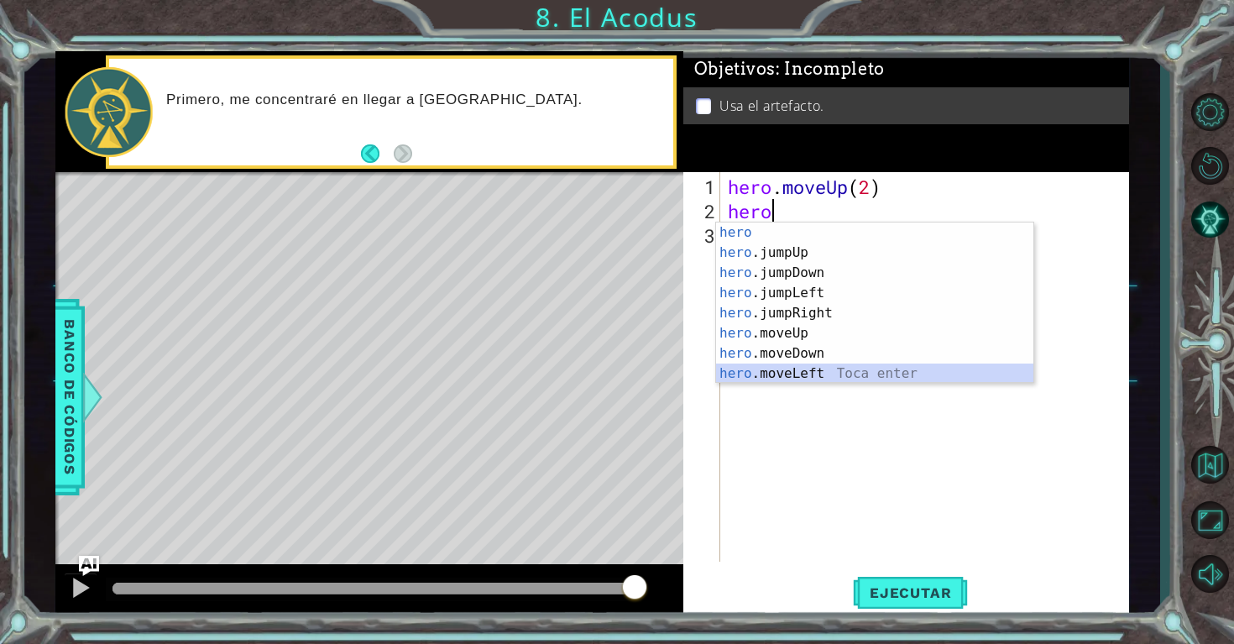
click at [822, 380] on div "hero Toca enter hero .jumpUp Toca enter hero .jumpDown Toca enter hero .jumpLef…" at bounding box center [874, 322] width 317 height 201
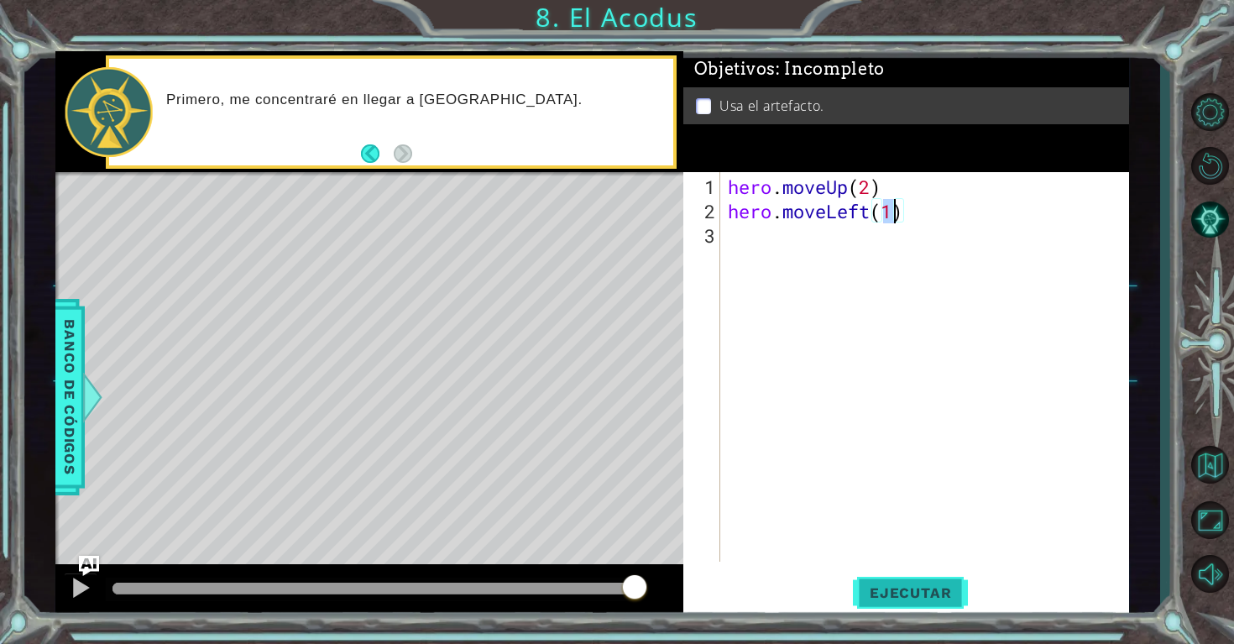
type textarea "hero.moveLeft(1)"
click at [890, 597] on span "Ejecutar" at bounding box center [910, 592] width 115 height 17
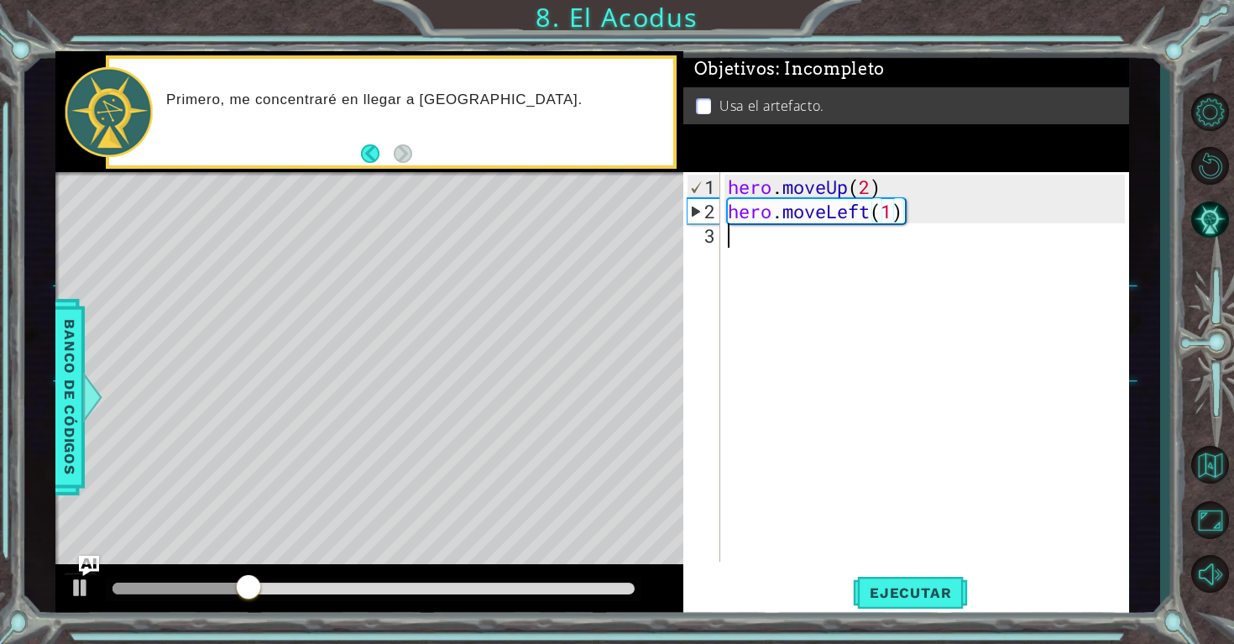
click at [732, 245] on div "hero . moveUp ( 2 ) hero . moveLeft ( 1 )" at bounding box center [928, 394] width 409 height 438
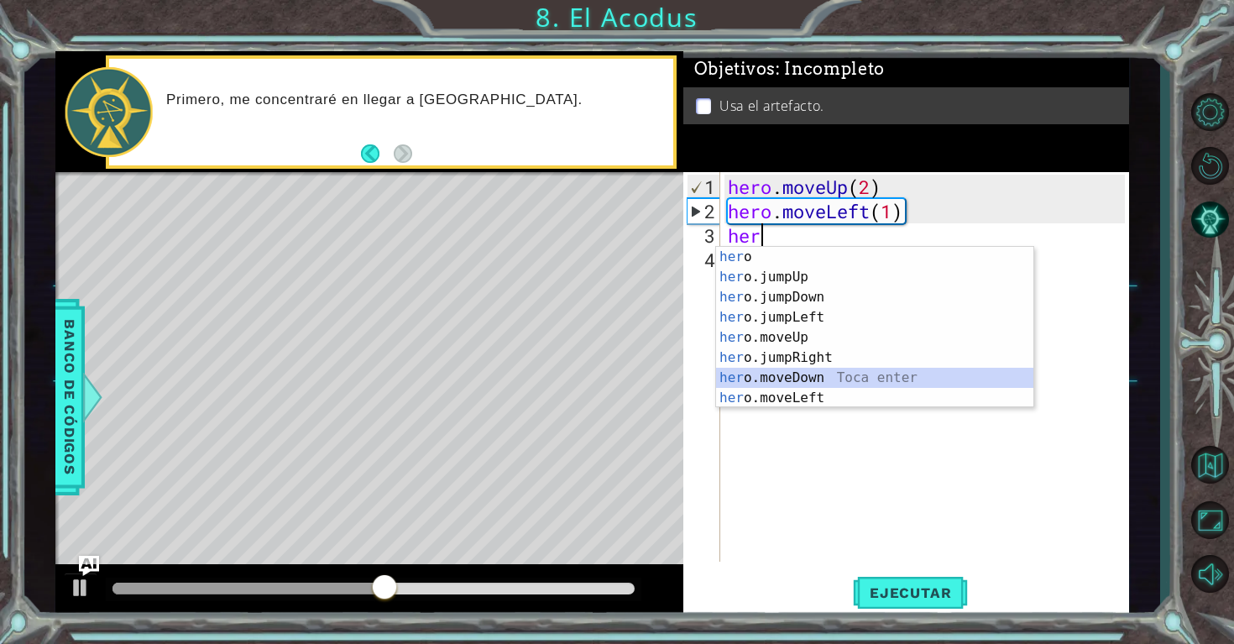
click at [785, 375] on div "her o Toca enter her o.jumpUp Toca enter her o.jumpDown Toca enter her o.jumpLe…" at bounding box center [874, 347] width 317 height 201
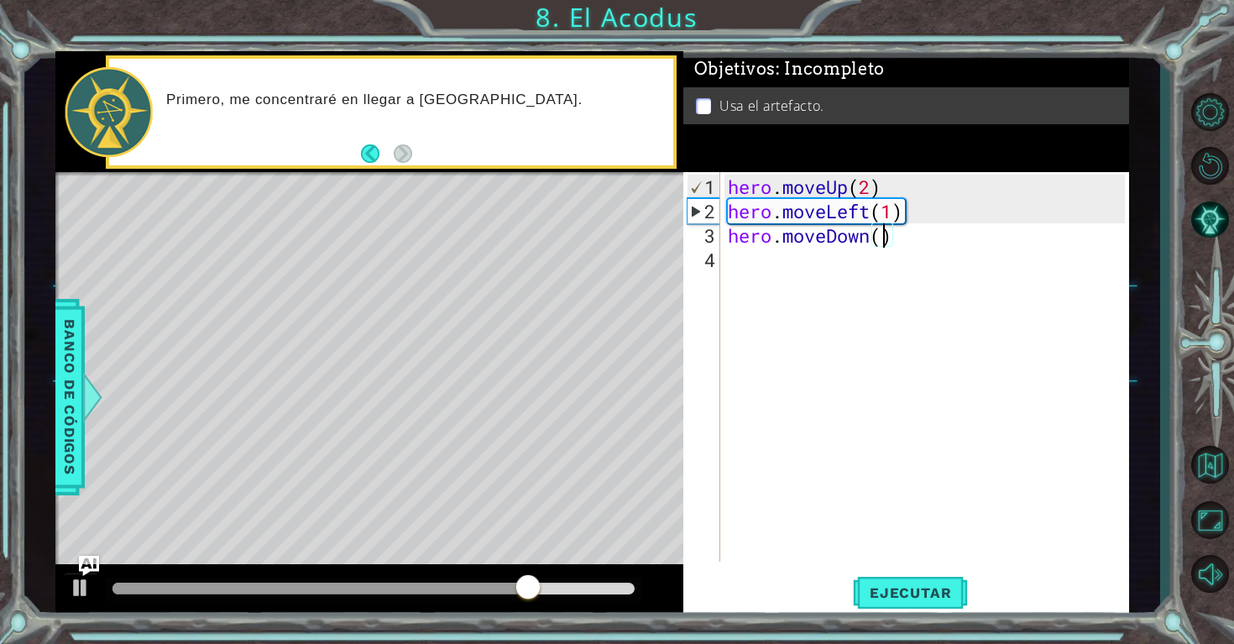
type textarea "hero.moveDown(2)"
click at [765, 258] on div "hero . moveUp ( 2 ) hero . moveLeft ( 1 ) hero . moveDown ( 2 )" at bounding box center [928, 394] width 409 height 438
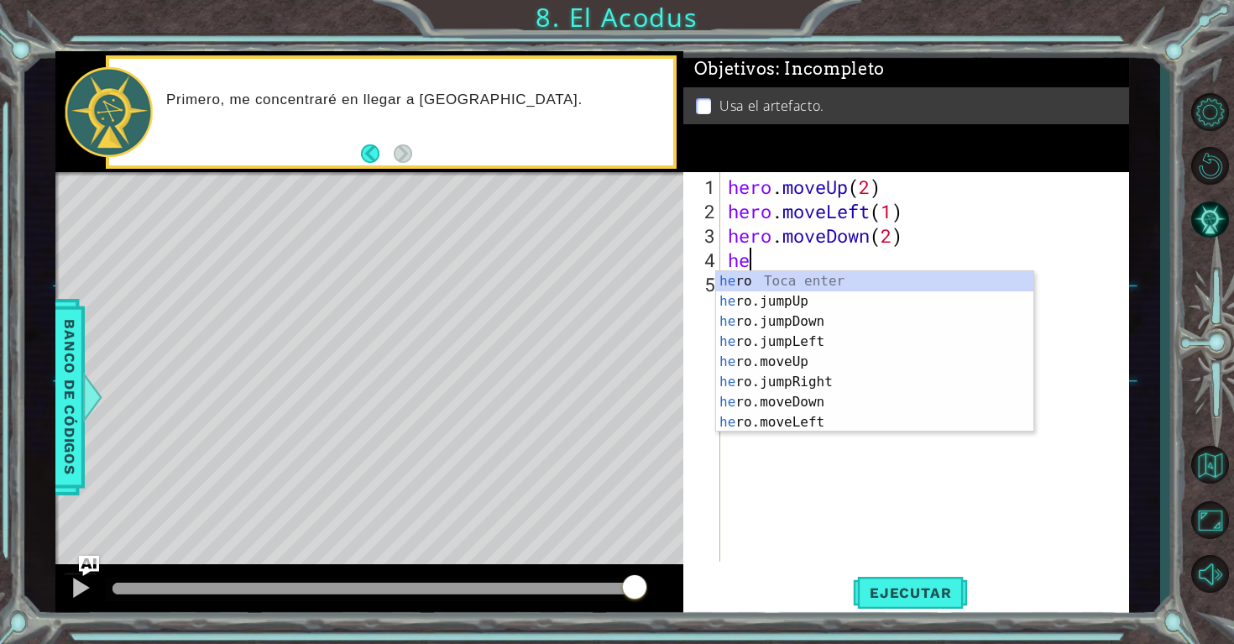
type textarea "her"
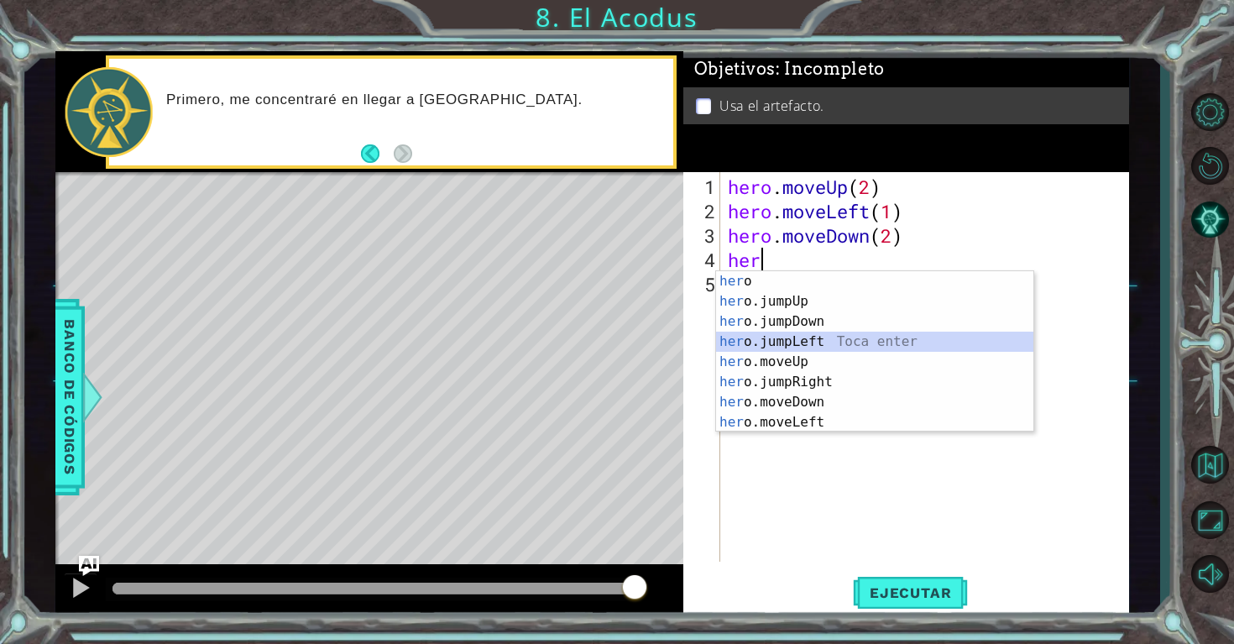
click at [803, 345] on div "her o Toca enter her o.jumpUp Toca enter her o.jumpDown Toca enter her o.jumpLe…" at bounding box center [874, 371] width 317 height 201
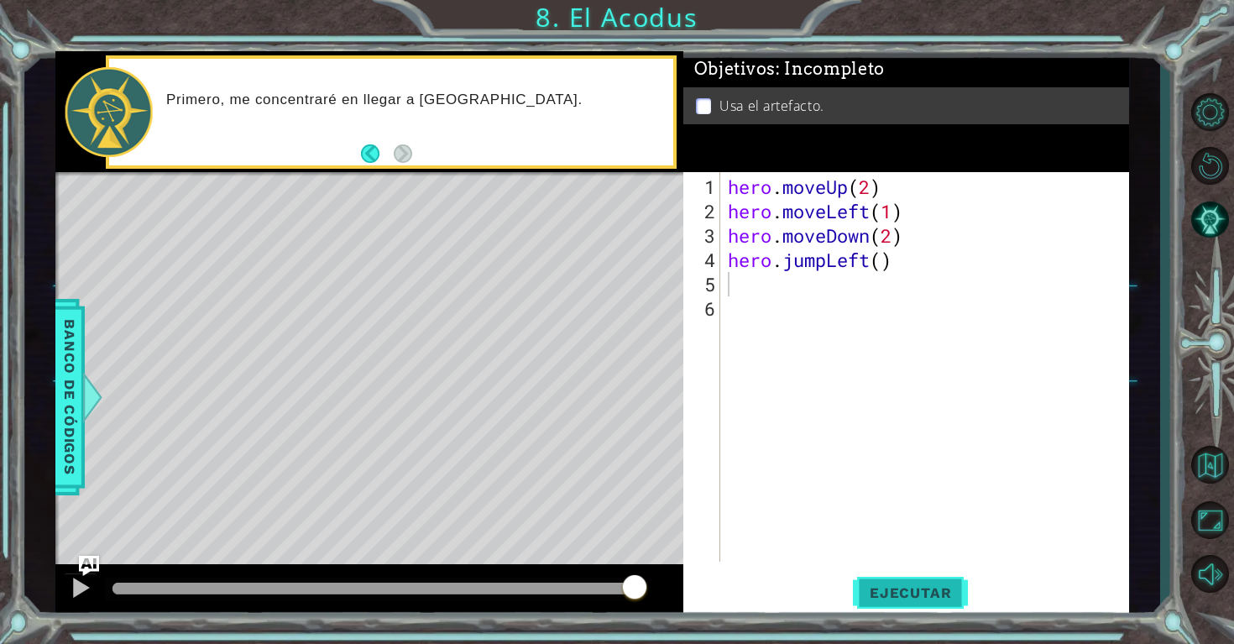
click at [889, 587] on span "Ejecutar" at bounding box center [910, 592] width 115 height 17
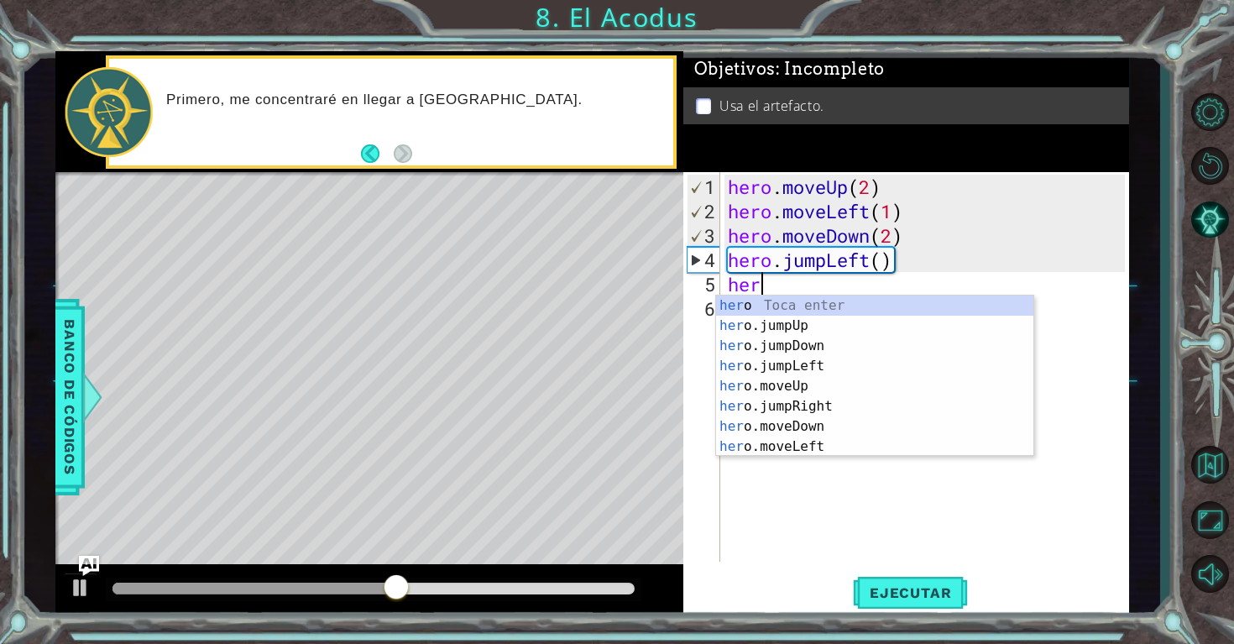
scroll to position [0, 1]
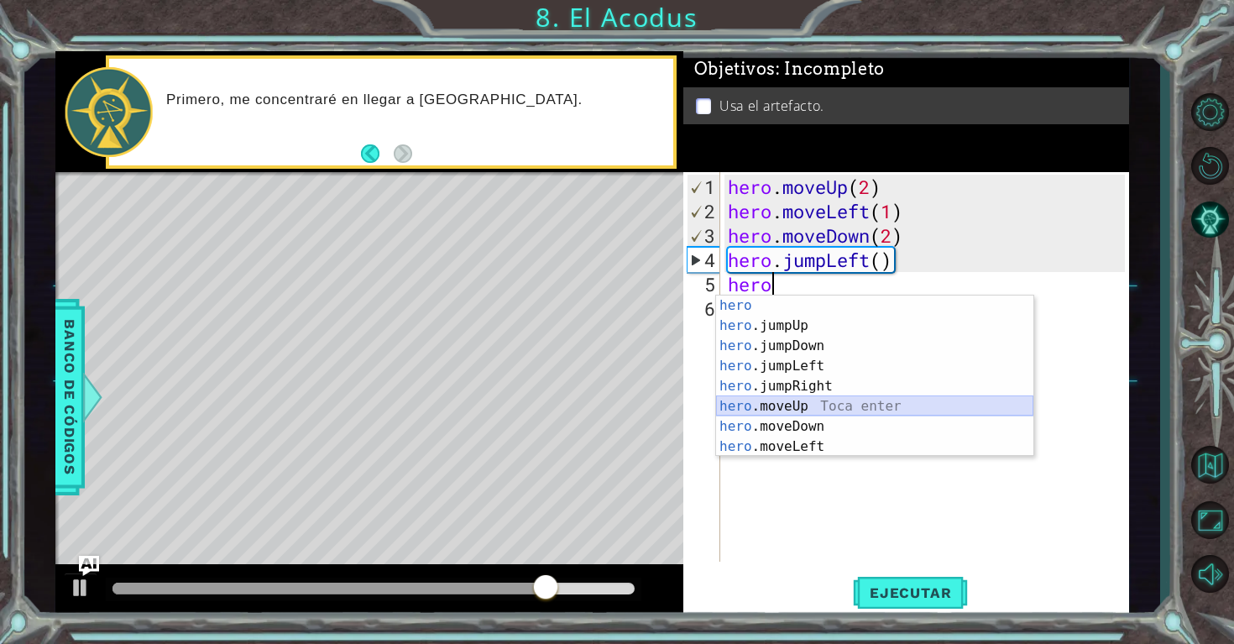
click at [773, 413] on div "hero Toca enter hero .jumpUp Toca enter hero .jumpDown Toca enter hero .jumpLef…" at bounding box center [874, 395] width 317 height 201
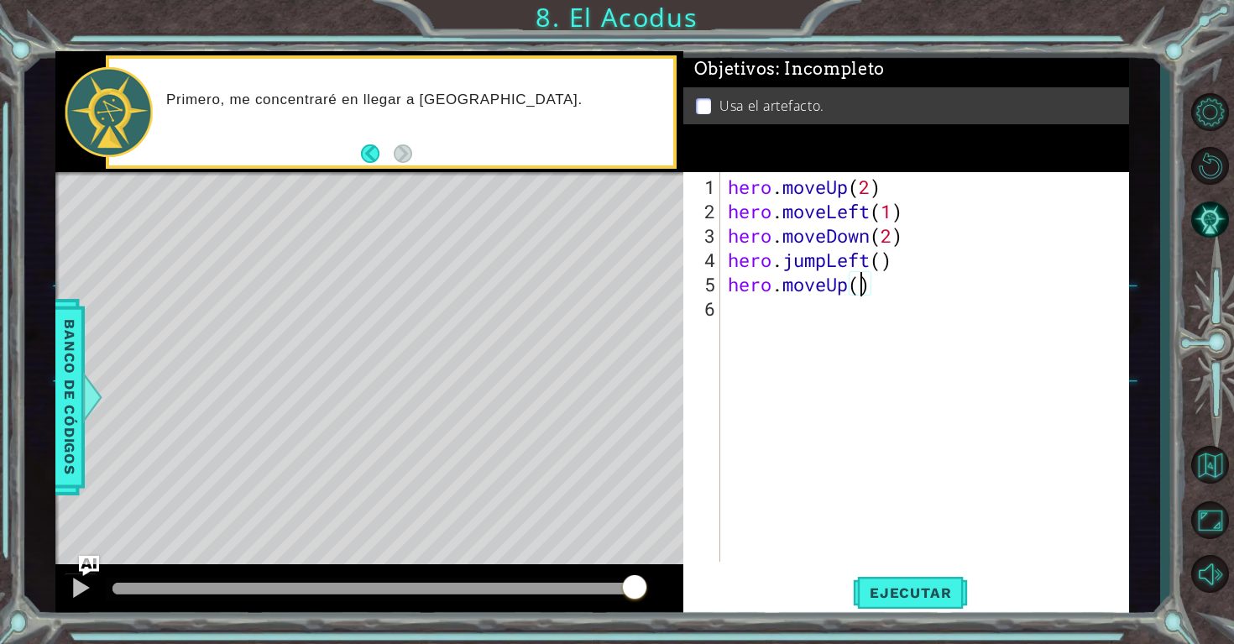
type textarea "hero.moveUp(2)"
click at [744, 305] on div "hero . moveUp ( 2 ) hero . moveLeft ( 1 ) hero . moveDown ( 2 ) hero . jumpLeft…" at bounding box center [928, 394] width 409 height 438
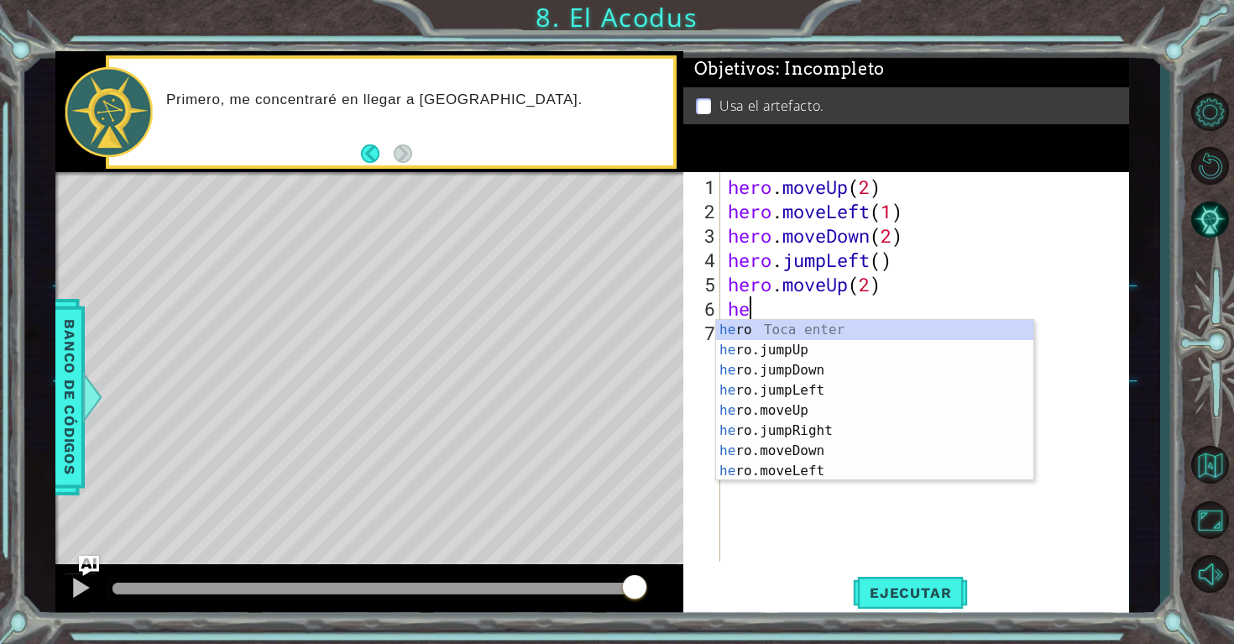
scroll to position [0, 1]
type textarea "hero"
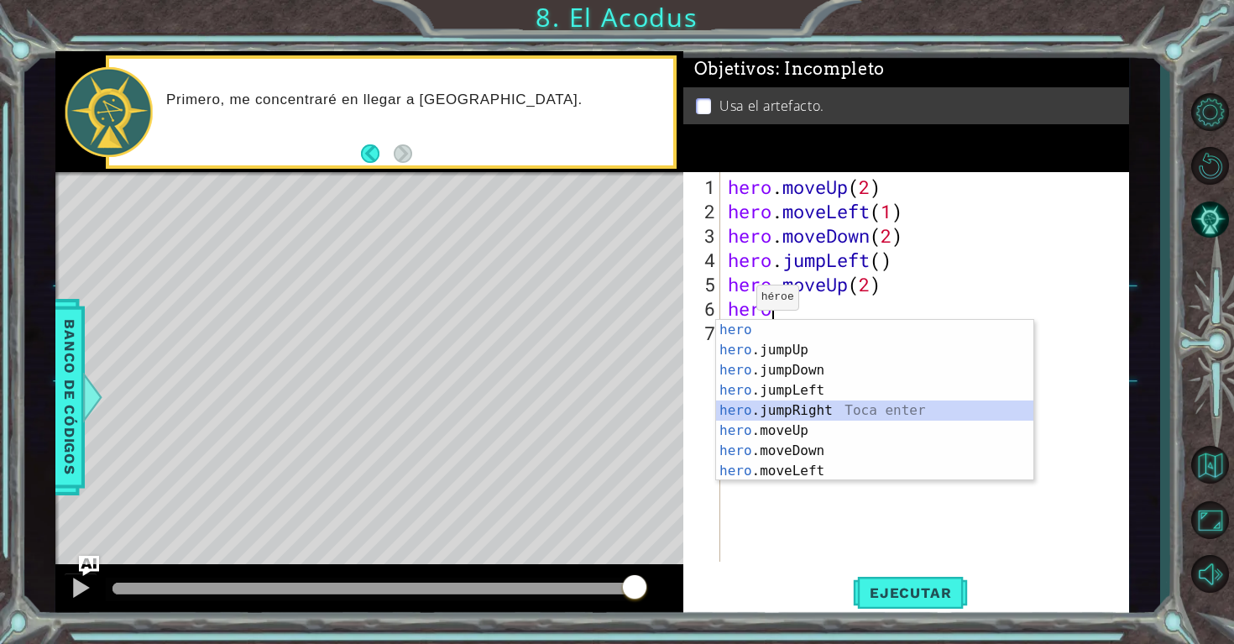
click at [774, 410] on div "hero Toca enter hero .jumpUp Toca enter hero .jumpDown Toca enter hero .jumpLef…" at bounding box center [874, 420] width 317 height 201
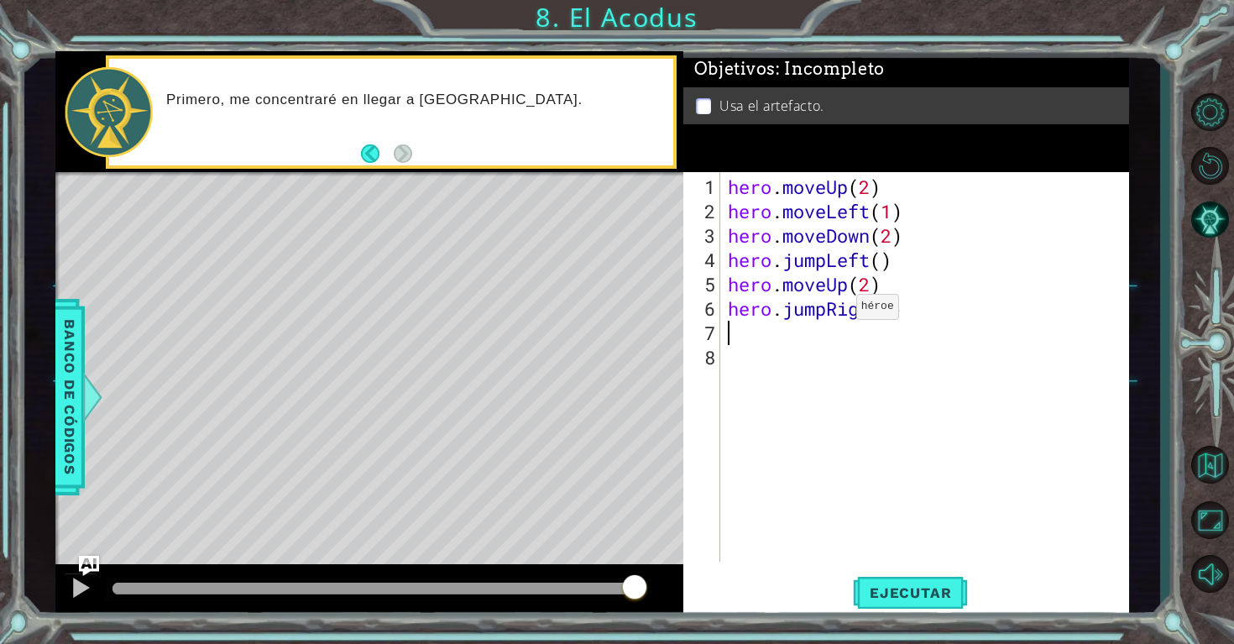
click at [829, 312] on div "hero . moveUp ( 2 ) hero . moveLeft ( 1 ) hero . moveDown ( 2 ) hero . jumpLeft…" at bounding box center [928, 394] width 409 height 438
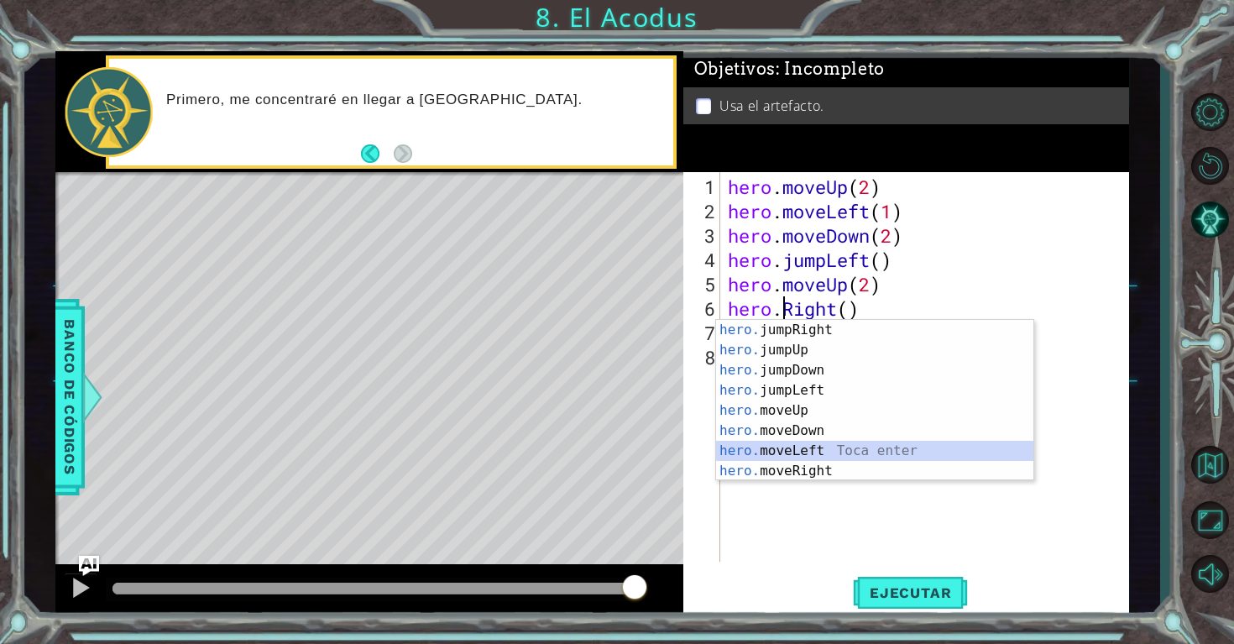
click at [827, 456] on div "hero. jumpRight Toca enter hero. jumpUp Toca enter hero. jumpDown Toca enter he…" at bounding box center [874, 420] width 317 height 201
type textarea "hero.moveLeft(1)"
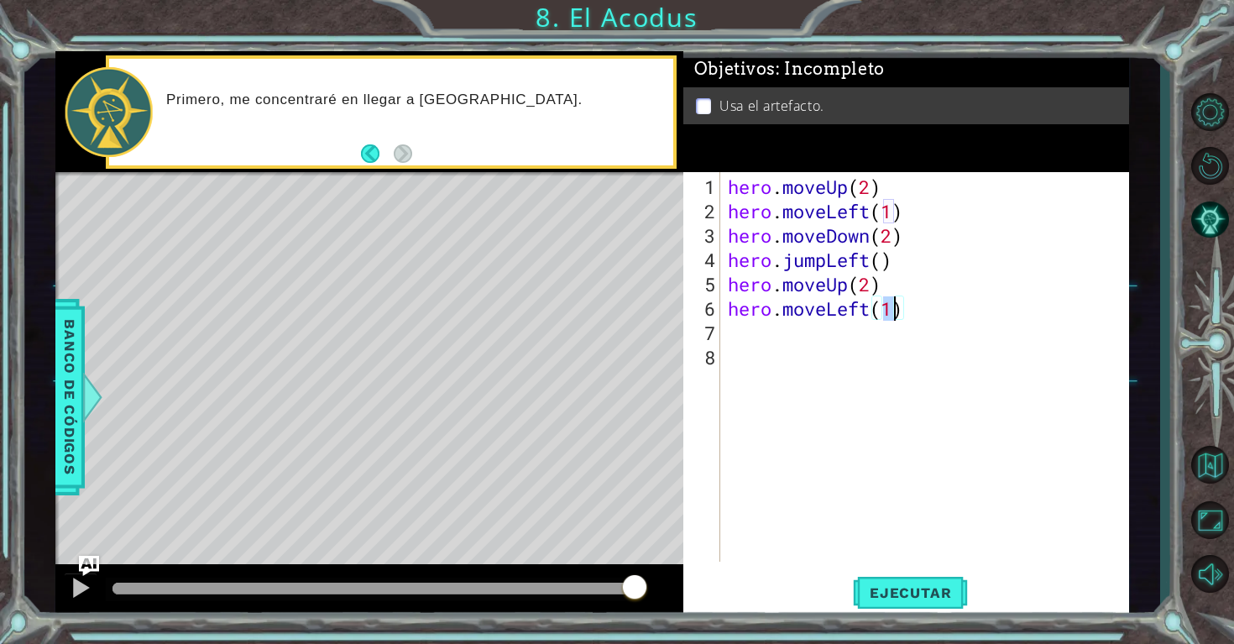
click at [729, 338] on div "hero . moveUp ( 2 ) hero . moveLeft ( 1 ) hero . moveDown ( 2 ) hero . jumpLeft…" at bounding box center [928, 394] width 409 height 438
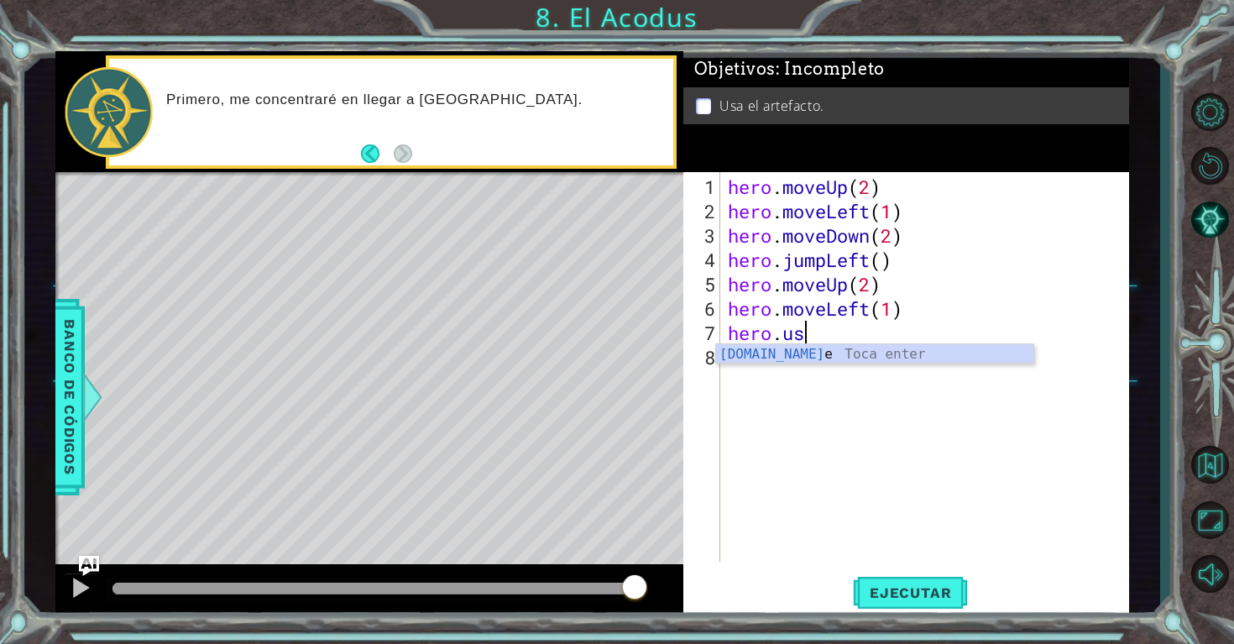
scroll to position [0, 3]
click at [733, 355] on div "hero.use Toca enter" at bounding box center [874, 374] width 317 height 60
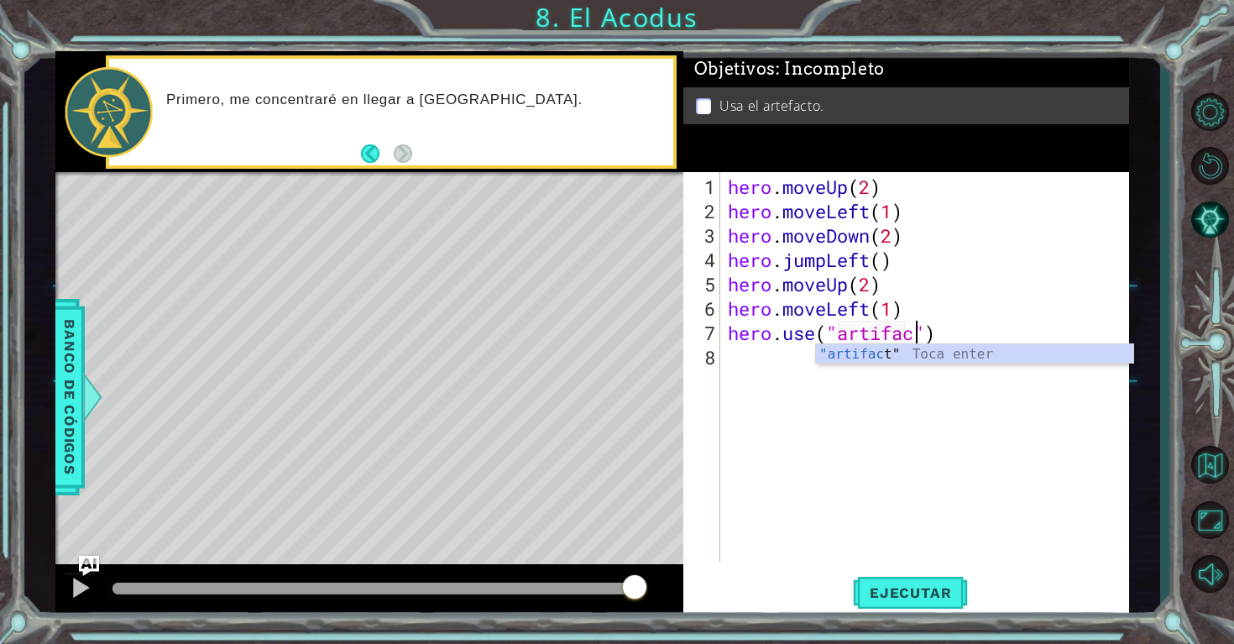
scroll to position [0, 9]
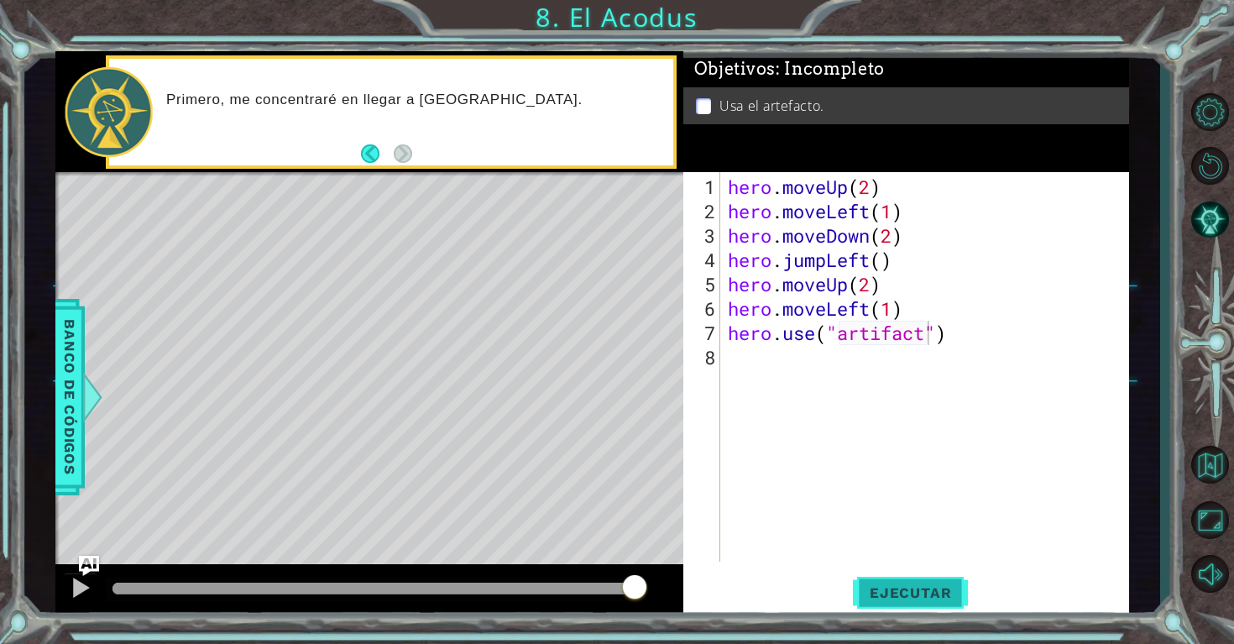
click at [879, 595] on span "Ejecutar" at bounding box center [910, 592] width 115 height 17
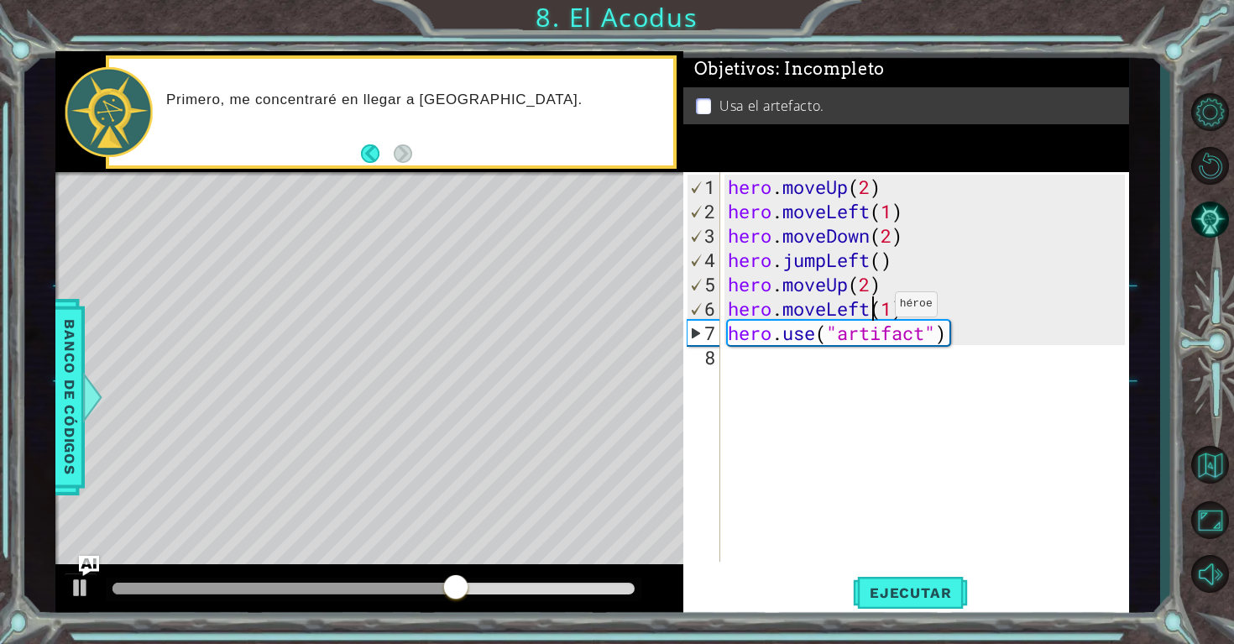
click at [868, 310] on div "hero . moveUp ( 2 ) hero . moveLeft ( 1 ) hero . moveDown ( 2 ) hero . jumpLeft…" at bounding box center [928, 394] width 409 height 438
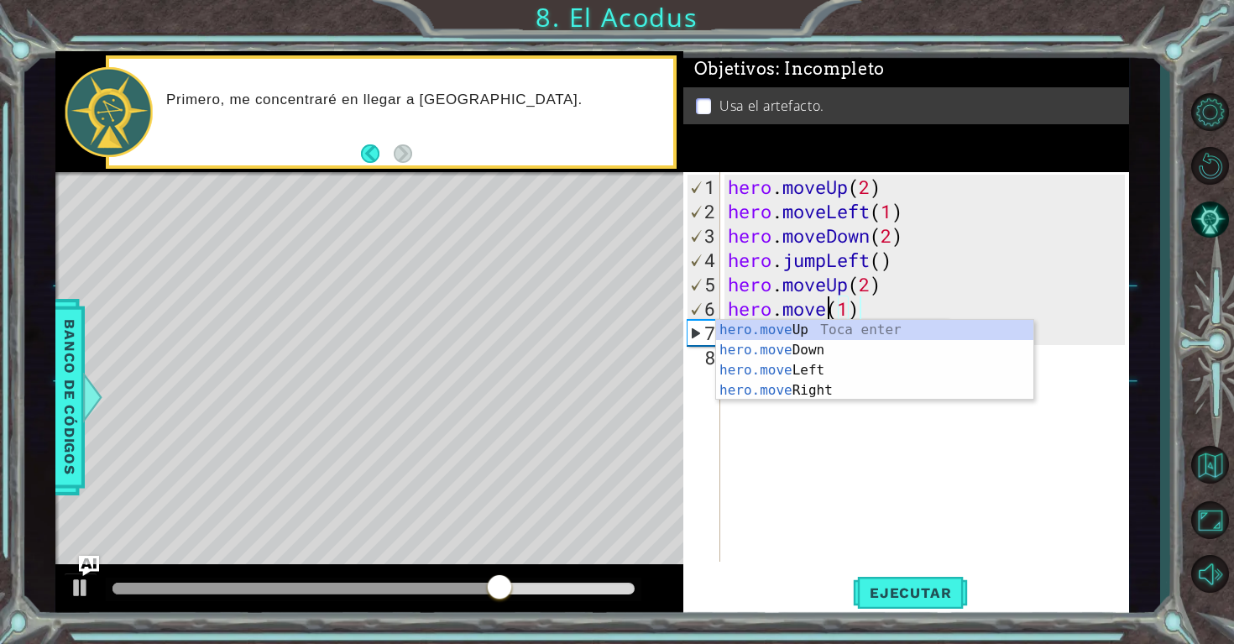
scroll to position [0, 5]
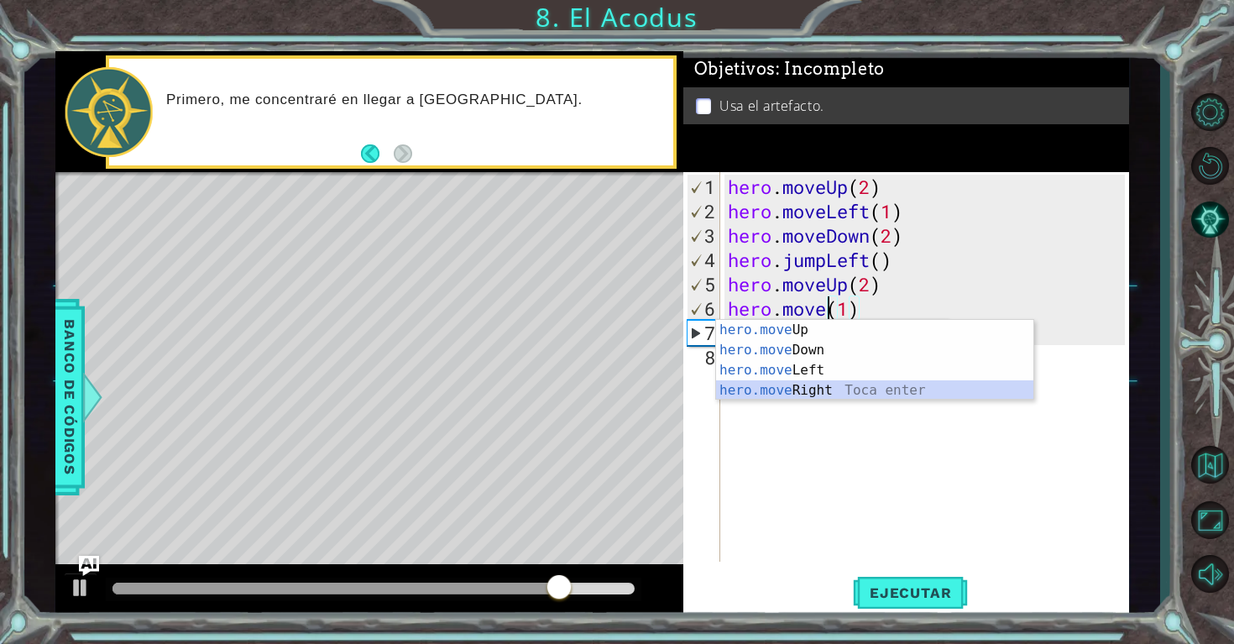
click at [847, 393] on div "hero.move Up Toca enter hero.move Down Toca enter hero.move Left Toca enter her…" at bounding box center [874, 380] width 317 height 121
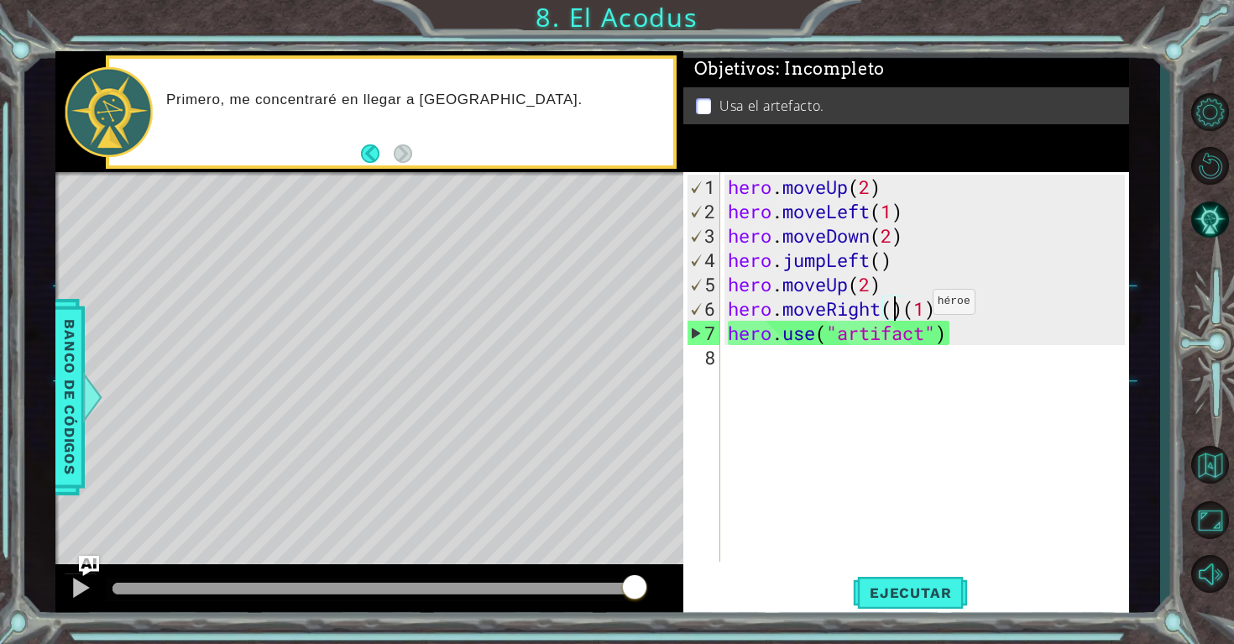
click at [905, 309] on div "hero . moveUp ( 2 ) hero . moveLeft ( 1 ) hero . moveDown ( 2 ) hero . jumpLeft…" at bounding box center [928, 394] width 409 height 438
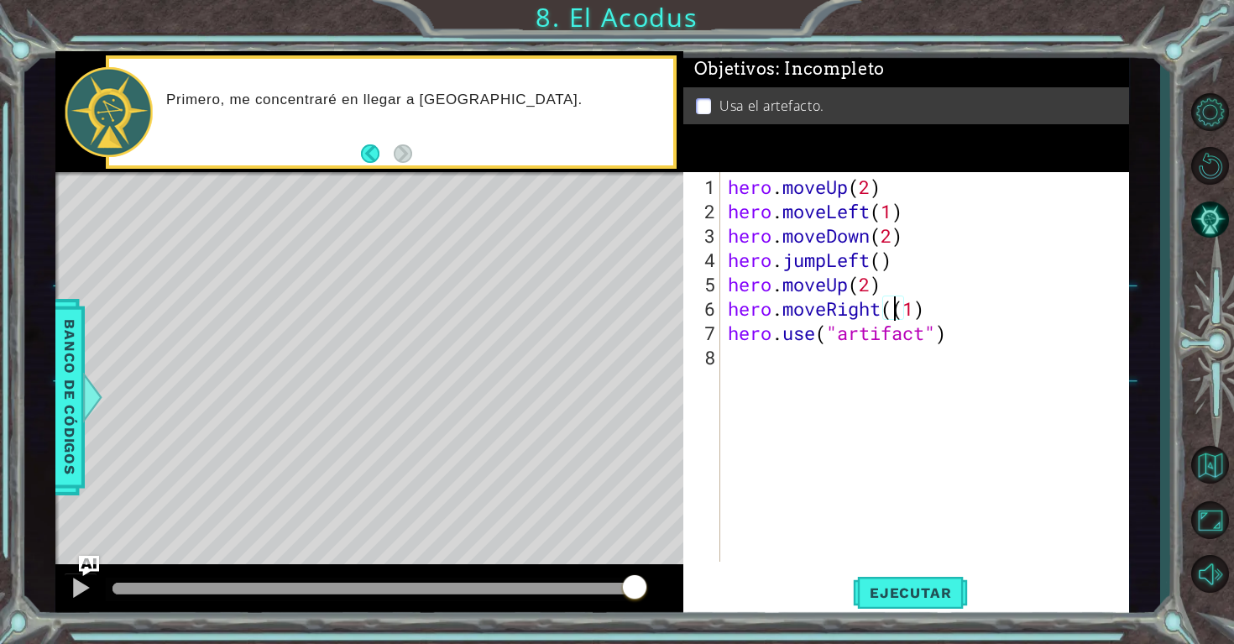
type textarea "hero.moveRight(1)"
click at [887, 582] on button "Ejecutar" at bounding box center [910, 592] width 115 height 44
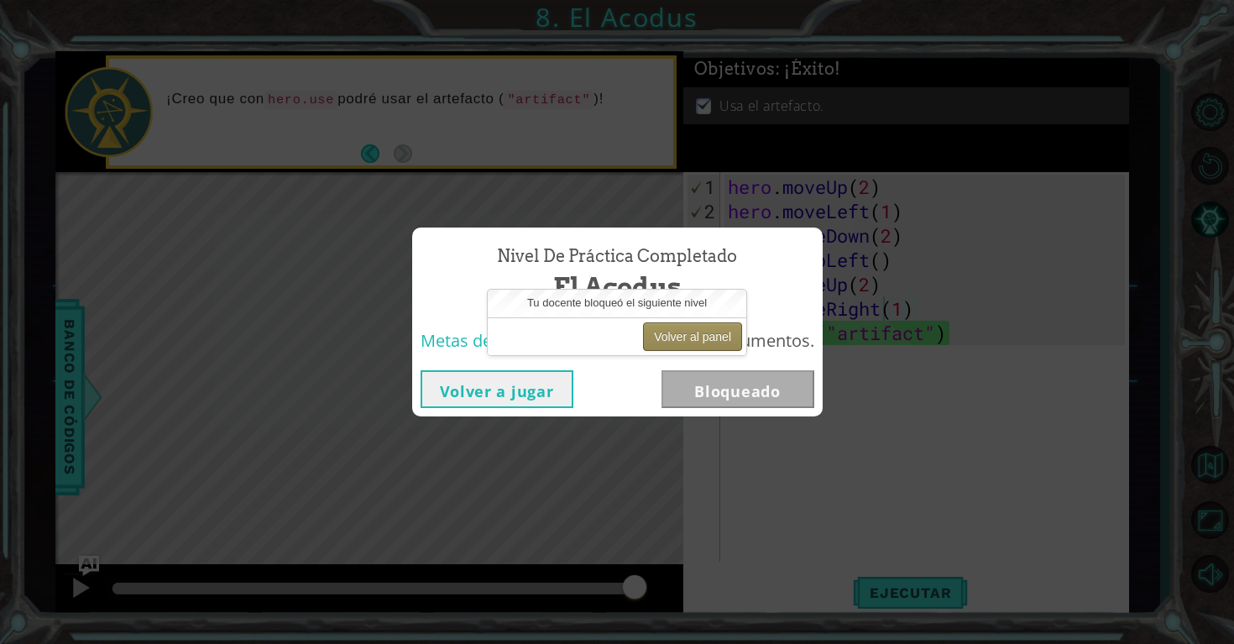
click at [685, 336] on button "Volver al panel" at bounding box center [692, 336] width 99 height 29
click at [532, 389] on button "Volver a jugar" at bounding box center [496, 389] width 153 height 38
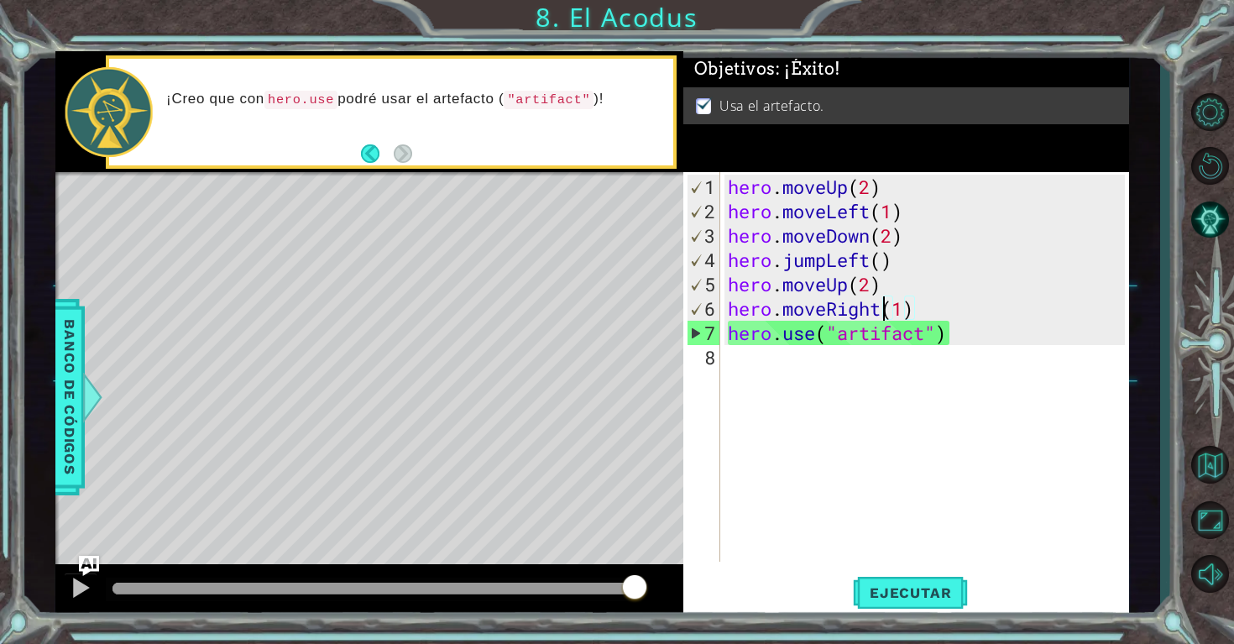
click at [778, 438] on div "hero . moveUp ( 2 ) hero . moveLeft ( 1 ) hero . moveDown ( 2 ) hero . jumpLeft…" at bounding box center [928, 394] width 409 height 438
